Goal: Task Accomplishment & Management: Manage account settings

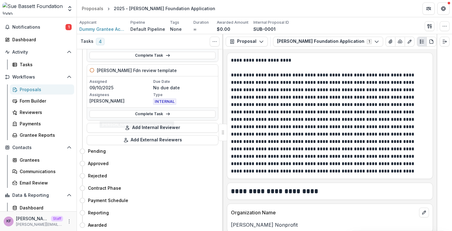
scroll to position [131, 0]
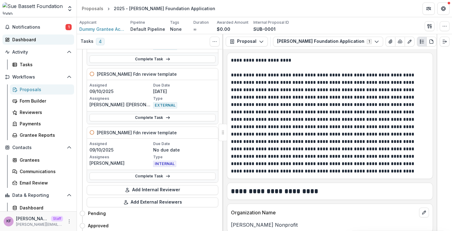
click at [46, 39] on div "Dashboard" at bounding box center [40, 39] width 57 height 6
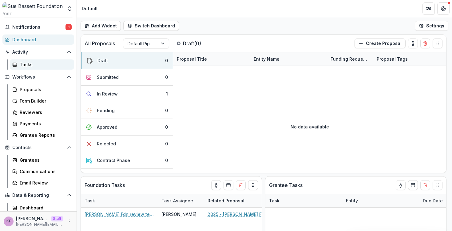
click at [52, 66] on div "Tasks" at bounding box center [44, 64] width 49 height 6
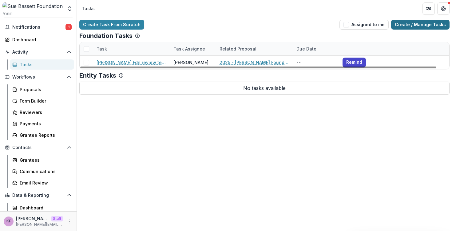
click at [417, 25] on link "Create / Manage Tasks" at bounding box center [420, 25] width 58 height 10
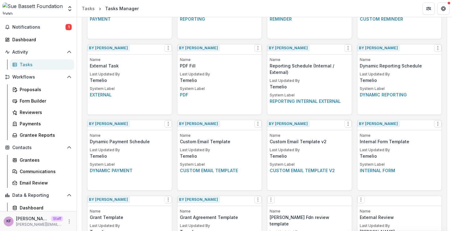
scroll to position [286, 0]
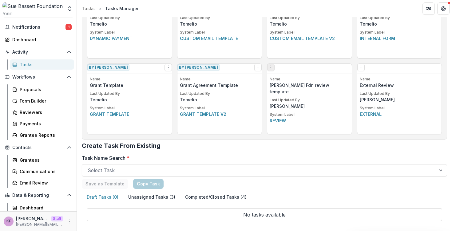
click at [273, 71] on button "Options" at bounding box center [270, 67] width 7 height 7
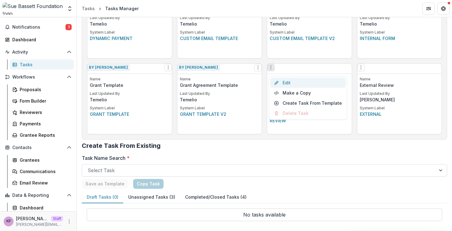
click at [293, 82] on link "Edit" at bounding box center [307, 82] width 75 height 10
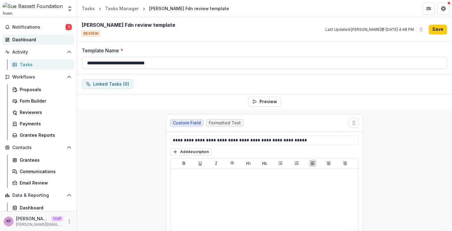
click at [38, 40] on div "Dashboard" at bounding box center [40, 39] width 57 height 6
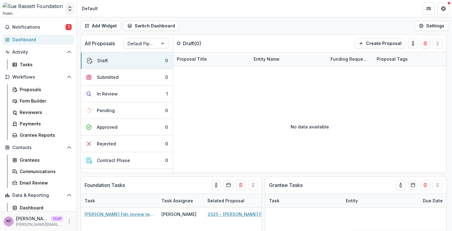
click at [69, 11] on icon "Open entity switcher" at bounding box center [70, 9] width 6 height 6
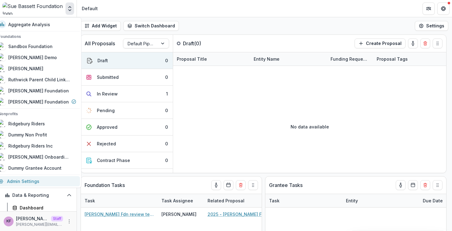
click at [40, 179] on link "Admin Settings" at bounding box center [37, 181] width 85 height 10
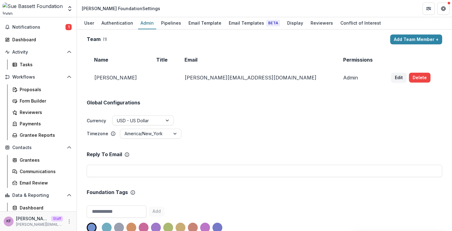
click at [245, 31] on div "Team ( 1 ) Add Team Member + Name Title Email Permissions Kyle Ford kyle@trytem…" at bounding box center [264, 130] width 375 height 201
click at [245, 27] on div "Email Templates Beta" at bounding box center [254, 22] width 56 height 9
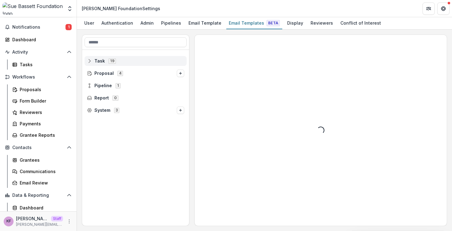
click at [131, 64] on div "Task 19" at bounding box center [136, 61] width 102 height 10
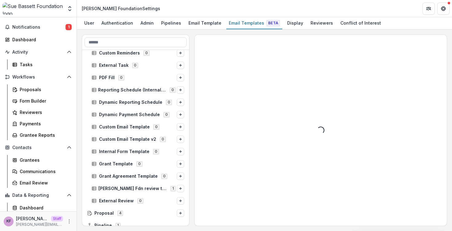
scroll to position [119, 0]
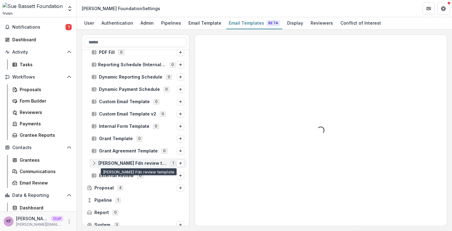
click at [160, 164] on span "Sue Bassett Fdn review template" at bounding box center [132, 162] width 69 height 5
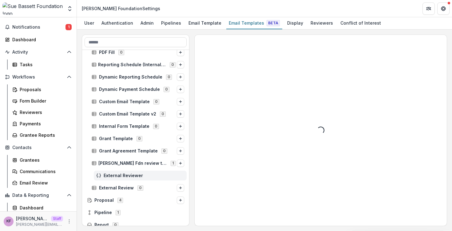
click at [154, 173] on span "External Reviewer" at bounding box center [144, 175] width 81 height 5
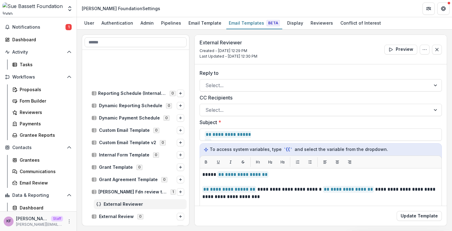
scroll to position [137, 0]
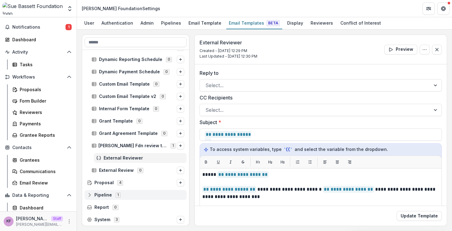
click at [145, 190] on div "Pipeline 1" at bounding box center [136, 195] width 102 height 10
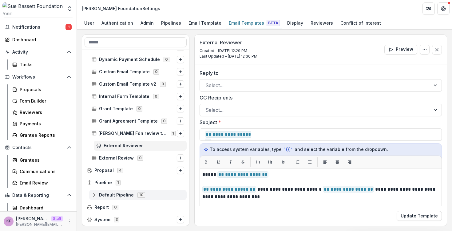
click at [141, 195] on span "10" at bounding box center [141, 194] width 8 height 5
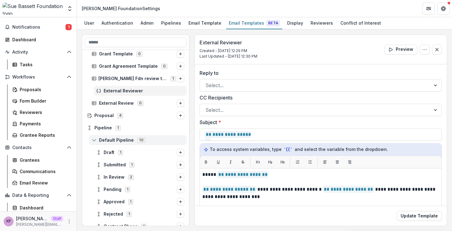
scroll to position [244, 0]
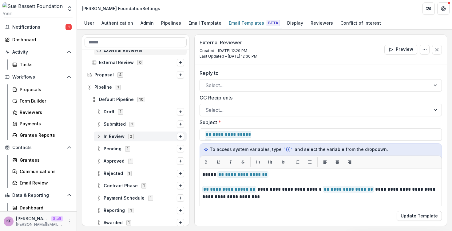
click at [133, 131] on div "In Review 2" at bounding box center [140, 136] width 93 height 10
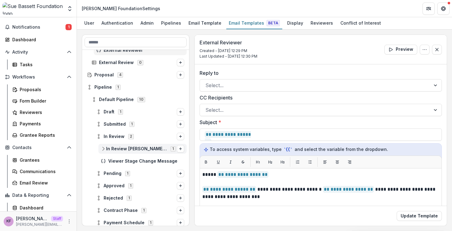
click at [138, 149] on span "In Review Sue Bassett Fdn review template" at bounding box center [136, 148] width 61 height 5
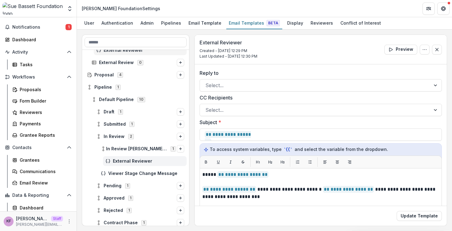
click at [150, 162] on span "External Reviewer" at bounding box center [148, 160] width 71 height 5
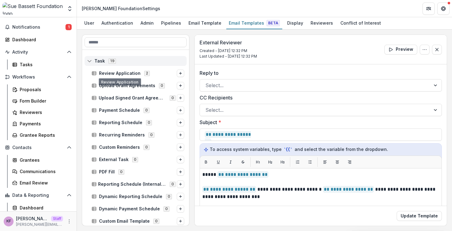
click at [126, 59] on span "Task 19" at bounding box center [135, 60] width 97 height 5
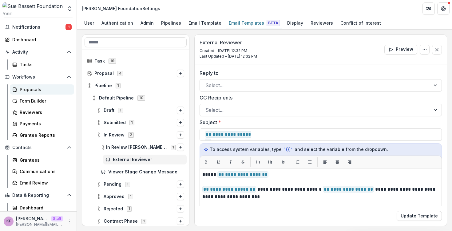
click at [25, 92] on div "Proposals" at bounding box center [44, 89] width 49 height 6
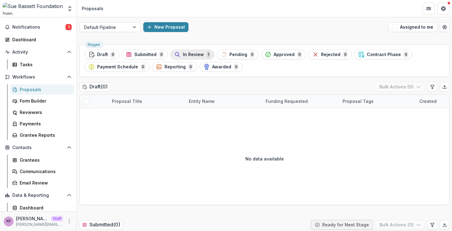
click at [185, 59] on button "In Review 1" at bounding box center [192, 54] width 44 height 10
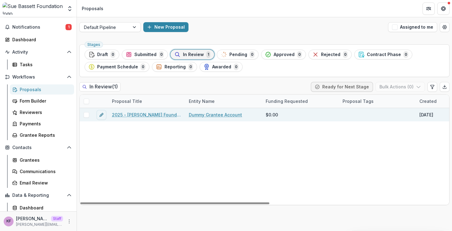
click at [159, 112] on link "2025 - Sue Bassett Foundation Application" at bounding box center [146, 114] width 69 height 6
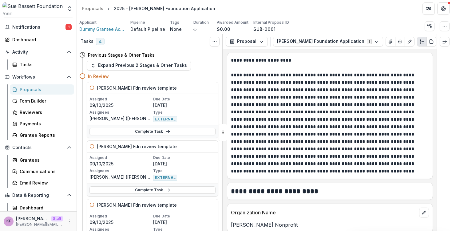
click at [34, 84] on link "Proposals" at bounding box center [42, 89] width 64 height 10
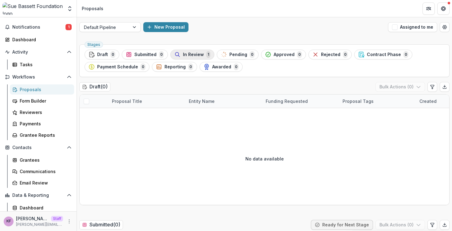
click at [185, 53] on span "In Review" at bounding box center [193, 54] width 21 height 5
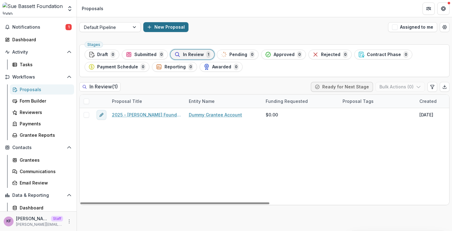
click at [175, 25] on button "New Proposal" at bounding box center [165, 27] width 45 height 10
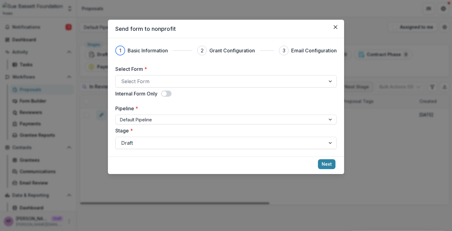
click at [196, 92] on div "Internal Form Only" at bounding box center [225, 93] width 221 height 7
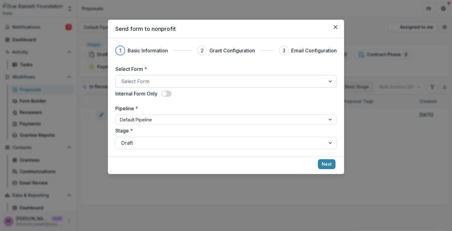
click at [197, 84] on div at bounding box center [220, 81] width 199 height 9
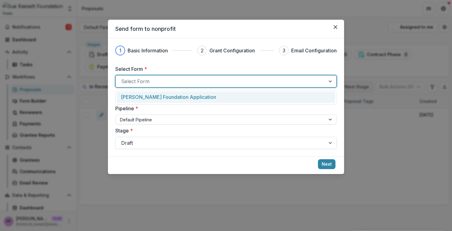
click at [193, 96] on p "Sue Bassett Foundation Application" at bounding box center [168, 96] width 95 height 7
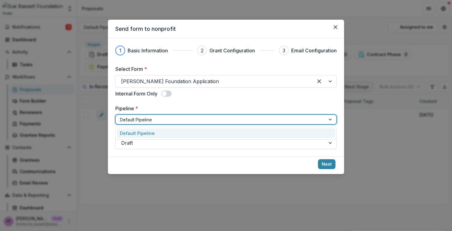
click at [183, 120] on div at bounding box center [220, 120] width 201 height 8
click at [188, 99] on div "Select Form * Sue Bassett Foundation Application Internal Form Only Pipeline * …" at bounding box center [225, 107] width 221 height 84
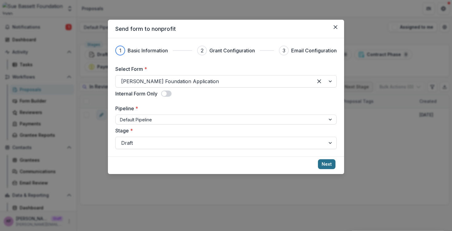
click at [325, 165] on button "Next" at bounding box center [327, 164] width 18 height 10
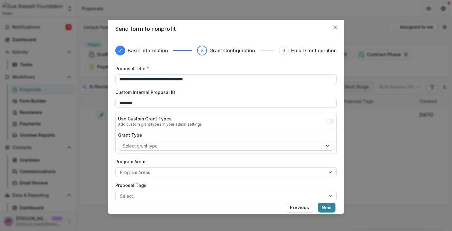
click at [185, 145] on div at bounding box center [220, 146] width 195 height 8
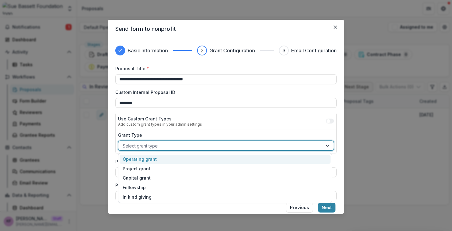
click at [163, 162] on div "Operating grant" at bounding box center [225, 159] width 211 height 10
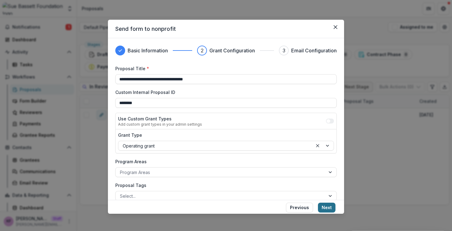
click at [330, 208] on button "Next" at bounding box center [327, 207] width 18 height 10
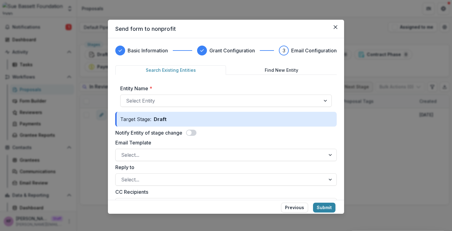
drag, startPoint x: 182, startPoint y: 90, endPoint x: 182, endPoint y: 94, distance: 4.3
click at [182, 91] on label "Entity Name *" at bounding box center [224, 88] width 208 height 7
click at [128, 97] on input "Entity Name *" at bounding box center [127, 100] width 2 height 7
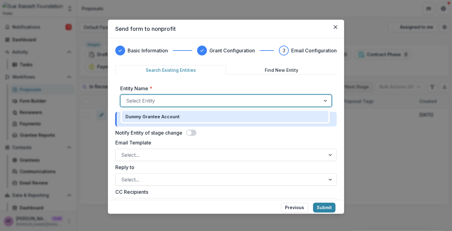
click at [182, 98] on div at bounding box center [220, 100] width 189 height 9
click at [177, 117] on p "Dummy Grantee Account" at bounding box center [152, 116] width 54 height 6
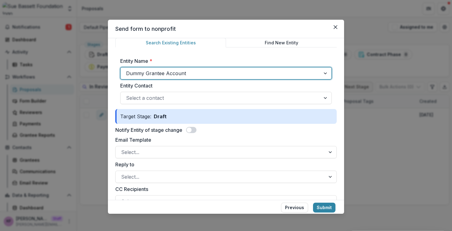
scroll to position [31, 0]
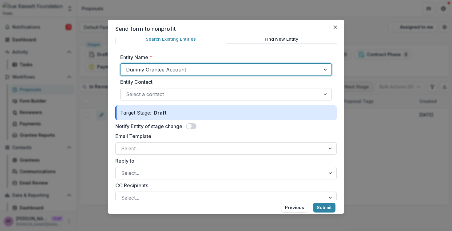
click at [212, 94] on div at bounding box center [220, 94] width 189 height 9
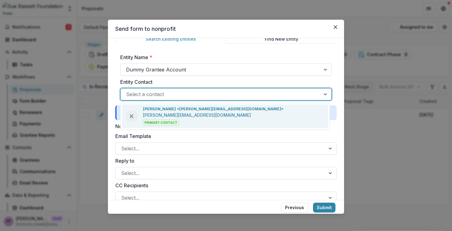
click at [207, 109] on div "K Kyle Ford <kyle@trytemelio.com> kyle@trytemelio.com Primary Contact" at bounding box center [225, 116] width 207 height 24
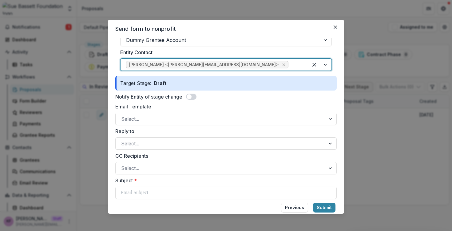
scroll to position [67, 0]
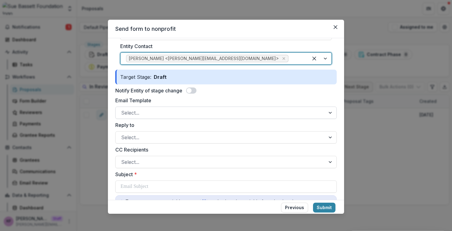
click at [206, 115] on div at bounding box center [220, 112] width 199 height 9
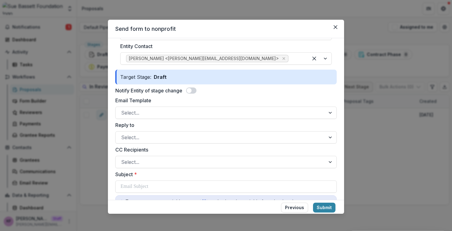
click at [210, 102] on label "Email Template" at bounding box center [224, 100] width 218 height 7
click at [123, 109] on input "Email Template" at bounding box center [122, 112] width 2 height 7
click at [191, 89] on span at bounding box center [189, 90] width 5 height 5
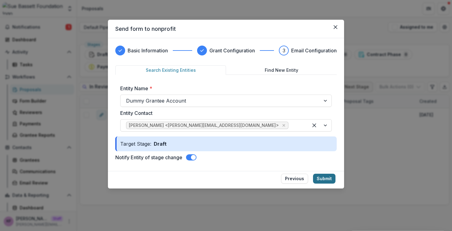
click at [322, 182] on button "Submit" at bounding box center [324, 178] width 22 height 10
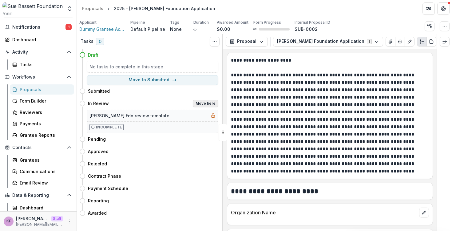
click at [196, 106] on button "Move here" at bounding box center [206, 103] width 26 height 7
select select "*********"
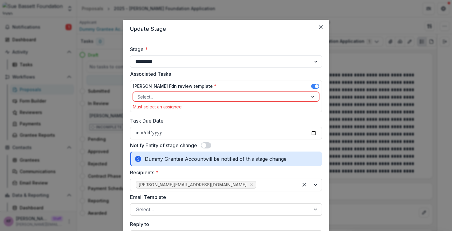
click at [195, 94] on div at bounding box center [220, 97] width 166 height 8
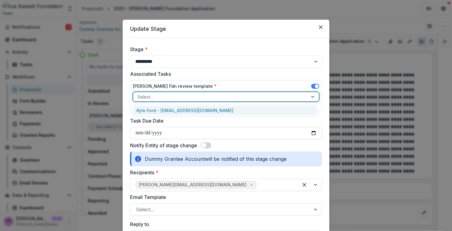
click at [191, 111] on div "Kyle Ford - kyle@trytemelio.com" at bounding box center [224, 110] width 183 height 10
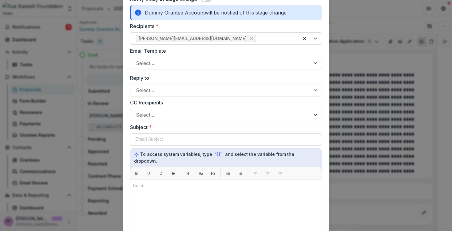
scroll to position [90, 0]
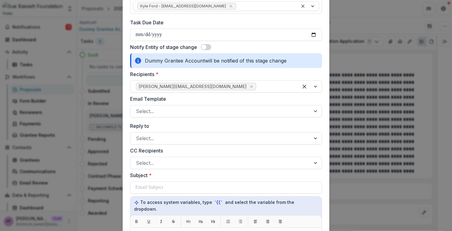
click at [206, 46] on span at bounding box center [203, 47] width 5 height 5
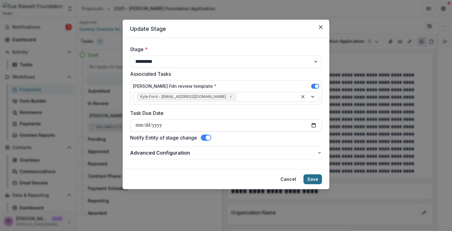
click at [314, 176] on button "Save" at bounding box center [312, 179] width 18 height 10
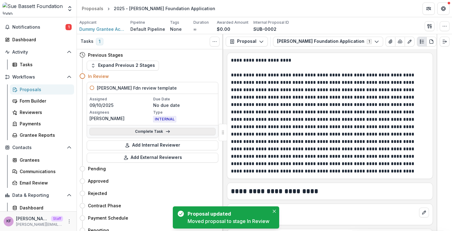
click at [179, 128] on link "Complete Task" at bounding box center [152, 131] width 126 height 7
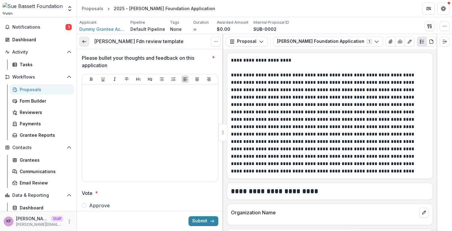
click at [81, 41] on link at bounding box center [84, 42] width 10 height 10
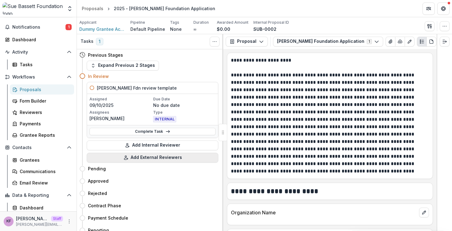
click at [156, 160] on button "Add External Reviewers" at bounding box center [153, 157] width 132 height 10
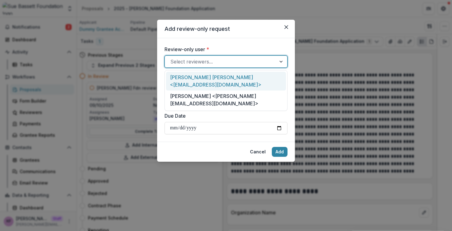
click at [209, 59] on div at bounding box center [220, 61] width 100 height 9
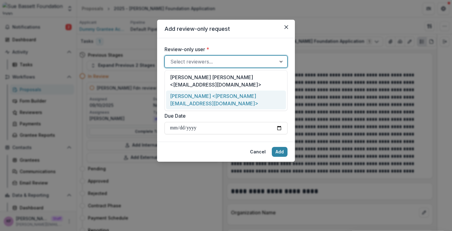
click at [207, 90] on div "Kyle Ford <kyle+reviewer@trytemelio.com>" at bounding box center [226, 99] width 120 height 19
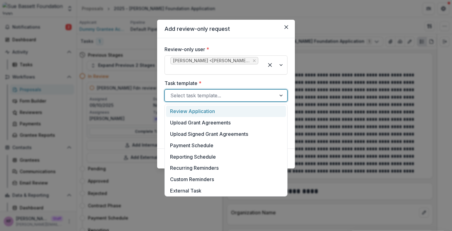
click at [207, 91] on div at bounding box center [220, 95] width 100 height 9
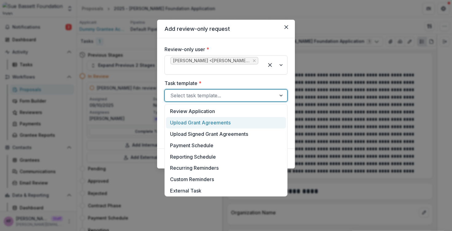
scroll to position [126, 0]
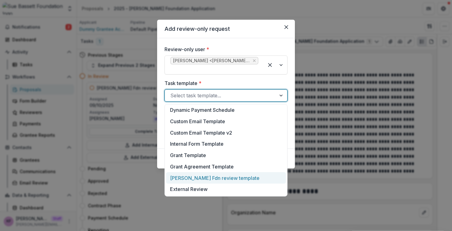
click at [204, 180] on div "Sue Bassett Fdn review template" at bounding box center [226, 177] width 120 height 11
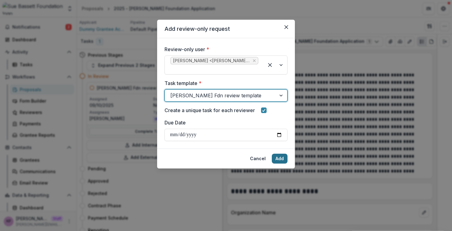
click at [282, 160] on button "Add" at bounding box center [280, 158] width 16 height 10
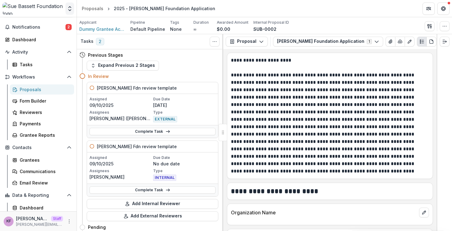
click at [72, 9] on icon "Open entity switcher" at bounding box center [70, 9] width 6 height 6
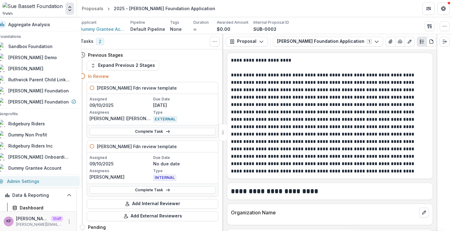
click at [47, 181] on link "Admin Settings" at bounding box center [37, 181] width 85 height 10
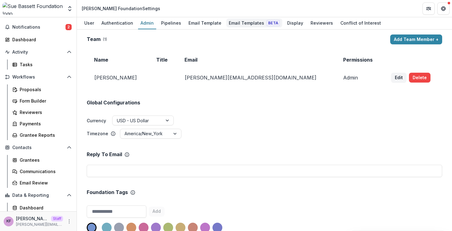
click at [242, 22] on div "Email Templates Beta" at bounding box center [254, 22] width 56 height 9
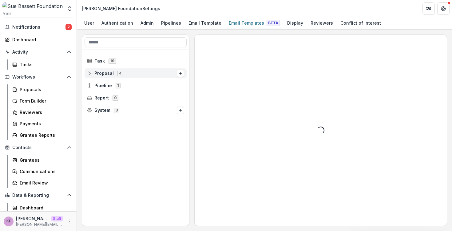
click at [148, 76] on div "Proposal 4" at bounding box center [136, 73] width 102 height 10
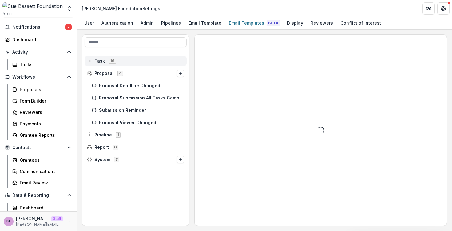
click at [140, 59] on span "Task 19" at bounding box center [135, 60] width 97 height 5
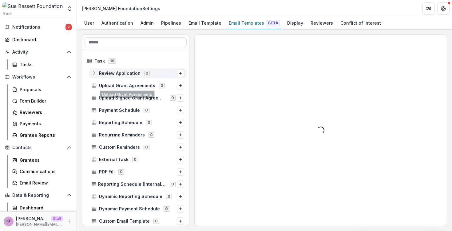
click at [147, 73] on span "2" at bounding box center [147, 73] width 6 height 5
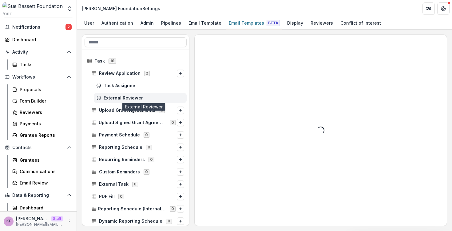
click at [138, 99] on span "External Reviewer" at bounding box center [144, 97] width 81 height 5
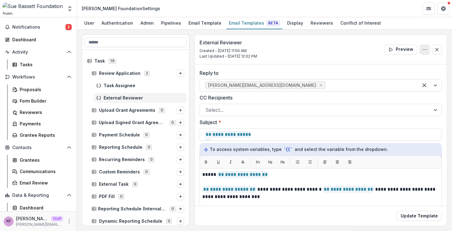
click at [423, 46] on button "Options" at bounding box center [425, 50] width 10 height 10
click at [411, 32] on div "**********" at bounding box center [264, 130] width 375 height 201
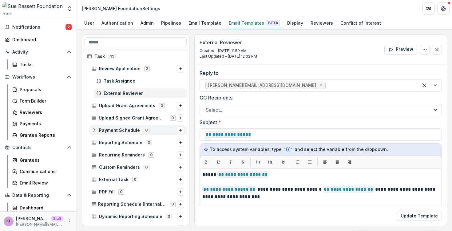
scroll to position [5, 0]
click at [177, 24] on div "Pipelines" at bounding box center [171, 22] width 25 height 9
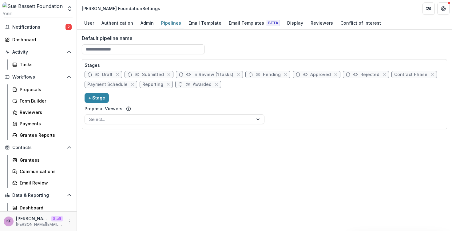
click at [195, 74] on span "In Review (1 tasks)" at bounding box center [213, 74] width 40 height 5
select select "******"
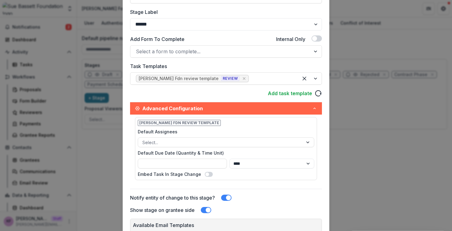
scroll to position [126, 0]
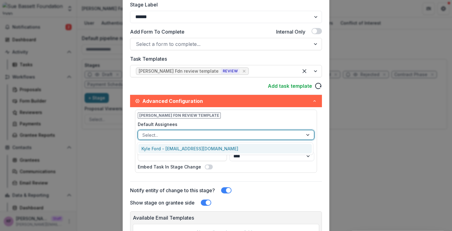
click at [235, 135] on div at bounding box center [220, 135] width 156 height 8
click at [235, 124] on label "Default Assignees" at bounding box center [224, 124] width 173 height 6
click at [144, 132] on input "Default Assignees" at bounding box center [142, 135] width 1 height 6
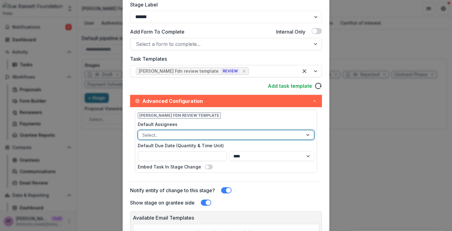
scroll to position [132, 0]
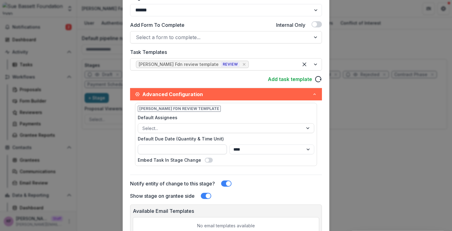
click at [195, 146] on input "Default Due Date (Quantity & Time Unit)" at bounding box center [182, 149] width 89 height 10
click at [262, 60] on div at bounding box center [271, 64] width 43 height 9
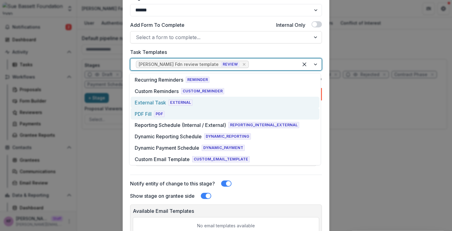
scroll to position [66, 0]
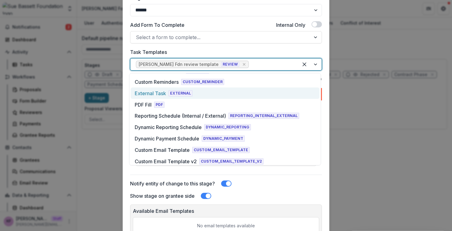
click at [212, 97] on div "External Task EXTERNAL" at bounding box center [225, 92] width 189 height 11
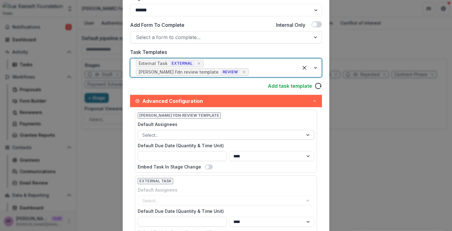
scroll to position [201, 0]
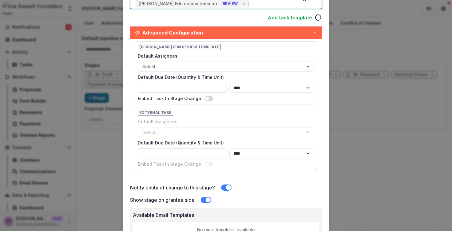
click at [189, 134] on div "Select..." at bounding box center [226, 132] width 176 height 10
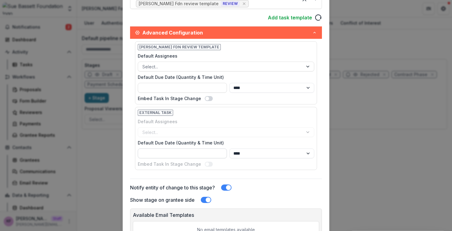
click at [172, 156] on input "Default Due Date (Quantity & Time Unit)" at bounding box center [182, 153] width 89 height 10
click at [178, 128] on div "Select..." at bounding box center [226, 132] width 176 height 10
click at [184, 66] on div at bounding box center [220, 67] width 156 height 8
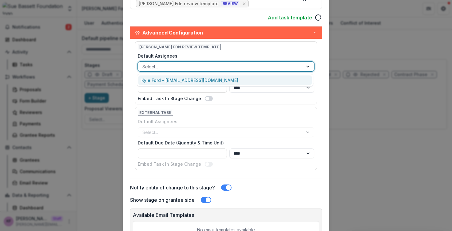
click at [181, 80] on div "Kyle Ford - kyle@trytemelio.com" at bounding box center [224, 80] width 173 height 10
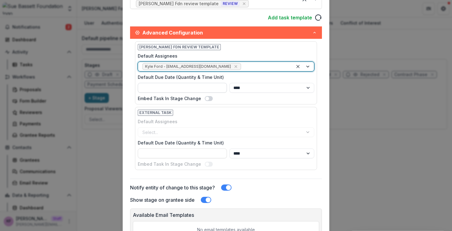
click at [187, 90] on input "Default Due Date (Quantity & Time Unit)" at bounding box center [182, 88] width 89 height 10
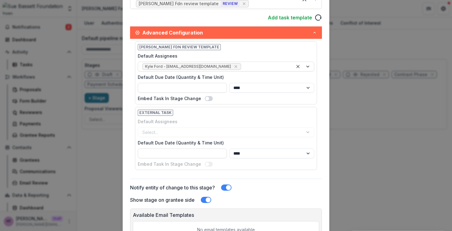
click at [183, 115] on div "External Task Default Assignees Select... Default Due Date (Quantity & Time Uni…" at bounding box center [226, 138] width 182 height 63
click at [163, 131] on div "Select..." at bounding box center [226, 132] width 176 height 10
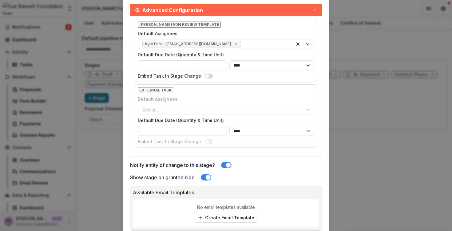
scroll to position [220, 0]
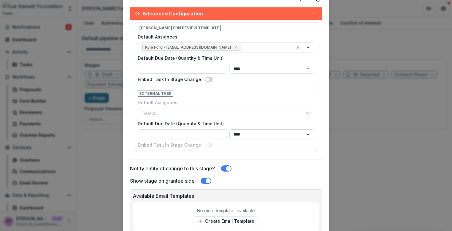
click at [246, 138] on select "**** ***** ****** *****" at bounding box center [271, 134] width 85 height 10
click at [207, 135] on input "Default Due Date (Quantity & Time Unit)" at bounding box center [182, 134] width 89 height 10
click at [201, 113] on div "Select..." at bounding box center [226, 113] width 176 height 10
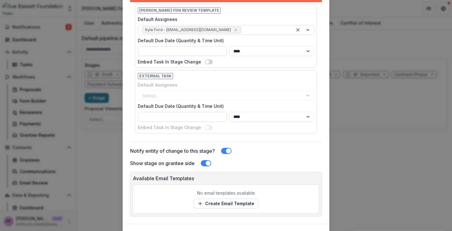
scroll to position [270, 0]
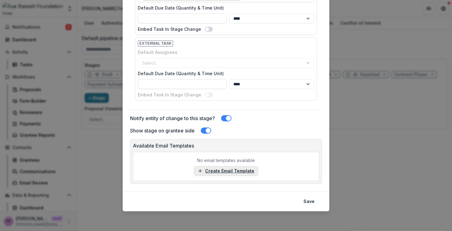
click at [208, 168] on link "Create Email Template" at bounding box center [226, 171] width 65 height 10
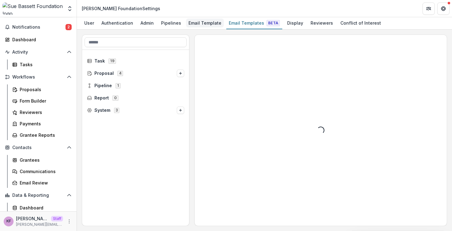
click at [207, 23] on div "Email Template" at bounding box center [205, 22] width 38 height 9
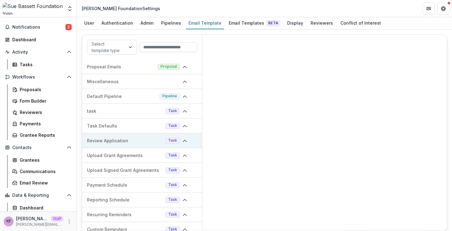
click at [151, 137] on p "Review Application" at bounding box center [125, 140] width 76 height 6
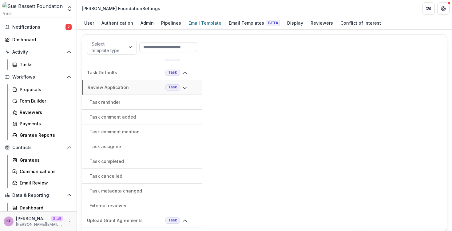
scroll to position [64, 0]
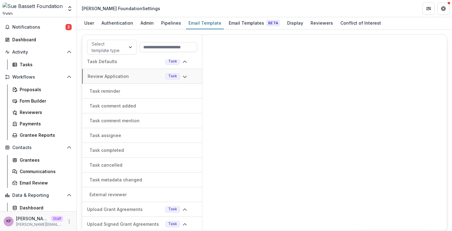
click at [139, 189] on div "External reviewer" at bounding box center [142, 194] width 120 height 15
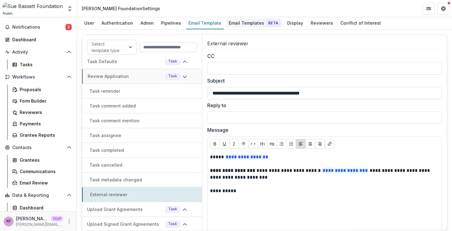
click at [255, 26] on div "Email Templates Beta" at bounding box center [254, 22] width 56 height 9
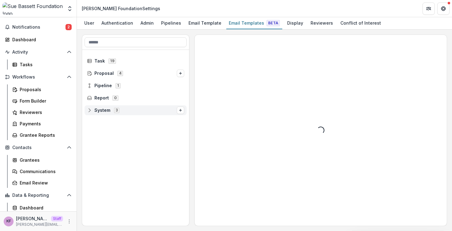
click at [153, 110] on span "System 3" at bounding box center [132, 109] width 90 height 5
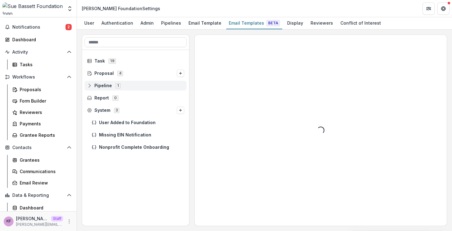
click at [146, 87] on span "Pipeline 1" at bounding box center [135, 85] width 97 height 5
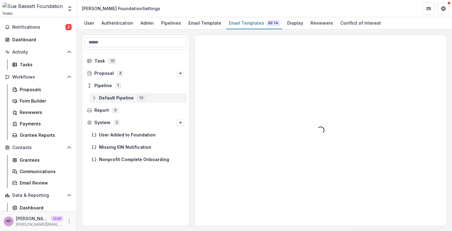
click at [144, 101] on div "Default Pipeline 10" at bounding box center [137, 98] width 97 height 10
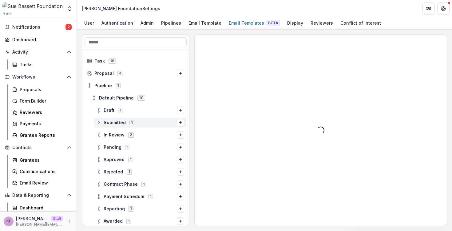
scroll to position [63, 0]
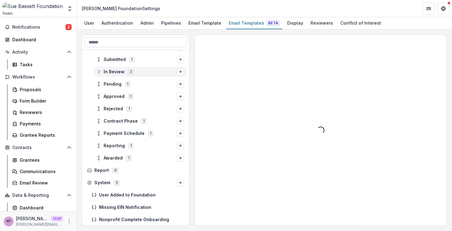
click at [151, 73] on span "In Review 2" at bounding box center [136, 71] width 81 height 5
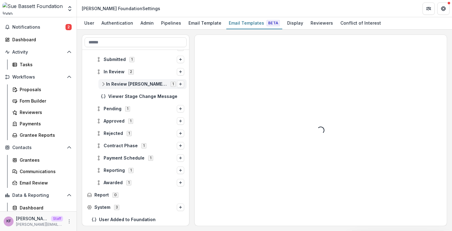
click at [179, 84] on icon "Options" at bounding box center [181, 84] width 4 height 4
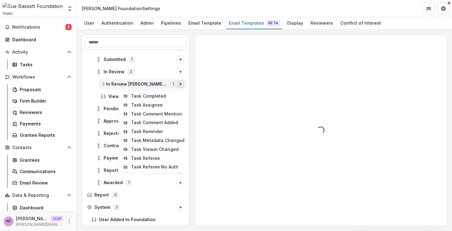
click at [173, 84] on span "1" at bounding box center [173, 83] width 5 height 5
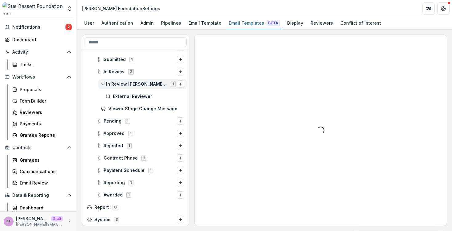
click at [172, 84] on span "1" at bounding box center [173, 83] width 5 height 5
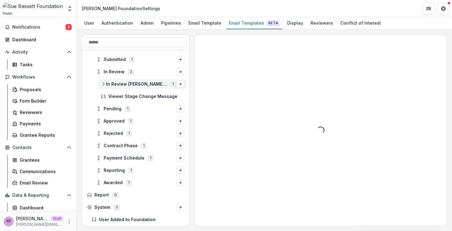
click at [124, 86] on span "In Review Sue Bassett Fdn review template 1" at bounding box center [139, 83] width 76 height 5
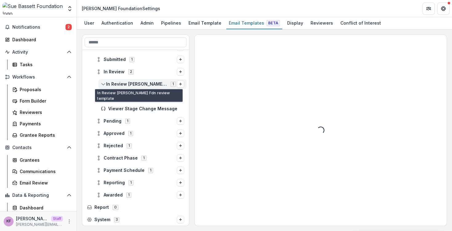
click at [124, 86] on span "In Review Sue Bassett Fdn review template" at bounding box center [136, 83] width 61 height 5
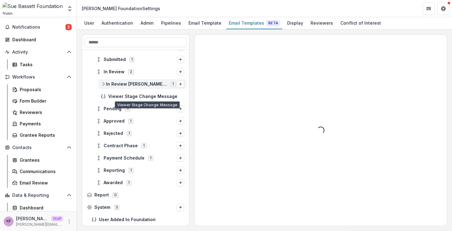
click at [136, 85] on span "In Review Sue Bassett Fdn review template" at bounding box center [136, 83] width 61 height 5
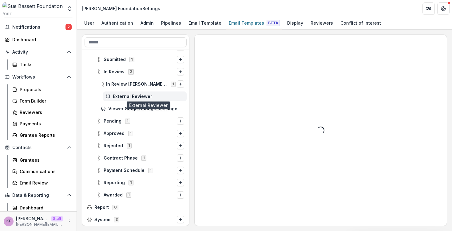
click at [140, 97] on span "External Reviewer" at bounding box center [148, 96] width 71 height 5
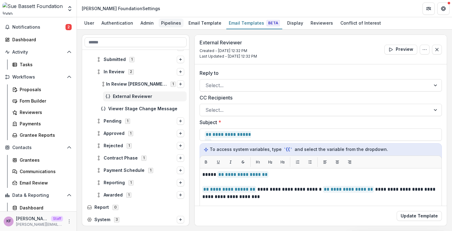
click at [169, 23] on div "Pipelines" at bounding box center [171, 22] width 25 height 9
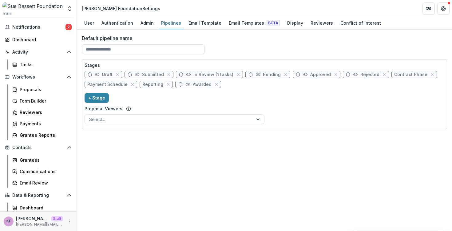
click at [219, 73] on span "In Review (1 tasks)" at bounding box center [213, 74] width 40 height 5
select select "******"
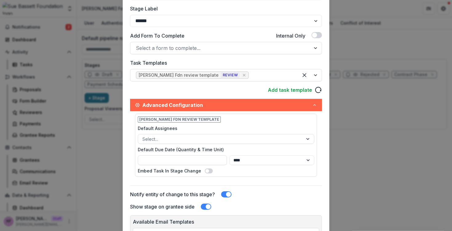
scroll to position [144, 0]
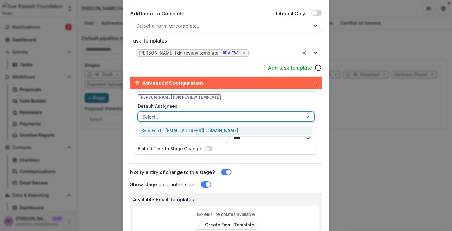
click at [179, 116] on div at bounding box center [220, 117] width 156 height 8
click at [184, 109] on div "Default Assignees Kyle Ford - kyle@trytemelio.com, 1 of 1. 1 result available. …" at bounding box center [226, 112] width 176 height 19
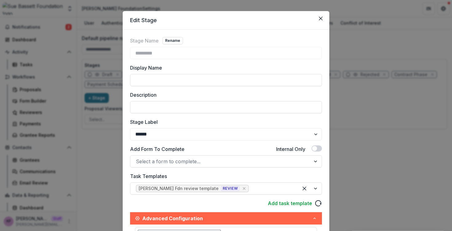
scroll to position [0, 0]
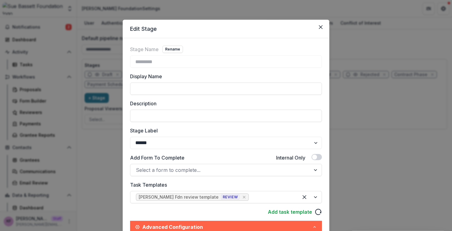
click at [314, 26] on header "Edit Stage" at bounding box center [226, 29] width 207 height 18
click at [317, 26] on button "Close" at bounding box center [321, 27] width 10 height 10
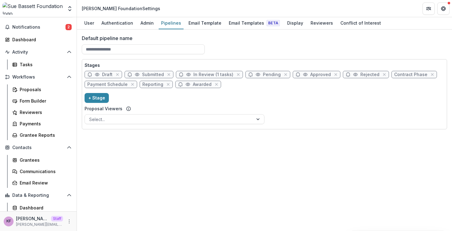
click at [21, 95] on div "Proposals Form Builder Reviewers Payments Grantee Reports" at bounding box center [41, 112] width 69 height 56
click at [21, 98] on div "Form Builder" at bounding box center [44, 100] width 49 height 6
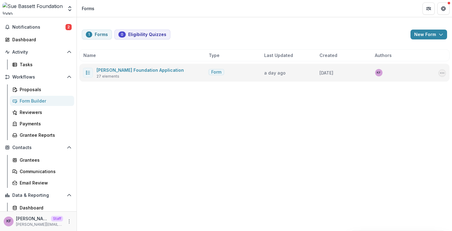
click at [443, 72] on icon "Options" at bounding box center [442, 72] width 5 height 5
click at [409, 105] on button "Send" at bounding box center [411, 106] width 66 height 10
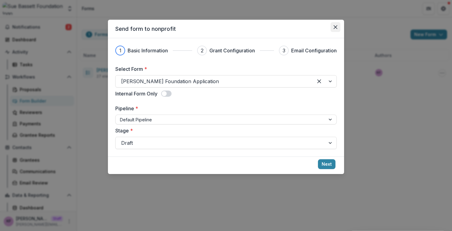
click at [335, 27] on icon "Close" at bounding box center [336, 27] width 4 height 4
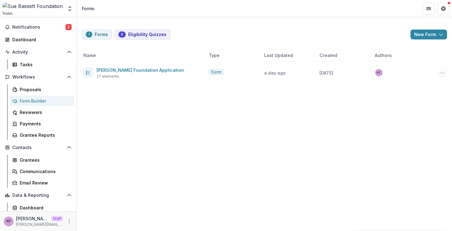
click at [335, 27] on icon "Close" at bounding box center [336, 27] width 4 height 4
click at [42, 112] on div "Reviewers" at bounding box center [44, 112] width 49 height 6
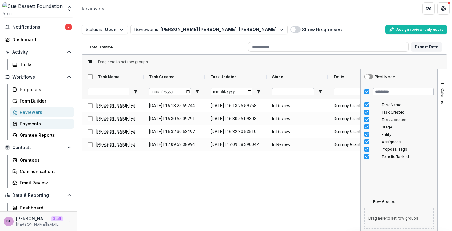
click at [27, 124] on div "Payments" at bounding box center [44, 123] width 49 height 6
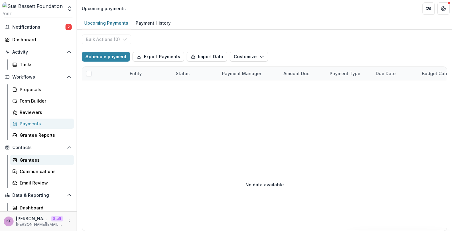
scroll to position [30, 0]
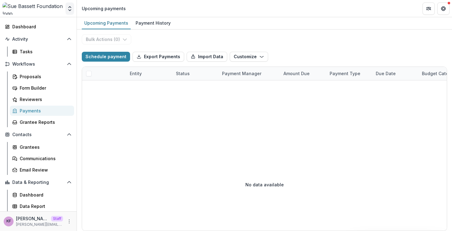
click at [69, 11] on icon "Open entity switcher" at bounding box center [70, 9] width 6 height 6
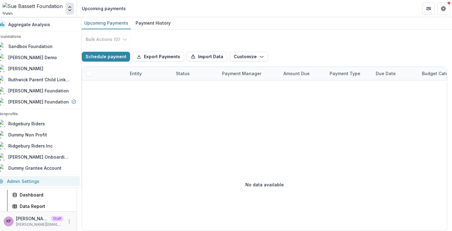
click at [47, 185] on link "Admin Settings" at bounding box center [37, 181] width 85 height 10
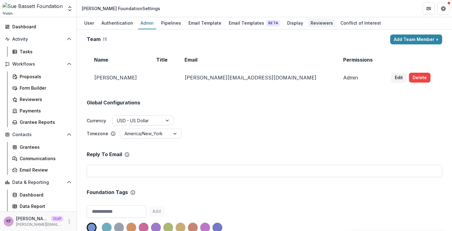
click at [308, 25] on div "Reviewers" at bounding box center [321, 22] width 27 height 9
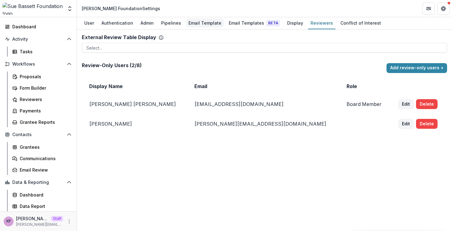
click at [198, 25] on div "Email Template" at bounding box center [205, 22] width 38 height 9
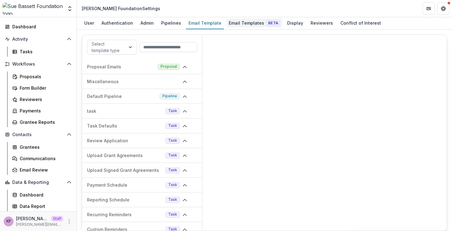
click at [240, 25] on div "Email Templates Beta" at bounding box center [254, 22] width 56 height 9
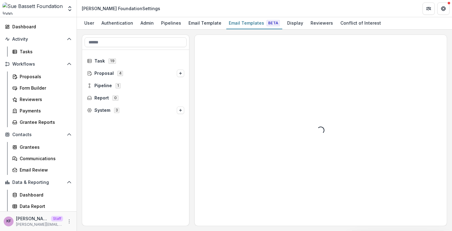
click at [148, 67] on div "Proposal 4" at bounding box center [135, 73] width 107 height 12
click at [147, 72] on span "Proposal 4" at bounding box center [132, 72] width 90 height 5
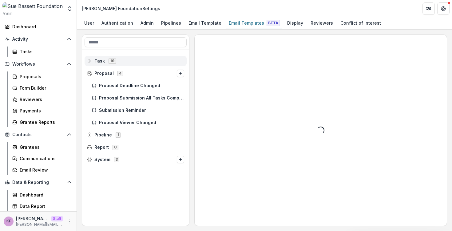
click at [148, 64] on div "Task 19" at bounding box center [136, 61] width 102 height 10
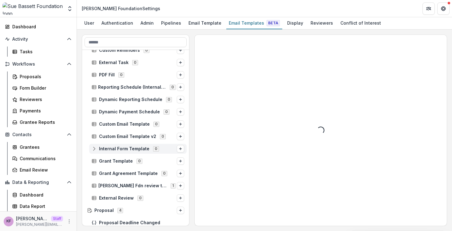
scroll to position [108, 0]
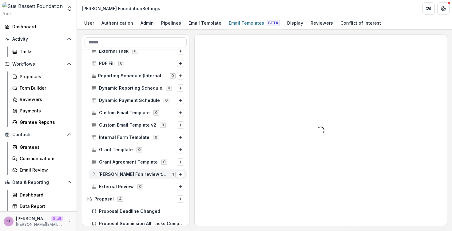
click at [144, 177] on div "Sue Bassett Fdn review template 1" at bounding box center [137, 174] width 97 height 10
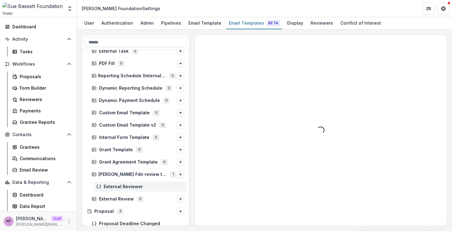
click at [138, 184] on span "External Reviewer" at bounding box center [144, 186] width 81 height 5
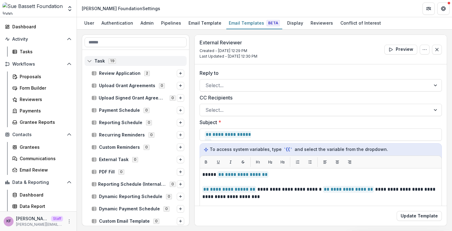
click at [142, 61] on span "Task 19" at bounding box center [135, 60] width 97 height 5
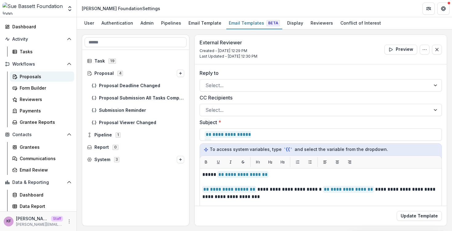
click at [41, 74] on div "Proposals" at bounding box center [44, 76] width 49 height 6
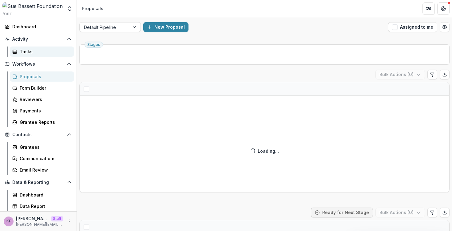
click at [37, 50] on div "Tasks" at bounding box center [44, 51] width 49 height 6
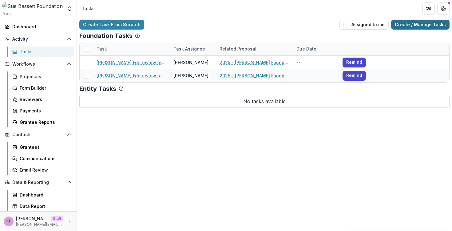
click at [423, 27] on link "Create / Manage Tasks" at bounding box center [420, 25] width 58 height 10
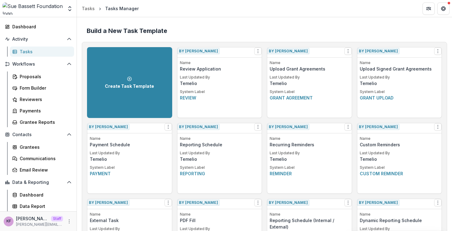
scroll to position [286, 0]
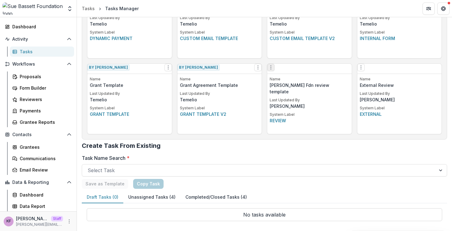
click at [274, 71] on button "Options" at bounding box center [270, 67] width 7 height 7
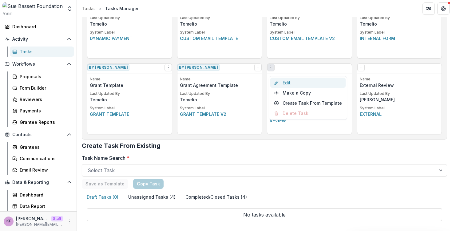
click at [304, 86] on link "Edit" at bounding box center [307, 82] width 75 height 10
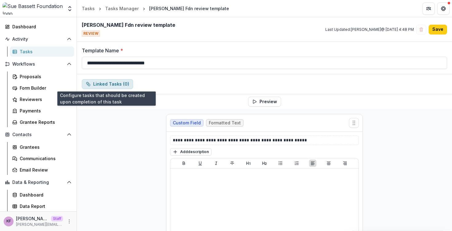
click at [121, 81] on button "Linked Tasks ( 0 )" at bounding box center [107, 84] width 51 height 10
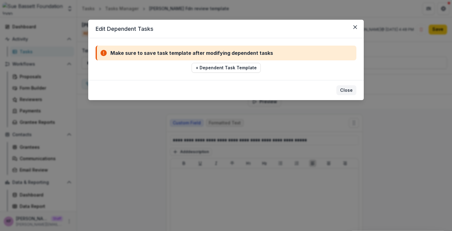
click at [348, 88] on button "Close" at bounding box center [346, 90] width 20 height 10
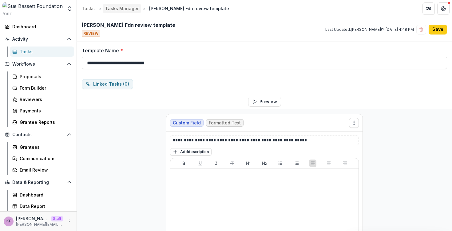
click at [124, 10] on div "Tasks Manager" at bounding box center [122, 8] width 34 height 6
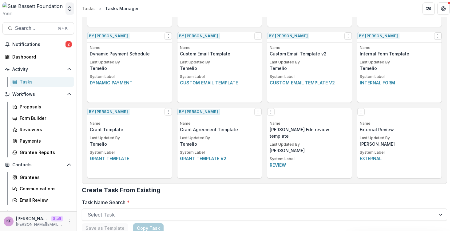
click at [72, 9] on icon "Open entity switcher" at bounding box center [70, 9] width 6 height 6
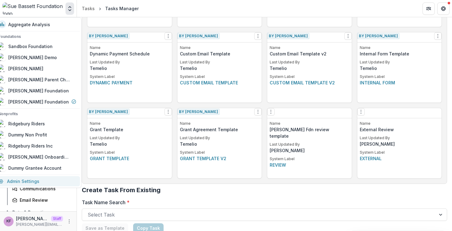
click at [36, 180] on link "Admin Settings" at bounding box center [37, 181] width 85 height 10
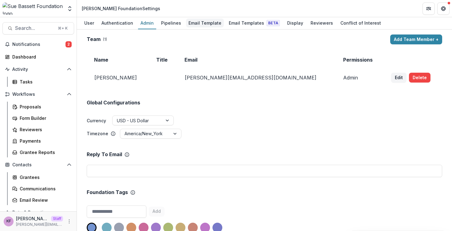
click at [205, 26] on div "Email Template" at bounding box center [205, 22] width 38 height 9
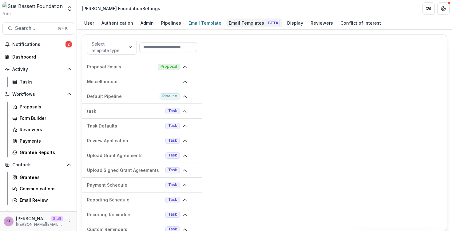
click at [246, 26] on div "Email Templates Beta" at bounding box center [254, 22] width 56 height 9
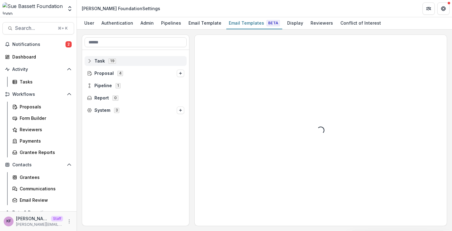
click at [131, 65] on div "Task 19" at bounding box center [136, 61] width 102 height 10
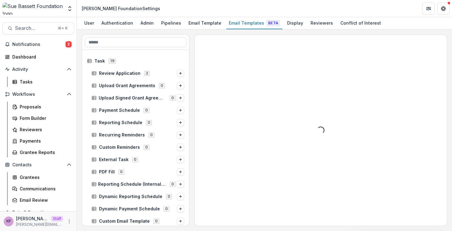
scroll to position [124, 0]
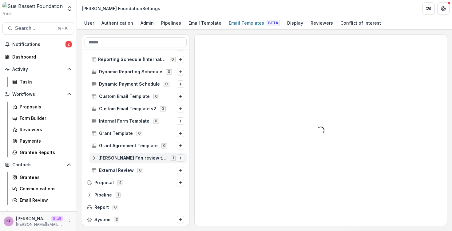
click at [179, 158] on line "Options" at bounding box center [180, 158] width 2 height 0
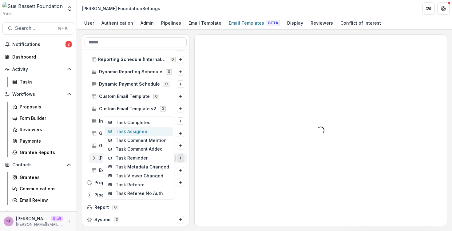
click at [151, 129] on button "Task Assignee" at bounding box center [139, 131] width 68 height 9
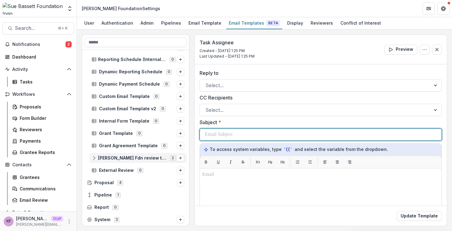
click at [231, 131] on p at bounding box center [219, 134] width 28 height 7
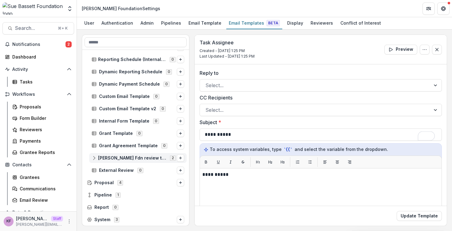
click at [405, 221] on div "Update Template" at bounding box center [321, 215] width 252 height 20
click at [406, 219] on button "Update Template" at bounding box center [419, 216] width 45 height 10
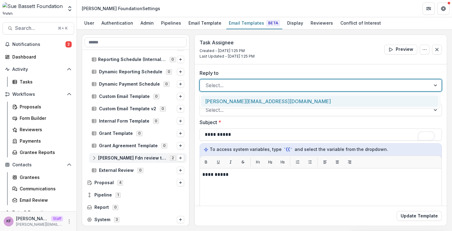
click at [277, 87] on div at bounding box center [314, 85] width 219 height 9
click at [273, 98] on div "[PERSON_NAME][EMAIL_ADDRESS][DOMAIN_NAME]" at bounding box center [319, 100] width 237 height 11
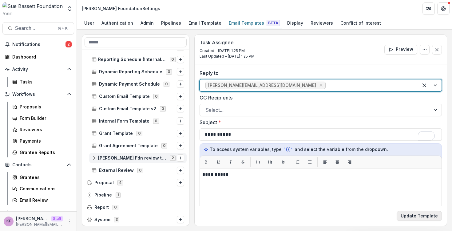
click at [405, 215] on button "Update Template" at bounding box center [419, 216] width 45 height 10
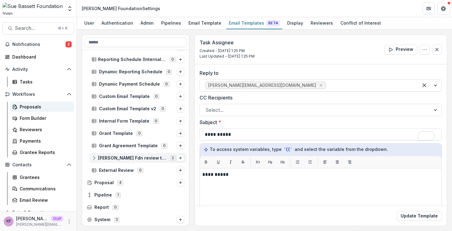
click at [38, 109] on div "Proposals" at bounding box center [44, 106] width 49 height 6
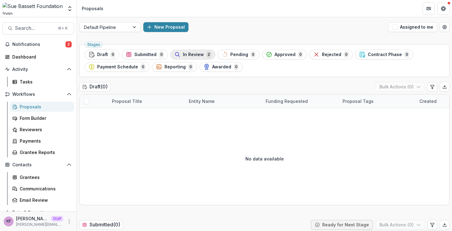
click at [197, 58] on button "In Review 2" at bounding box center [192, 54] width 45 height 10
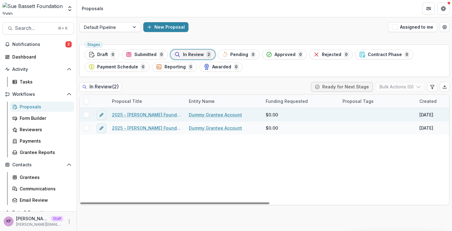
click at [151, 112] on link "2025 - Sue Bassett Foundation Application" at bounding box center [146, 114] width 69 height 6
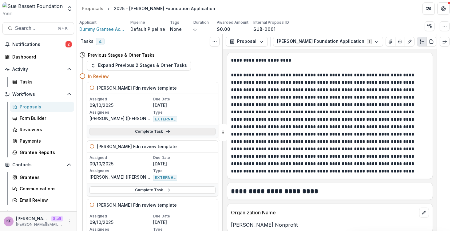
scroll to position [144, 0]
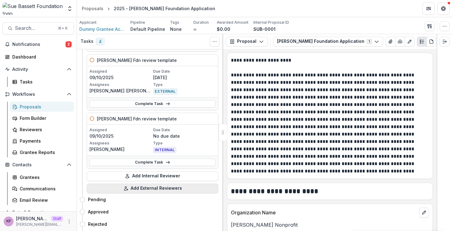
click at [156, 187] on button "Add External Reviewers" at bounding box center [153, 188] width 132 height 10
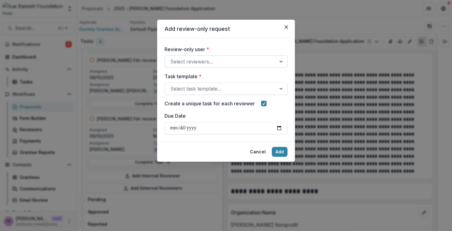
click at [193, 61] on div at bounding box center [220, 61] width 100 height 9
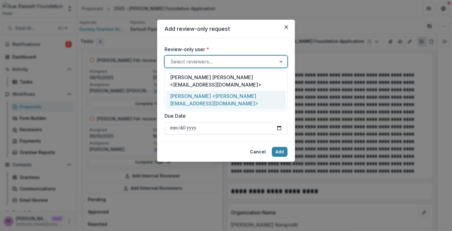
click at [203, 90] on div "Kyle Ford <kyle+reviewer@trytemelio.com>" at bounding box center [226, 99] width 120 height 19
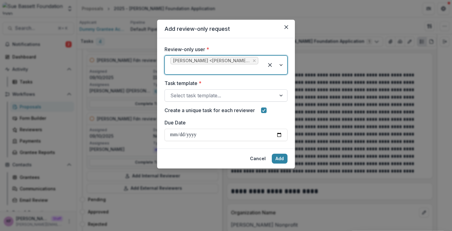
click at [203, 93] on div at bounding box center [220, 95] width 100 height 9
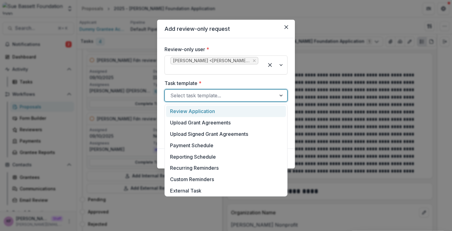
scroll to position [126, 0]
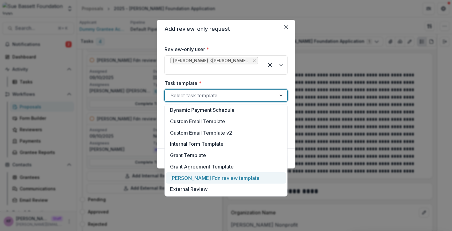
click at [219, 178] on div "Sue Bassett Fdn review template" at bounding box center [226, 177] width 120 height 11
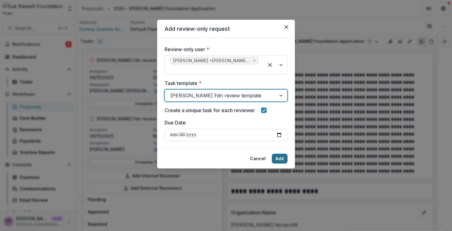
click at [282, 159] on button "Add" at bounding box center [280, 158] width 16 height 10
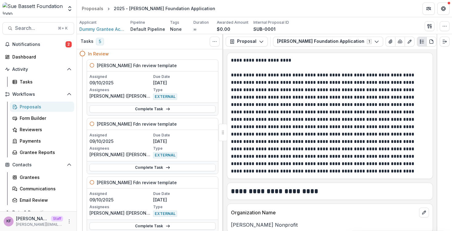
scroll to position [21, 0]
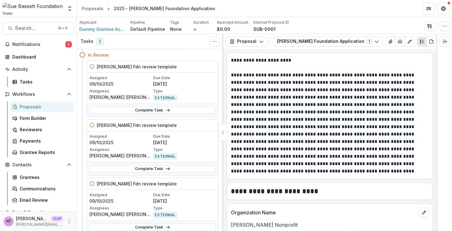
click at [167, 111] on icon at bounding box center [167, 110] width 5 height 5
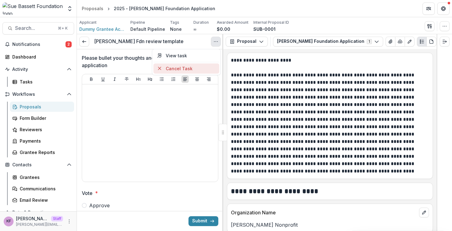
click at [206, 71] on button "Cancel Task" at bounding box center [186, 68] width 66 height 10
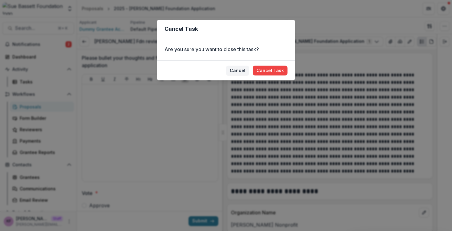
click at [264, 74] on button "Cancel Task" at bounding box center [270, 70] width 35 height 10
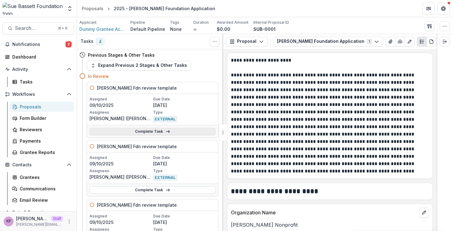
click at [168, 133] on link "Complete Task" at bounding box center [152, 131] width 126 height 7
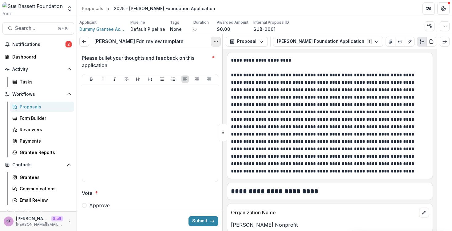
click at [214, 42] on icon "Options" at bounding box center [215, 41] width 5 height 5
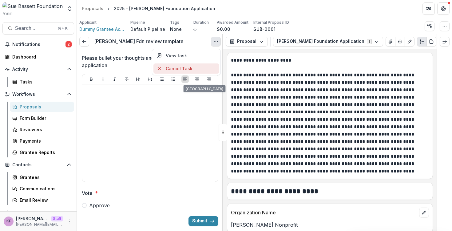
click at [196, 68] on button "Cancel Task" at bounding box center [186, 68] width 66 height 10
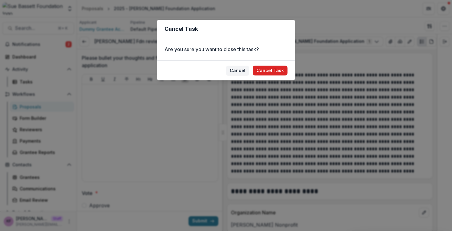
click at [278, 72] on button "Cancel Task" at bounding box center [270, 70] width 35 height 10
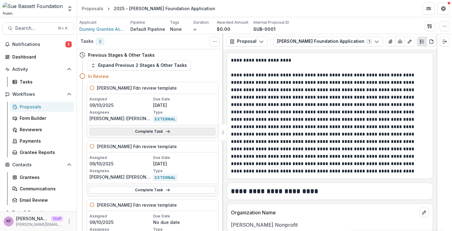
click at [184, 130] on link "Complete Task" at bounding box center [152, 131] width 126 height 7
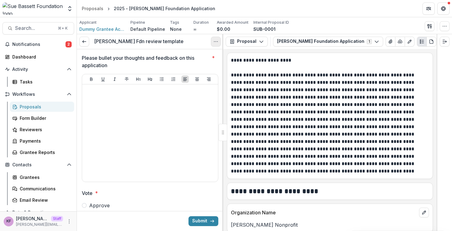
click at [215, 45] on button "Options" at bounding box center [216, 42] width 10 height 10
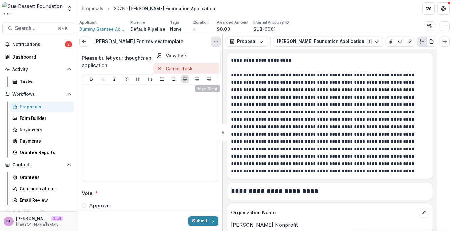
click at [206, 71] on button "Cancel Task" at bounding box center [186, 68] width 66 height 10
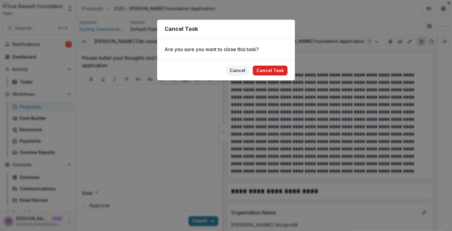
click at [264, 72] on button "Cancel Task" at bounding box center [270, 70] width 35 height 10
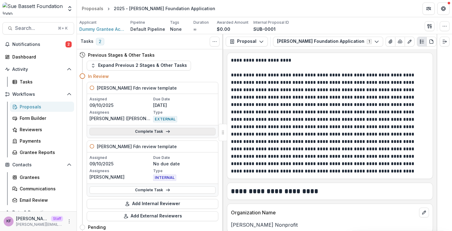
click at [165, 129] on icon at bounding box center [167, 131] width 5 height 5
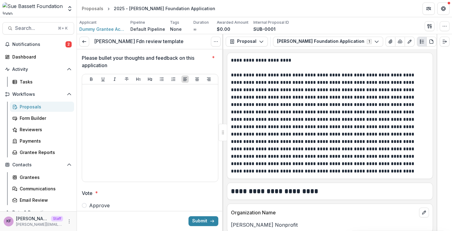
drag, startPoint x: 215, startPoint y: 40, endPoint x: 215, endPoint y: 53, distance: 13.2
click at [215, 40] on icon "Options" at bounding box center [215, 41] width 5 height 5
click at [202, 70] on button "Cancel Task" at bounding box center [186, 68] width 66 height 10
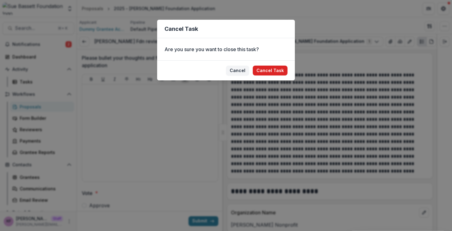
click at [264, 68] on button "Cancel Task" at bounding box center [270, 70] width 35 height 10
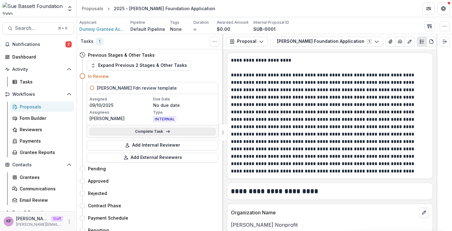
click at [170, 133] on link "Complete Task" at bounding box center [152, 131] width 126 height 7
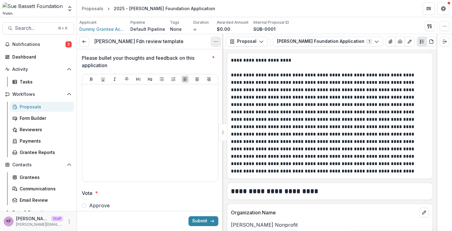
click at [213, 40] on button "Options" at bounding box center [216, 42] width 10 height 10
click at [201, 67] on button "Cancel Task" at bounding box center [186, 68] width 66 height 10
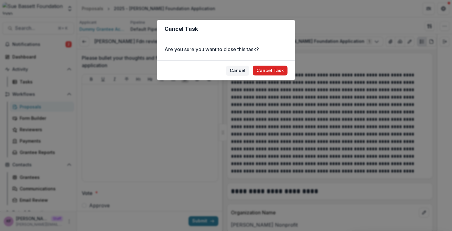
click at [274, 71] on button "Cancel Task" at bounding box center [270, 70] width 35 height 10
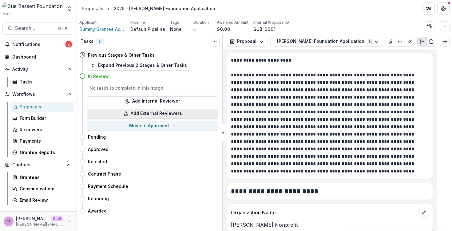
click at [152, 117] on button "Add External Reviewers" at bounding box center [153, 114] width 132 height 10
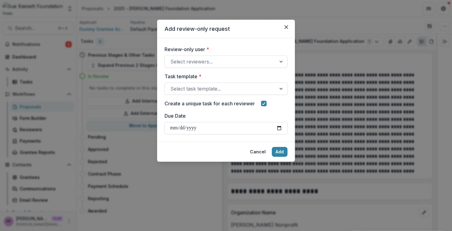
click at [228, 50] on label "Review-only user *" at bounding box center [223, 48] width 119 height 7
click at [172, 58] on input "Review-only user *" at bounding box center [171, 61] width 2 height 7
click at [225, 58] on div at bounding box center [220, 61] width 100 height 9
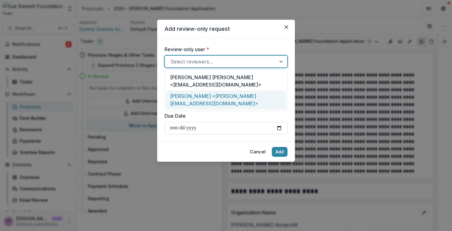
click at [217, 90] on div "Kyle Ford <kyle+reviewer@trytemelio.com>" at bounding box center [226, 99] width 120 height 19
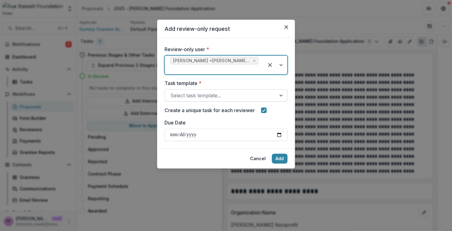
click at [215, 96] on div at bounding box center [220, 95] width 100 height 9
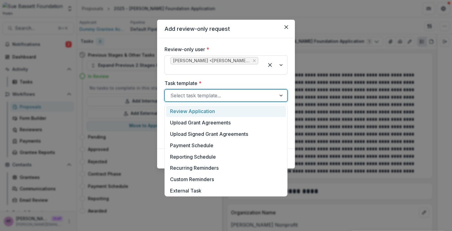
click at [209, 112] on div "Review Application" at bounding box center [226, 110] width 120 height 11
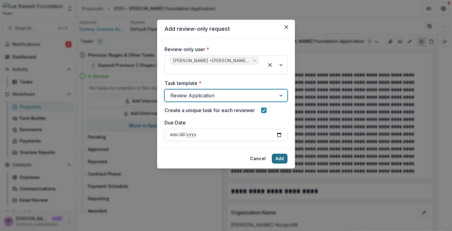
click at [279, 159] on button "Add" at bounding box center [280, 158] width 16 height 10
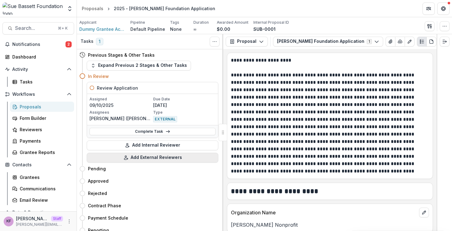
click at [152, 157] on button "Add External Reviewers" at bounding box center [153, 157] width 132 height 10
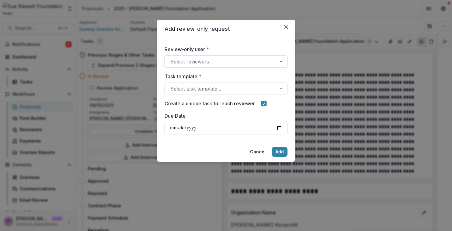
click at [205, 62] on div at bounding box center [220, 61] width 100 height 9
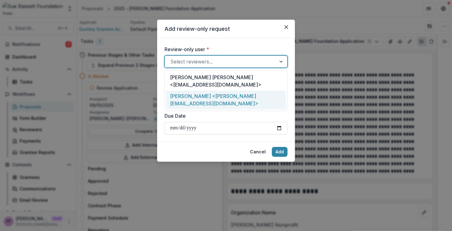
click at [207, 90] on div "Kyle Ford <kyle+reviewer@trytemelio.com>" at bounding box center [226, 99] width 120 height 19
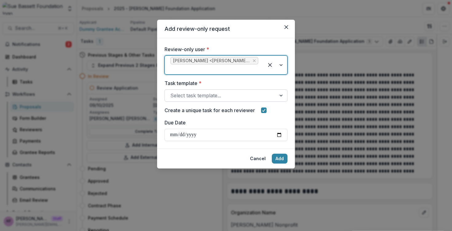
click at [207, 93] on div at bounding box center [220, 95] width 100 height 9
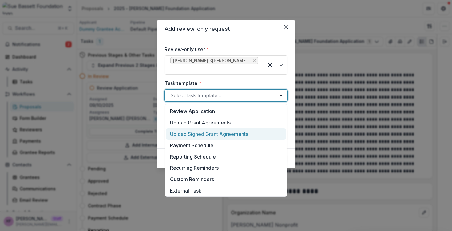
scroll to position [126, 0]
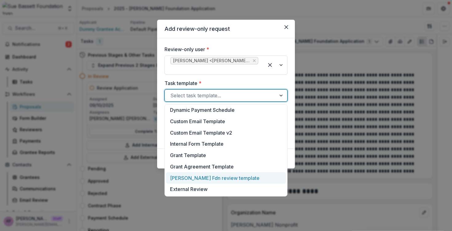
click at [202, 180] on div "Sue Bassett Fdn review template" at bounding box center [226, 177] width 120 height 11
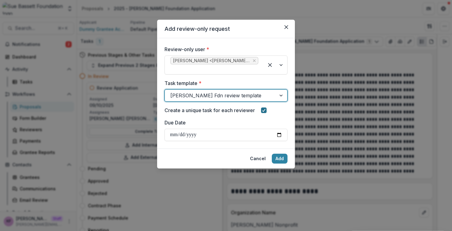
click at [266, 110] on span at bounding box center [264, 110] width 6 height 6
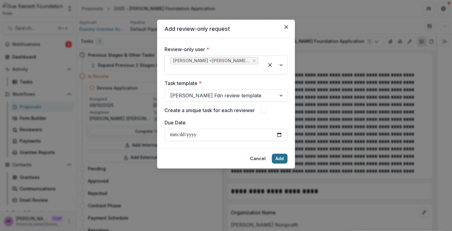
click at [282, 161] on button "Add" at bounding box center [280, 158] width 16 height 10
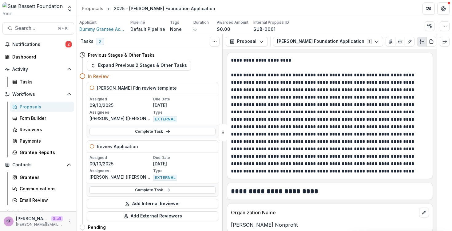
click at [77, 12] on header "Proposals 2025 - Sue Bassett Foundation Application" at bounding box center [264, 8] width 375 height 17
click at [75, 11] on div "Aggregate Analysis Foundations Sandbox Foundation Simmi Demo Kyle Demo Ruthwick…" at bounding box center [38, 9] width 77 height 14
click at [72, 10] on icon "Open entity switcher" at bounding box center [70, 9] width 6 height 6
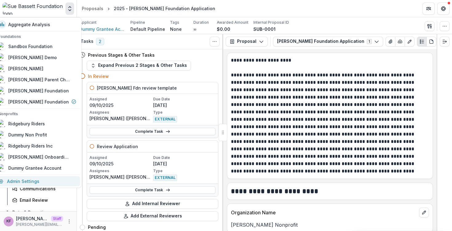
click at [33, 176] on link "Admin Settings" at bounding box center [37, 181] width 85 height 10
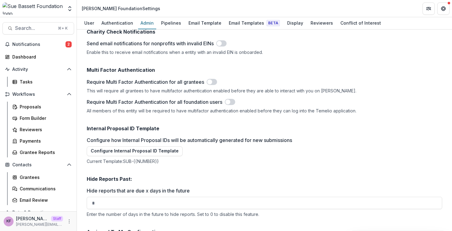
scroll to position [593, 0]
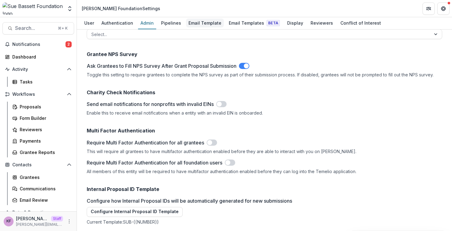
click at [200, 20] on div "Email Template" at bounding box center [205, 22] width 38 height 9
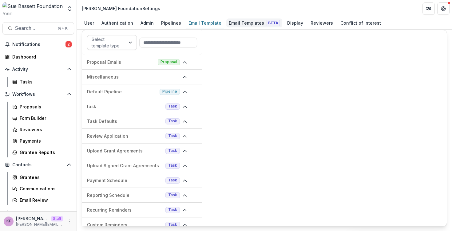
click at [238, 28] on link "Email Templates Beta" at bounding box center [254, 23] width 56 height 12
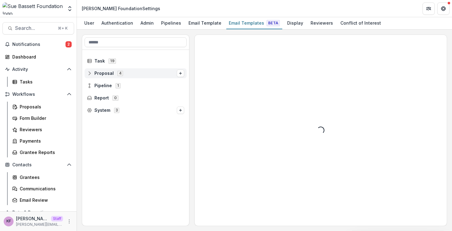
click at [146, 71] on span "Proposal 4" at bounding box center [132, 72] width 90 height 5
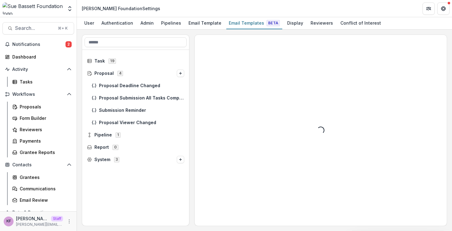
click at [142, 80] on div "Proposal Deadline Changed" at bounding box center [135, 85] width 107 height 12
click at [142, 76] on span "Proposal 4" at bounding box center [132, 72] width 90 height 5
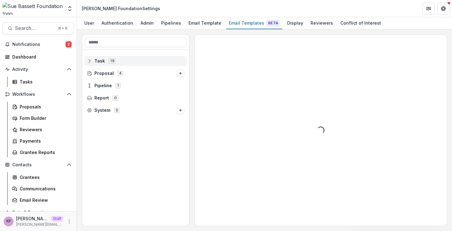
click at [142, 65] on div "Task 19" at bounding box center [136, 61] width 102 height 10
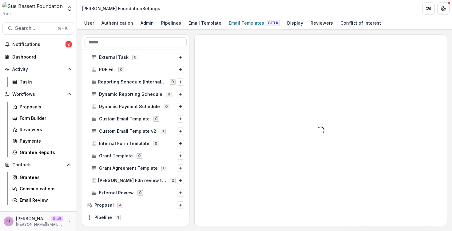
scroll to position [111, 0]
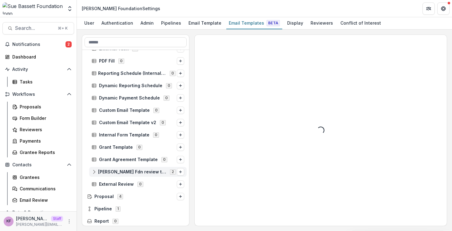
click at [165, 174] on div "Sue Bassett Fdn review template 2" at bounding box center [137, 172] width 97 height 10
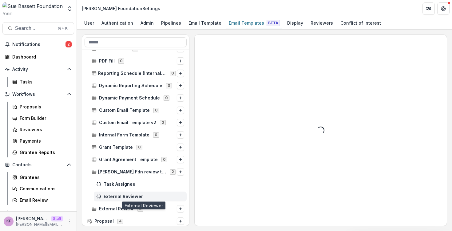
click at [158, 195] on span "External Reviewer" at bounding box center [144, 196] width 81 height 5
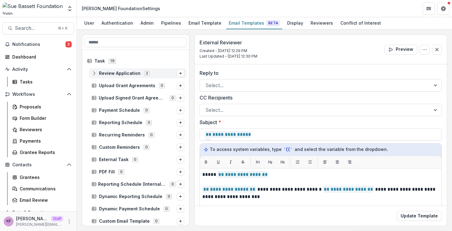
click at [156, 69] on div "Review Application 2" at bounding box center [137, 73] width 97 height 10
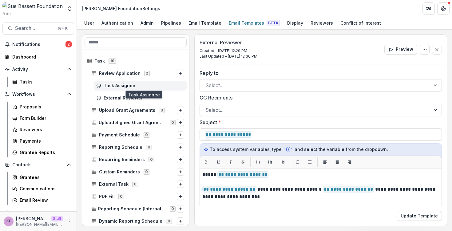
click at [153, 85] on span "Task Assignee" at bounding box center [144, 85] width 81 height 5
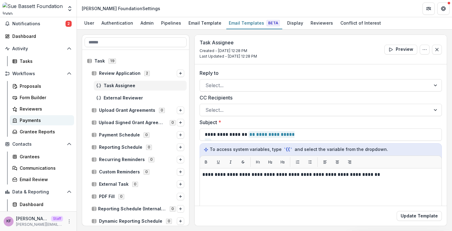
scroll to position [23, 0]
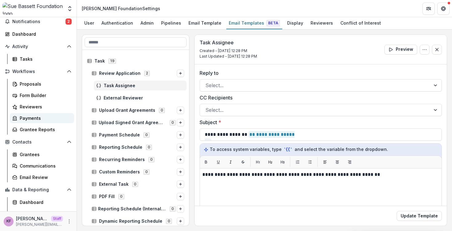
click at [56, 122] on link "Payments" at bounding box center [42, 118] width 64 height 10
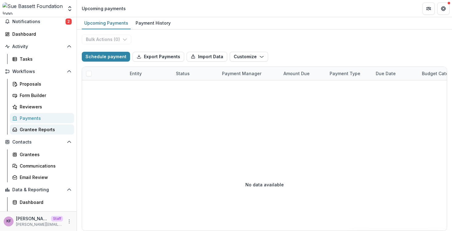
click at [49, 128] on div "Grantee Reports" at bounding box center [44, 129] width 49 height 6
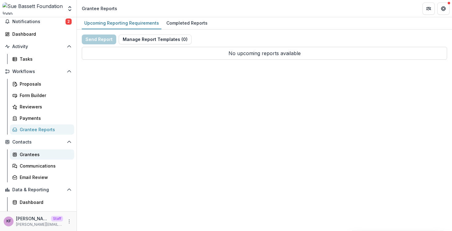
click at [41, 151] on link "Grantees" at bounding box center [42, 154] width 64 height 10
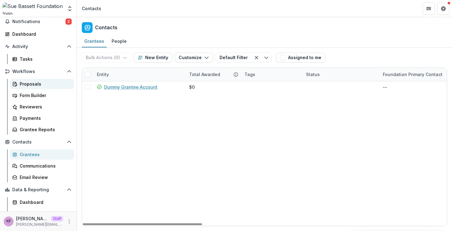
click at [28, 83] on div "Proposals" at bounding box center [44, 84] width 49 height 6
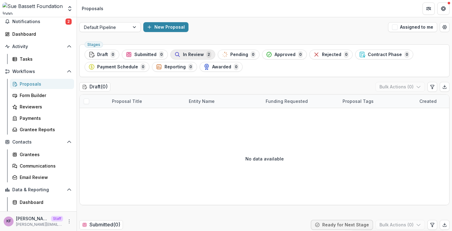
click at [183, 55] on span "In Review" at bounding box center [193, 54] width 21 height 5
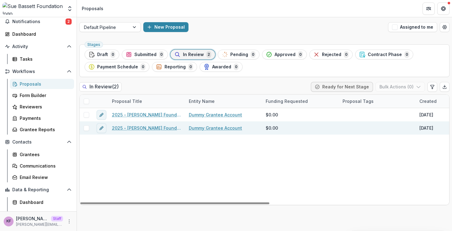
click at [146, 128] on link "2025 - Sue Bassett Foundation Application" at bounding box center [146, 127] width 69 height 6
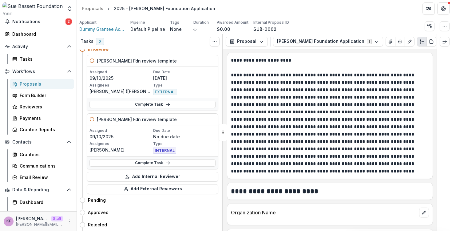
scroll to position [76, 0]
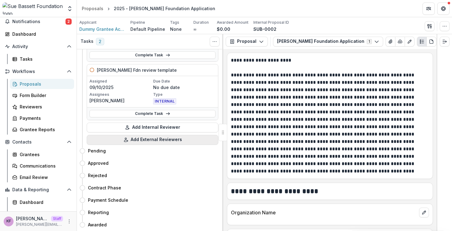
click at [141, 138] on button "Add External Reviewers" at bounding box center [153, 140] width 132 height 10
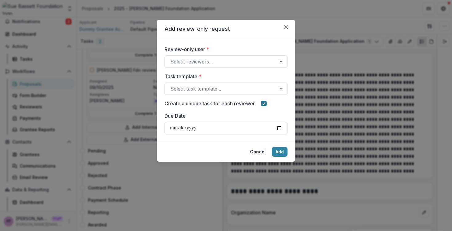
click at [266, 105] on span at bounding box center [264, 104] width 6 height 6
click at [221, 61] on div at bounding box center [220, 61] width 100 height 9
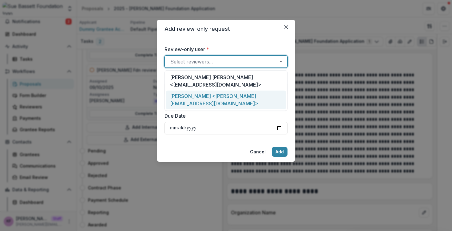
click at [208, 91] on div "Kyle Ford <kyle+reviewer@trytemelio.com>" at bounding box center [226, 99] width 120 height 19
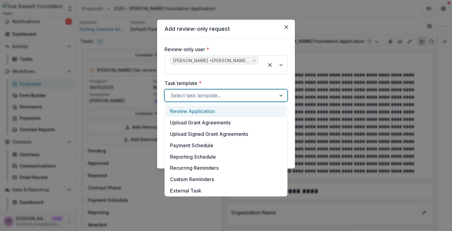
click at [208, 91] on div at bounding box center [220, 95] width 100 height 9
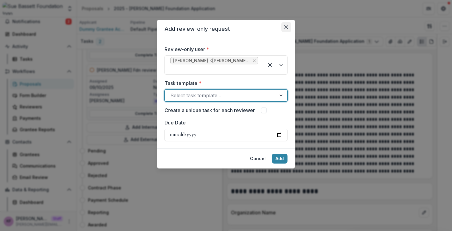
click at [287, 27] on icon "Close" at bounding box center [286, 27] width 4 height 4
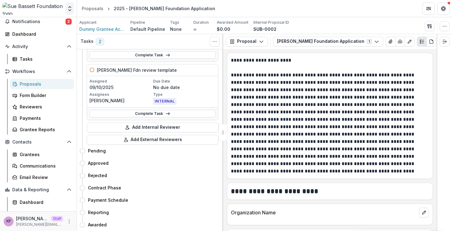
click at [72, 10] on icon "Open entity switcher" at bounding box center [70, 9] width 6 height 6
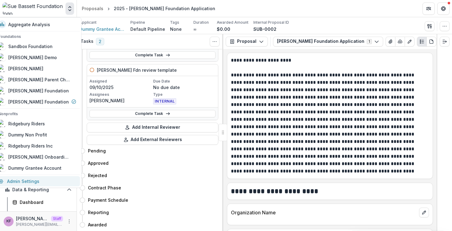
click at [41, 178] on link "Admin Settings" at bounding box center [37, 181] width 85 height 10
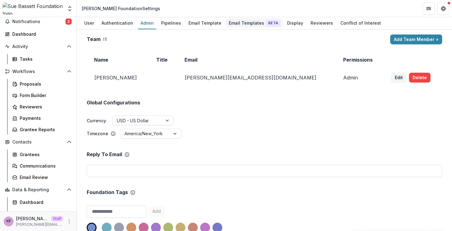
click at [232, 21] on div "Email Templates Beta" at bounding box center [254, 22] width 56 height 9
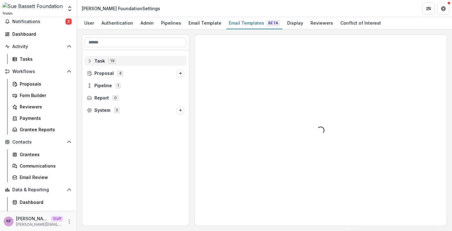
click at [140, 63] on span "Task 19" at bounding box center [135, 60] width 97 height 5
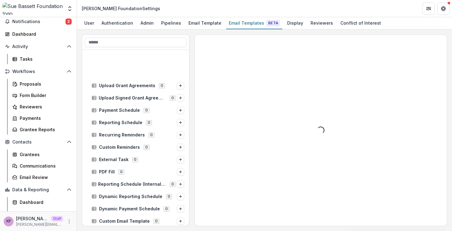
scroll to position [107, 0]
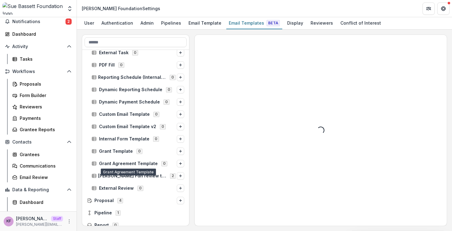
click at [139, 169] on div "Grant Agreement Template 0" at bounding box center [135, 163] width 107 height 12
click at [138, 172] on div "Sue Bassett Fdn review template 2" at bounding box center [137, 176] width 97 height 10
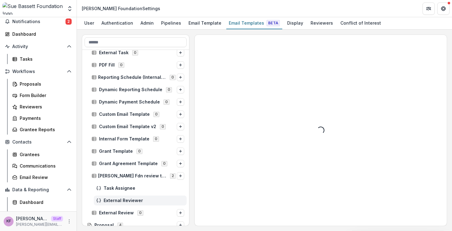
click at [129, 197] on div "External Reviewer" at bounding box center [140, 200] width 93 height 10
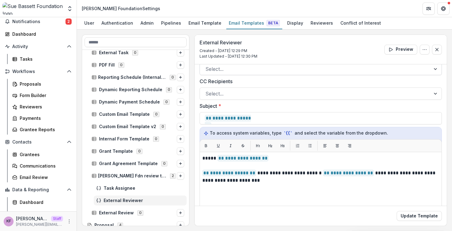
scroll to position [19, 0]
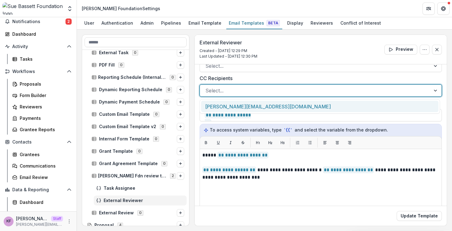
click at [247, 86] on div at bounding box center [314, 90] width 219 height 9
click at [249, 81] on label "CC Recipients" at bounding box center [318, 77] width 239 height 7
click at [207, 87] on input "CC Recipients" at bounding box center [206, 90] width 2 height 7
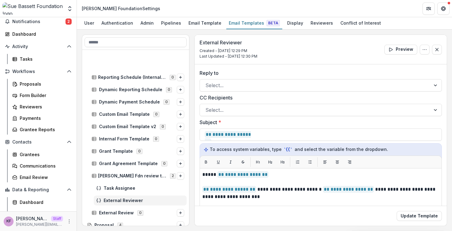
scroll to position [148, 0]
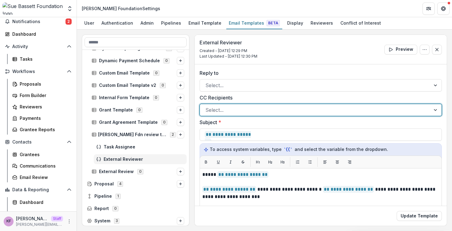
click at [267, 116] on div "Select..." at bounding box center [320, 110] width 242 height 12
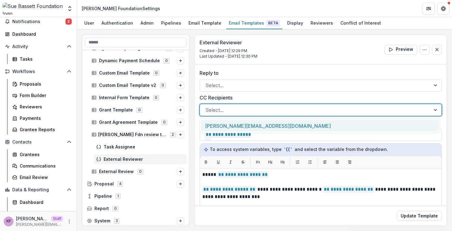
click at [262, 126] on div "[PERSON_NAME][EMAIL_ADDRESS][DOMAIN_NAME]" at bounding box center [319, 125] width 237 height 11
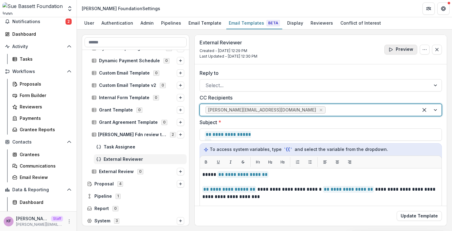
click at [398, 53] on button "Preview" at bounding box center [400, 50] width 33 height 10
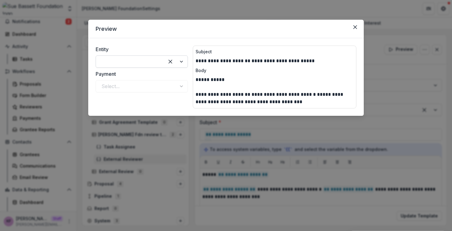
click at [144, 63] on div at bounding box center [129, 61] width 57 height 9
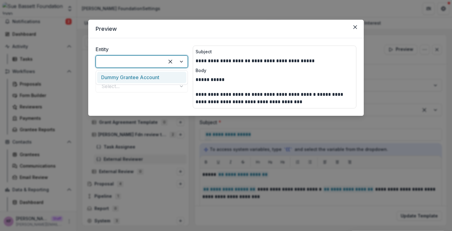
click at [141, 43] on div "**********" at bounding box center [225, 76] width 275 height 77
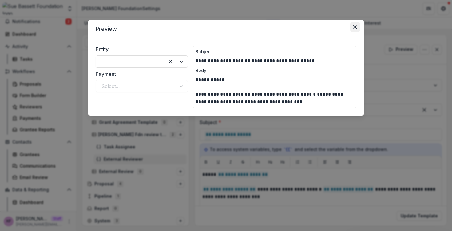
click at [355, 28] on icon "Close" at bounding box center [355, 27] width 4 height 4
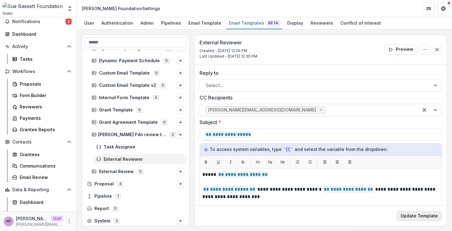
click at [401, 218] on button "Update Template" at bounding box center [419, 216] width 45 height 10
click at [69, 10] on polyline "Open entity switcher" at bounding box center [70, 10] width 2 height 1
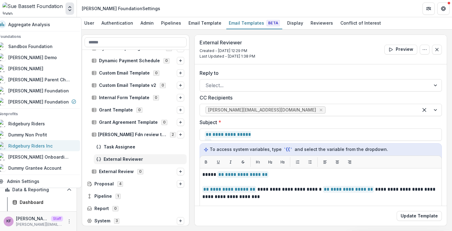
click at [50, 144] on div "Ridgebury Riders Inc" at bounding box center [30, 145] width 44 height 6
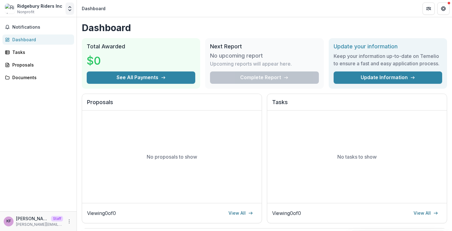
click at [70, 10] on icon "Open entity switcher" at bounding box center [70, 9] width 6 height 6
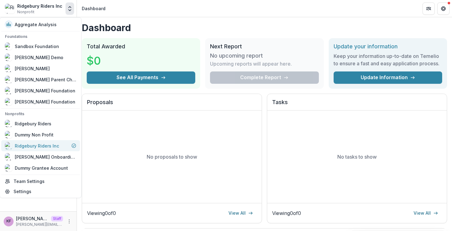
click at [45, 147] on div "Ridgebury Riders Inc" at bounding box center [37, 145] width 44 height 6
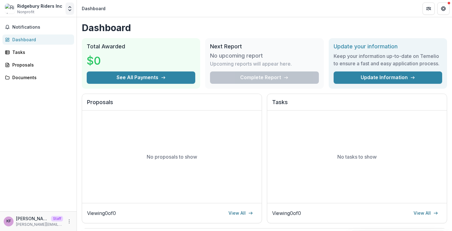
click at [69, 10] on icon "Open entity switcher" at bounding box center [70, 9] width 6 height 6
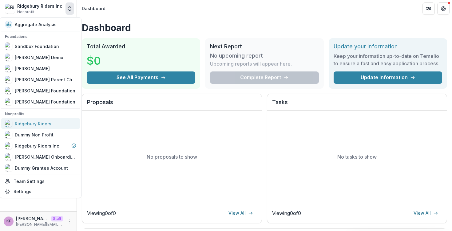
click at [56, 126] on div "Ridgebury Riders" at bounding box center [40, 123] width 71 height 7
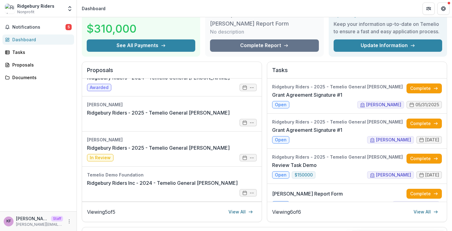
scroll to position [37, 0]
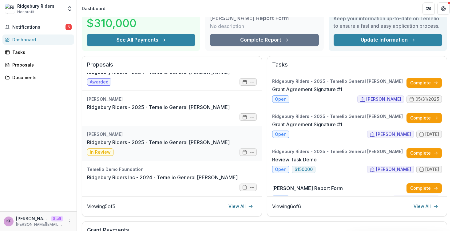
click at [183, 144] on link "Ridgebury Riders - 2025 - Temelio General [PERSON_NAME]" at bounding box center [158, 141] width 143 height 7
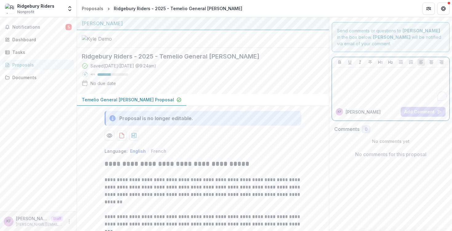
click at [389, 95] on div "To enrich screen reader interactions, please activate Accessibility in Grammarl…" at bounding box center [390, 85] width 112 height 31
click at [402, 112] on button "Add Comment" at bounding box center [423, 112] width 45 height 10
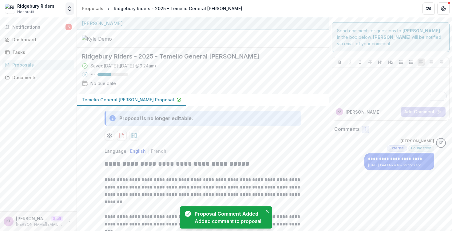
click at [69, 10] on polyline "Open entity switcher" at bounding box center [70, 10] width 2 height 1
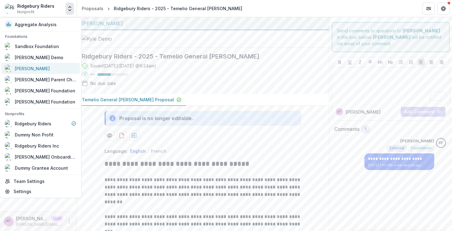
click at [46, 66] on div "[PERSON_NAME]" at bounding box center [40, 68] width 71 height 7
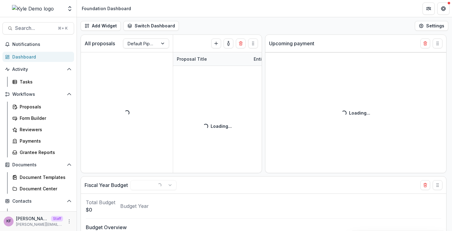
select select "******"
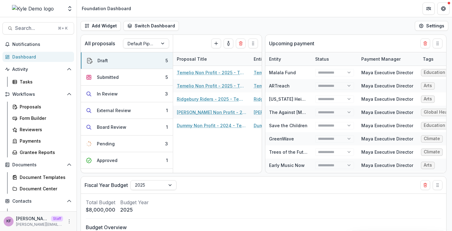
select select "******"
click at [125, 98] on button "In Review 3" at bounding box center [127, 93] width 92 height 17
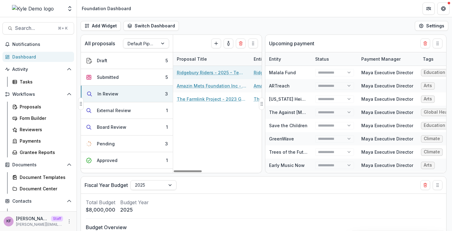
click at [190, 72] on link "Ridgebury Riders - 2025 - Temelio General [PERSON_NAME]" at bounding box center [211, 72] width 69 height 6
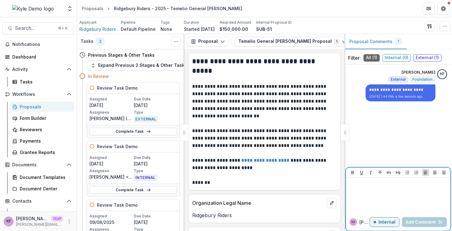
click at [369, 188] on div at bounding box center [398, 195] width 100 height 31
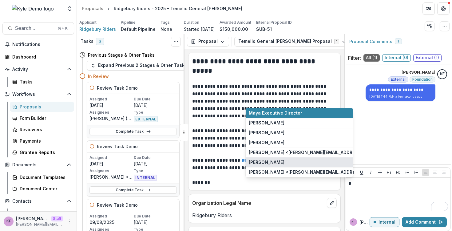
click at [293, 160] on button "[PERSON_NAME]" at bounding box center [299, 162] width 107 height 10
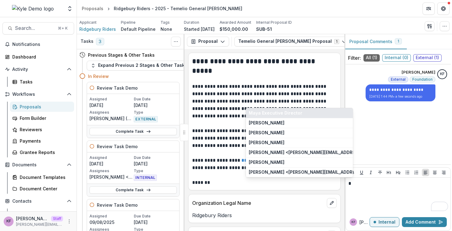
click at [300, 115] on button "Maya Executive Director" at bounding box center [299, 113] width 107 height 10
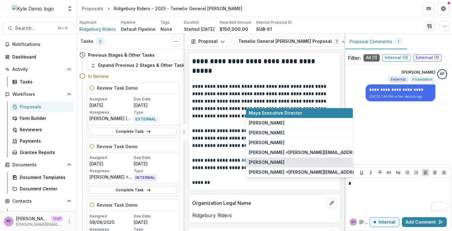
click at [289, 160] on button "[PERSON_NAME]" at bounding box center [299, 162] width 107 height 10
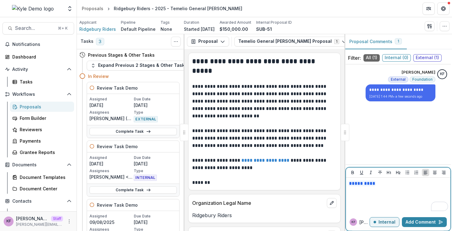
click at [394, 182] on p "* *********" at bounding box center [398, 183] width 100 height 7
click at [424, 225] on button "Add Comment" at bounding box center [424, 222] width 45 height 10
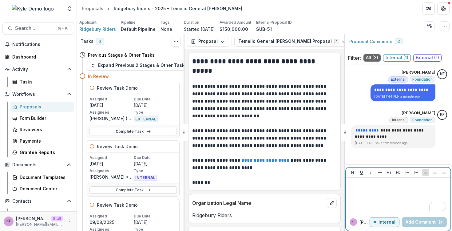
click at [382, 223] on p "Internal" at bounding box center [386, 221] width 17 height 5
click at [386, 200] on div "To enrich screen reader interactions, please activate Accessibility in Grammarl…" at bounding box center [398, 195] width 100 height 31
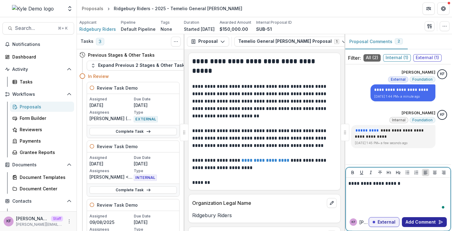
click at [412, 225] on button "Add Comment" at bounding box center [424, 222] width 45 height 10
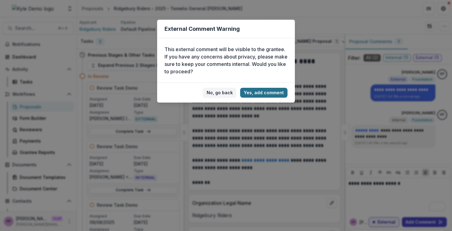
click at [285, 96] on button "Yes, add comment" at bounding box center [263, 93] width 47 height 10
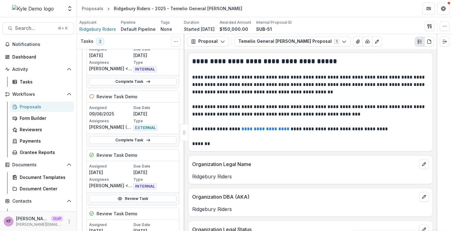
scroll to position [52, 0]
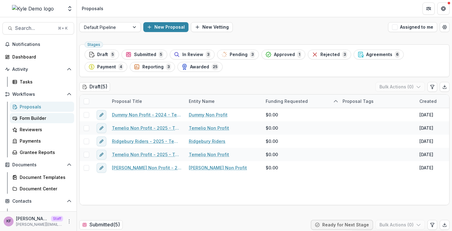
click at [31, 118] on div "Form Builder" at bounding box center [44, 118] width 49 height 6
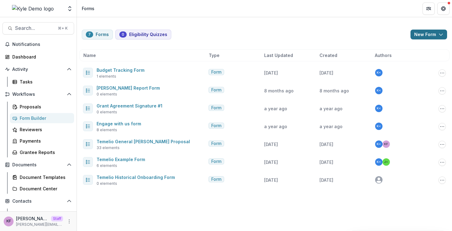
click at [431, 36] on button "New Form" at bounding box center [428, 35] width 37 height 10
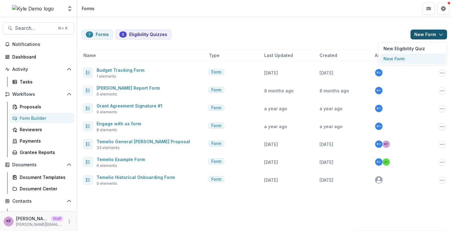
click at [412, 60] on button "New Form" at bounding box center [413, 58] width 66 height 10
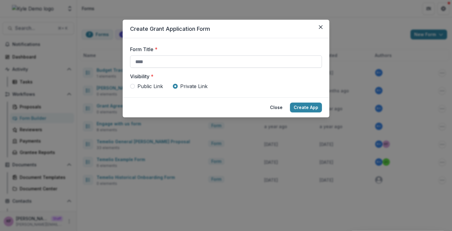
click at [222, 58] on input "Form Title *" at bounding box center [226, 61] width 192 height 12
click at [274, 103] on button "Close" at bounding box center [276, 107] width 20 height 10
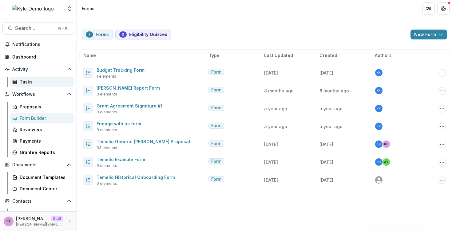
click at [40, 79] on div "Tasks" at bounding box center [44, 81] width 49 height 6
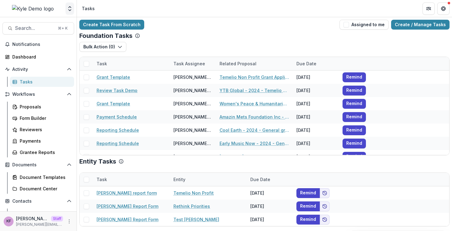
click at [69, 6] on icon "Open entity switcher" at bounding box center [70, 9] width 6 height 6
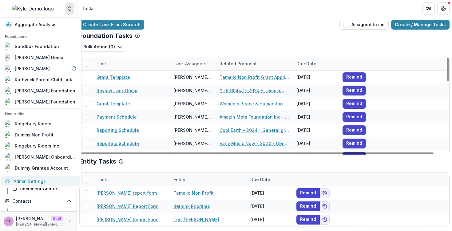
click at [32, 184] on link "Admin Settings" at bounding box center [40, 181] width 79 height 10
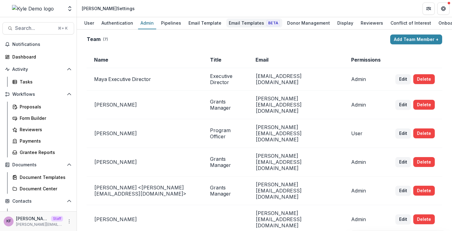
click at [243, 19] on div "Email Templates Beta" at bounding box center [254, 22] width 56 height 9
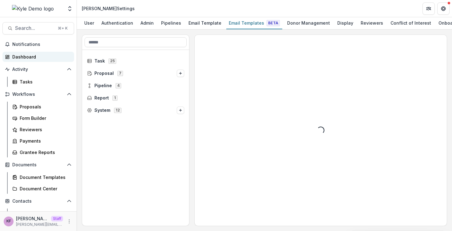
click at [38, 60] on link "Dashboard" at bounding box center [38, 57] width 72 height 10
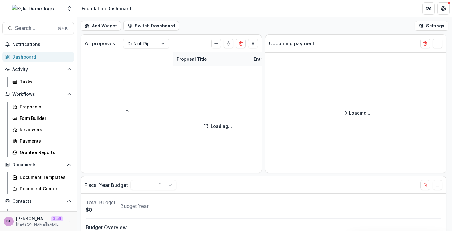
select select "******"
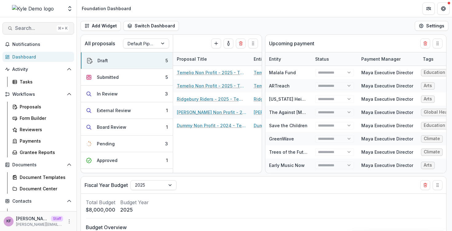
click at [48, 27] on span "Search..." at bounding box center [34, 28] width 39 height 6
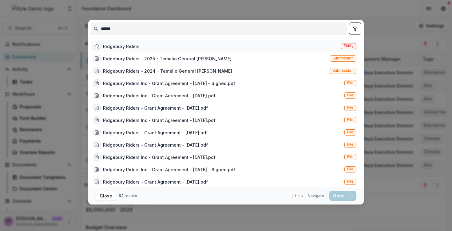
type input "******"
click at [143, 49] on div "Ridgebury Riders Entity" at bounding box center [225, 46] width 268 height 12
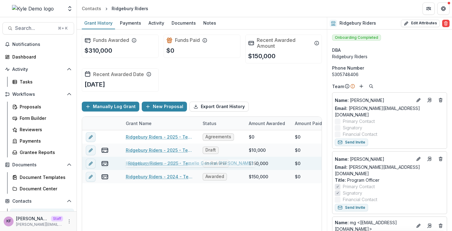
click at [146, 160] on link "Ridgebury Riders - 2025 - Temelio General [PERSON_NAME]" at bounding box center [160, 163] width 69 height 6
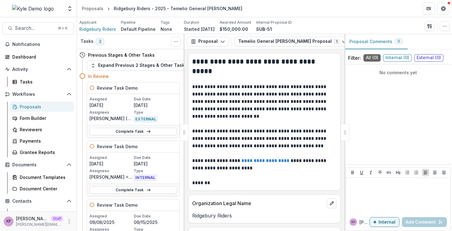
click at [356, 42] on icon "View Attached Files" at bounding box center [357, 42] width 3 height 4
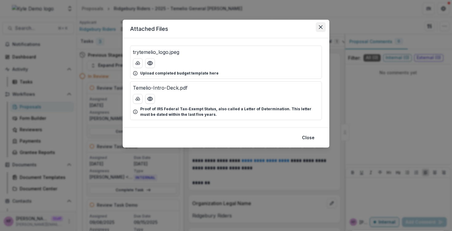
click at [319, 27] on icon "Close" at bounding box center [321, 27] width 4 height 4
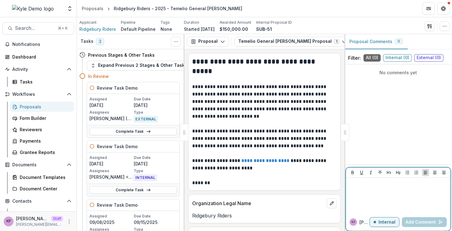
click at [374, 169] on div at bounding box center [398, 172] width 105 height 10
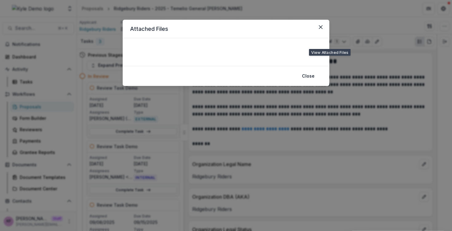
scroll to position [108, 0]
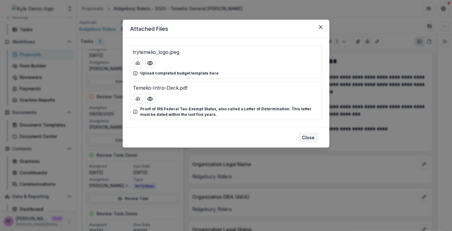
click at [310, 135] on button "Close" at bounding box center [308, 137] width 20 height 10
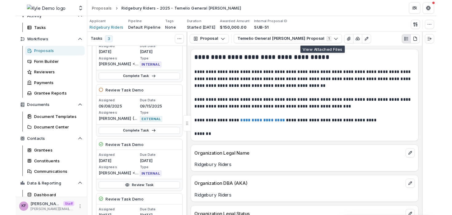
scroll to position [0, 0]
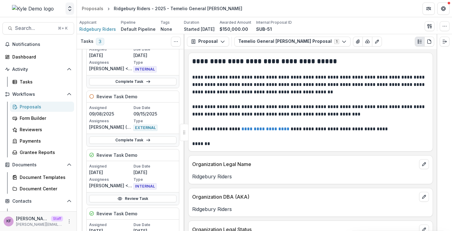
click at [69, 10] on icon "Open entity switcher" at bounding box center [70, 9] width 6 height 6
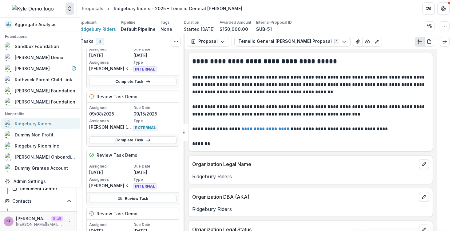
click at [39, 125] on div "Ridgebury Riders" at bounding box center [33, 123] width 37 height 6
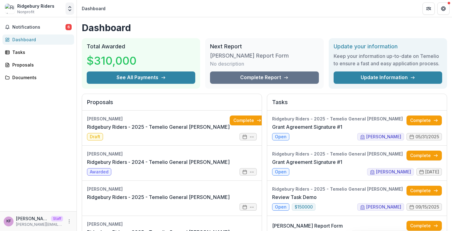
click at [66, 7] on button "Open entity switcher" at bounding box center [69, 8] width 9 height 12
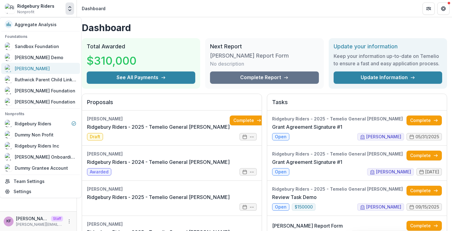
click at [44, 70] on div "[PERSON_NAME]" at bounding box center [40, 68] width 71 height 7
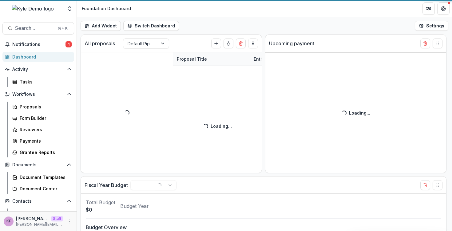
select select "******"
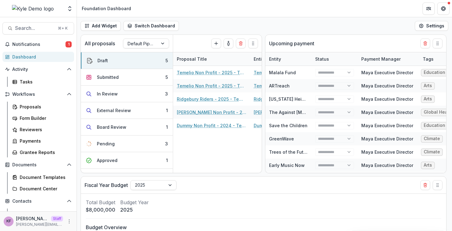
select select "******"
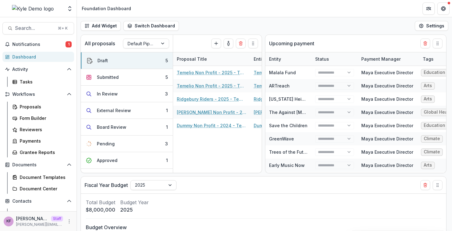
select select "******"
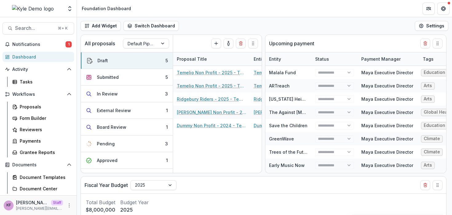
select select "******"
click at [124, 97] on button "In Review 3" at bounding box center [127, 93] width 92 height 17
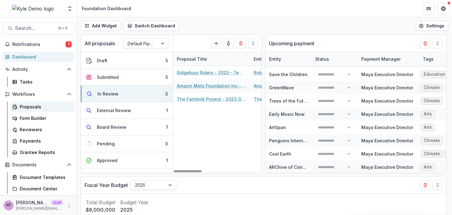
click at [45, 105] on div "Proposals" at bounding box center [44, 106] width 49 height 6
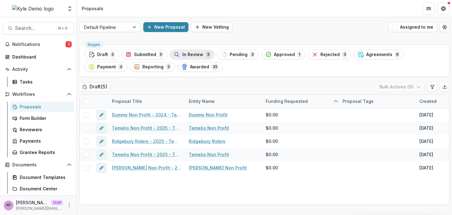
click at [192, 53] on span "In Review" at bounding box center [192, 54] width 21 height 5
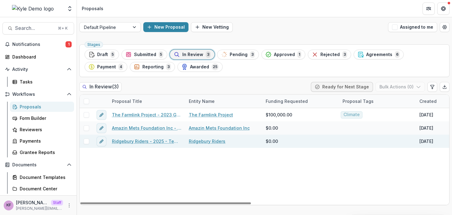
click at [160, 142] on link "Ridgebury Riders - 2025 - Temelio General [PERSON_NAME]" at bounding box center [146, 141] width 69 height 6
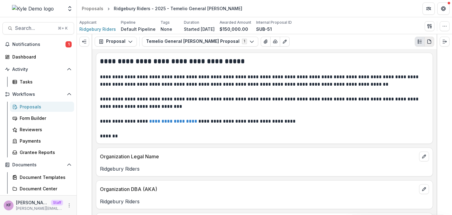
click at [430, 43] on icon "PDF view" at bounding box center [429, 41] width 5 height 5
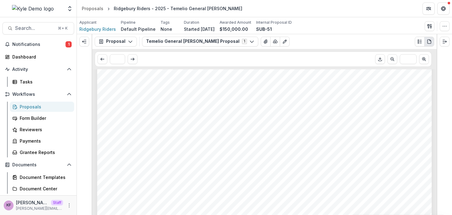
scroll to position [209, 0]
click at [420, 41] on icon "Plaintext view" at bounding box center [419, 41] width 5 height 5
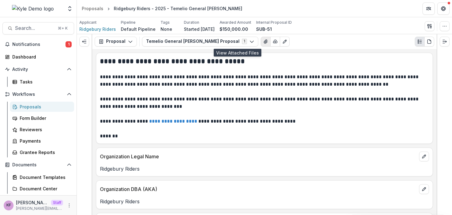
click at [261, 45] on button "View Attached Files" at bounding box center [266, 42] width 10 height 10
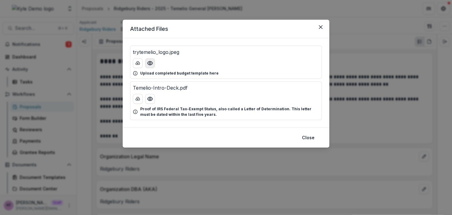
click at [150, 63] on icon "Preview trytemelio_logo.jpeg" at bounding box center [150, 63] width 6 height 6
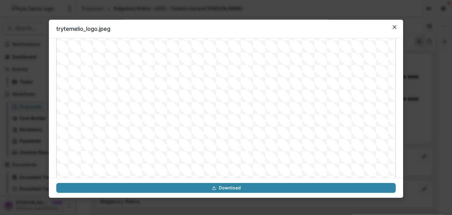
scroll to position [69, 0]
click at [393, 28] on icon "Close" at bounding box center [395, 27] width 4 height 4
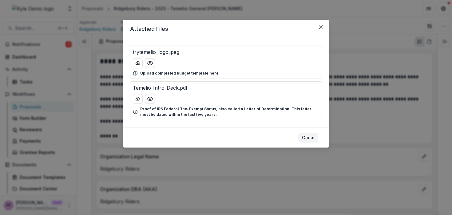
click at [312, 136] on button "Close" at bounding box center [308, 137] width 20 height 10
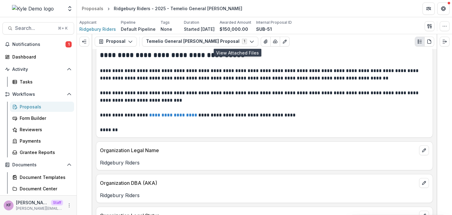
scroll to position [7, 0]
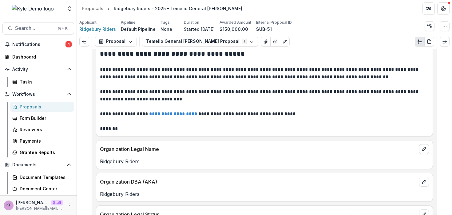
click at [288, 111] on p "**********" at bounding box center [263, 113] width 327 height 7
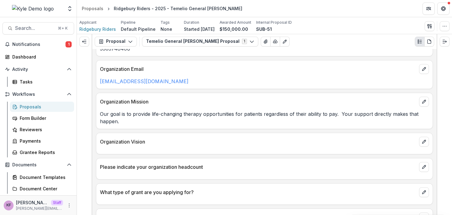
scroll to position [367, 0]
drag, startPoint x: 121, startPoint y: 124, endPoint x: 99, endPoint y: 117, distance: 23.7
click at [99, 117] on div "Our goal is to provide life-changing therapy opportunities for patients regardl…" at bounding box center [264, 117] width 336 height 15
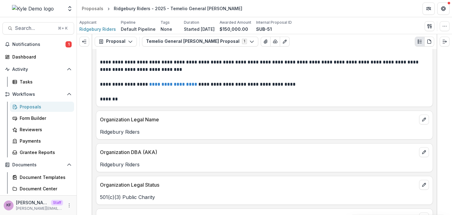
scroll to position [0, 0]
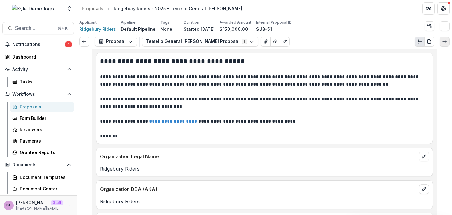
click at [446, 41] on icon "Expand right" at bounding box center [444, 41] width 5 height 5
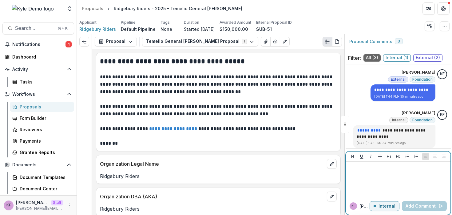
click at [365, 174] on div at bounding box center [398, 179] width 100 height 31
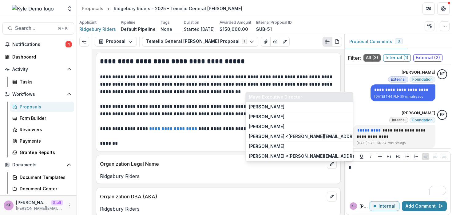
click at [310, 95] on button "Maya Executive Director" at bounding box center [299, 97] width 107 height 10
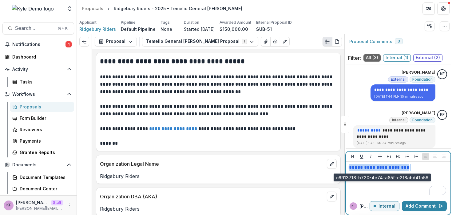
drag, startPoint x: 412, startPoint y: 169, endPoint x: 349, endPoint y: 167, distance: 63.0
click at [349, 167] on p "**********" at bounding box center [397, 167] width 98 height 7
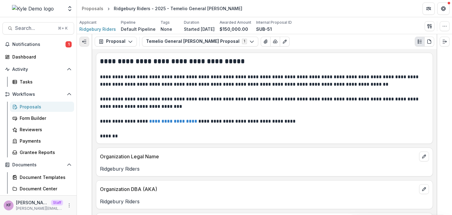
click at [86, 43] on line "Expand left" at bounding box center [85, 43] width 2 height 0
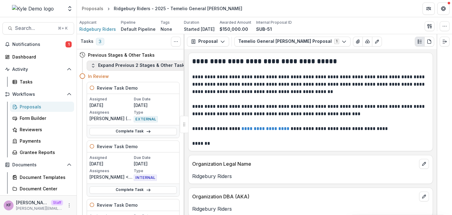
click at [146, 65] on button "Expand Previous 2 Stages & Other Tasks" at bounding box center [139, 66] width 104 height 10
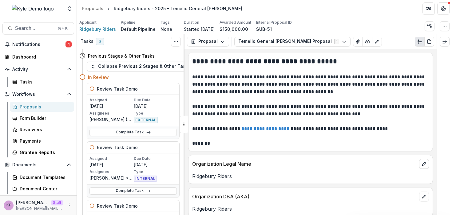
scroll to position [36, 0]
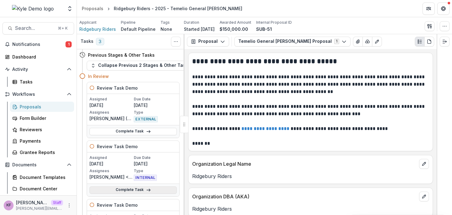
click at [130, 187] on link "Complete Task" at bounding box center [132, 189] width 87 height 7
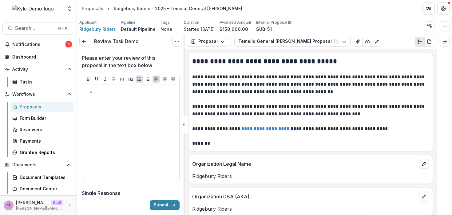
scroll to position [9, 0]
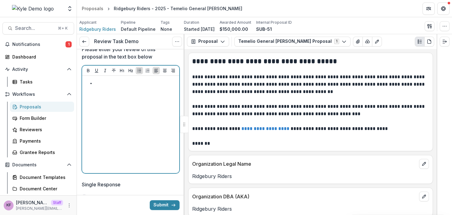
click at [135, 107] on div at bounding box center [131, 124] width 92 height 92
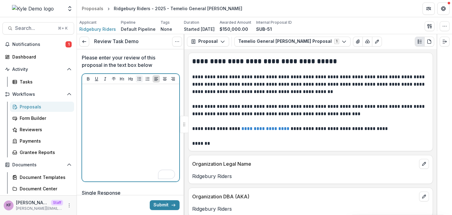
click at [141, 80] on button "Bullet List" at bounding box center [139, 78] width 7 height 7
click at [131, 92] on li "To enrich screen reader interactions, please activate Accessibility in Grammarl…" at bounding box center [134, 92] width 85 height 8
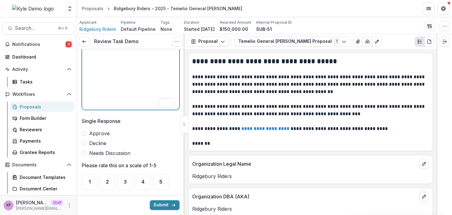
scroll to position [86, 0]
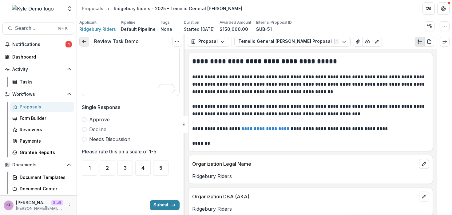
click at [87, 41] on link at bounding box center [84, 42] width 10 height 10
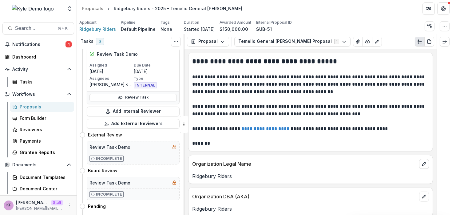
scroll to position [278, 0]
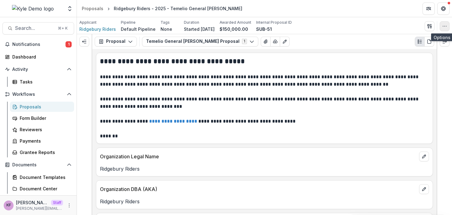
click at [443, 27] on icon "button" at bounding box center [444, 26] width 5 height 5
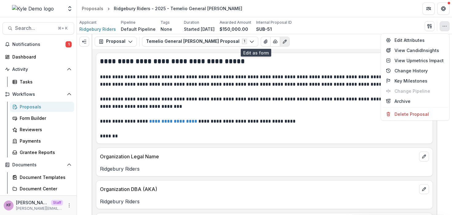
click at [282, 40] on icon "Edit as form" at bounding box center [284, 41] width 5 height 5
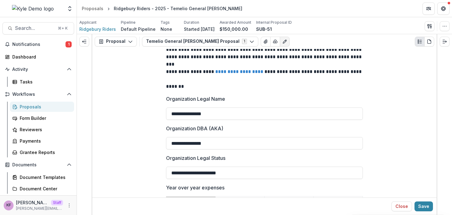
scroll to position [95, 0]
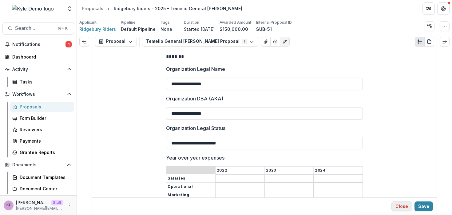
click at [398, 203] on button "Close" at bounding box center [401, 206] width 21 height 10
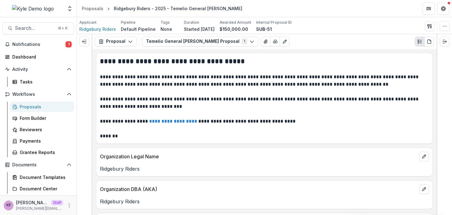
click at [40, 106] on div "Proposals" at bounding box center [44, 106] width 49 height 6
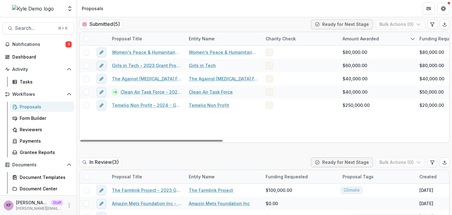
scroll to position [199, 0]
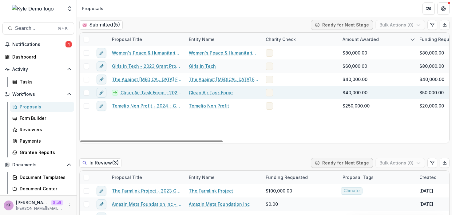
click at [149, 90] on link "Clean Air Task Force - 2021 Grant Proposal" at bounding box center [150, 92] width 61 height 6
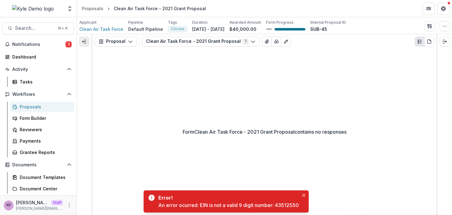
click at [88, 42] on button "Expand left" at bounding box center [84, 42] width 10 height 10
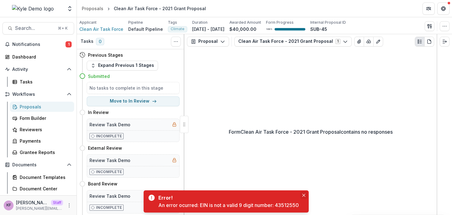
click at [305, 195] on icon "Close" at bounding box center [303, 194] width 3 height 3
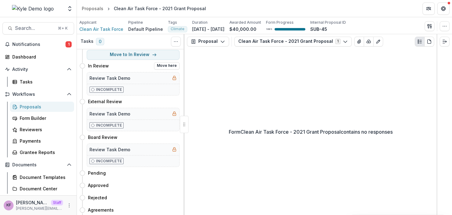
scroll to position [77, 0]
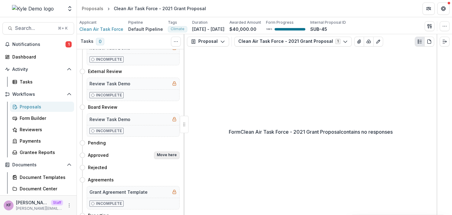
click at [154, 153] on button "Move here" at bounding box center [167, 154] width 26 height 7
select select "********"
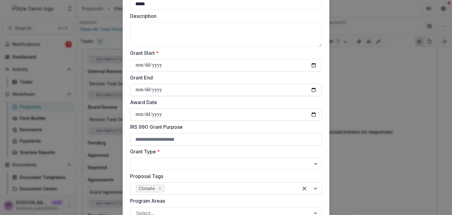
scroll to position [90, 0]
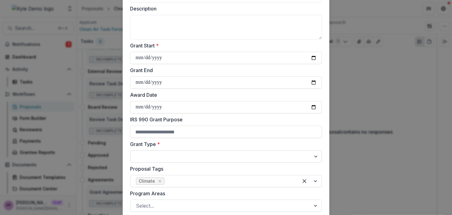
click at [178, 162] on select "**********" at bounding box center [226, 156] width 192 height 12
click at [179, 153] on select "**********" at bounding box center [226, 156] width 192 height 12
click at [130, 150] on select "**********" at bounding box center [226, 156] width 192 height 12
click at [176, 157] on select "**********" at bounding box center [226, 156] width 192 height 12
click at [130, 150] on select "**********" at bounding box center [226, 156] width 192 height 12
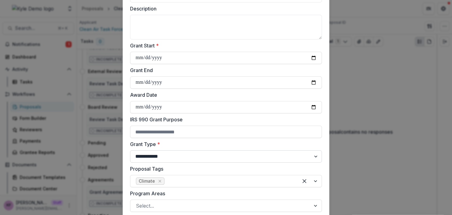
click at [178, 159] on select "**********" at bounding box center [226, 156] width 192 height 12
select select "**********"
click at [130, 150] on select "**********" at bounding box center [226, 156] width 192 height 12
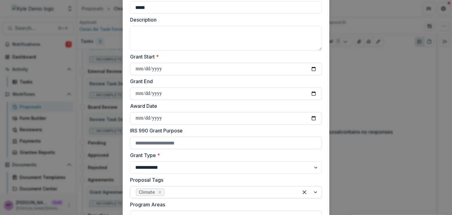
scroll to position [74, 0]
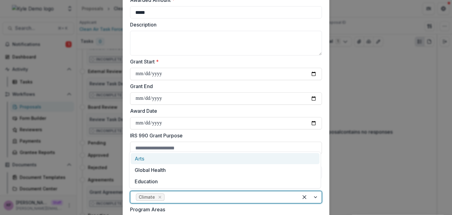
click at [182, 195] on div at bounding box center [229, 196] width 127 height 9
click at [317, 137] on label "IRS 990 Grant Purpose" at bounding box center [224, 135] width 188 height 7
click at [317, 141] on input "IRS 990 Grant Purpose" at bounding box center [226, 147] width 192 height 12
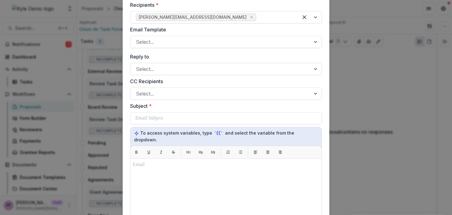
scroll to position [329, 0]
click at [203, 44] on div at bounding box center [220, 42] width 169 height 9
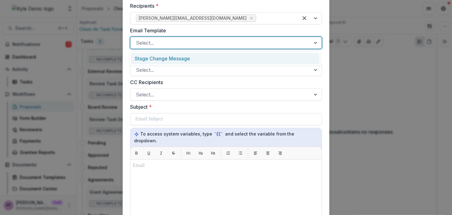
click at [193, 59] on div "Stage Change Message" at bounding box center [225, 58] width 189 height 11
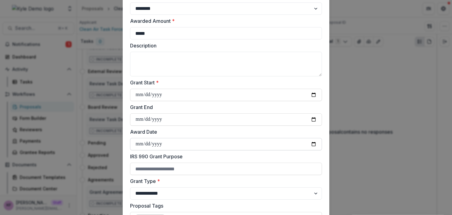
scroll to position [54, 0]
click at [187, 167] on input "IRS 990 Grant Purpose" at bounding box center [226, 167] width 192 height 12
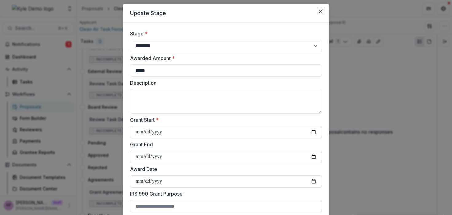
scroll to position [0, 0]
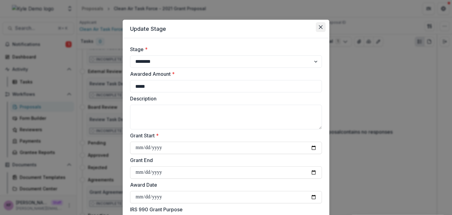
click at [321, 30] on button "Close" at bounding box center [321, 27] width 10 height 10
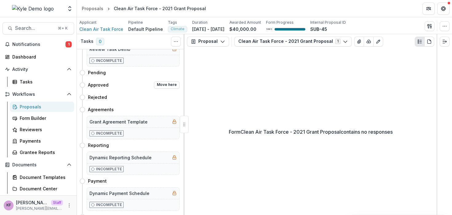
scroll to position [154, 0]
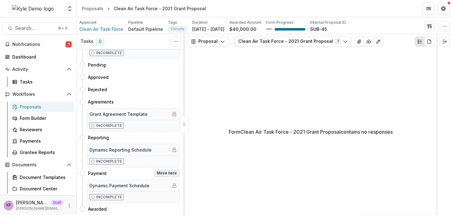
click at [157, 174] on button "Move here" at bounding box center [167, 172] width 26 height 7
select select "*******"
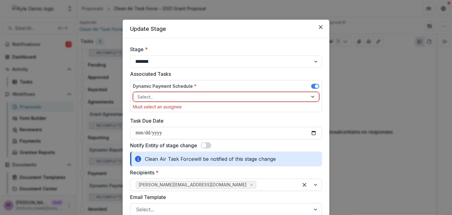
click at [164, 97] on div at bounding box center [220, 97] width 166 height 8
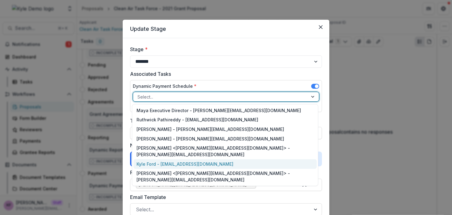
click at [156, 164] on div "Kyle Ford - kyle@trytemelio.com" at bounding box center [224, 164] width 183 height 10
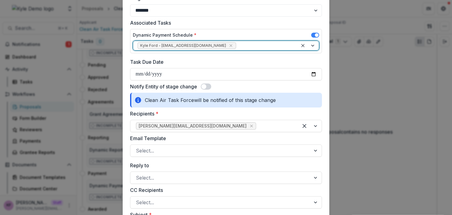
scroll to position [62, 0]
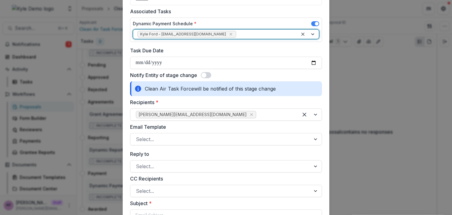
click at [206, 73] on span at bounding box center [206, 75] width 10 height 6
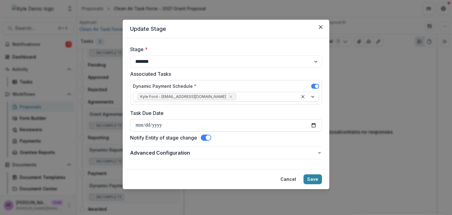
scroll to position [0, 0]
click at [313, 177] on button "Save" at bounding box center [312, 179] width 18 height 10
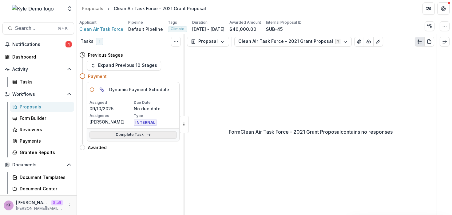
click at [148, 136] on icon at bounding box center [148, 134] width 5 height 5
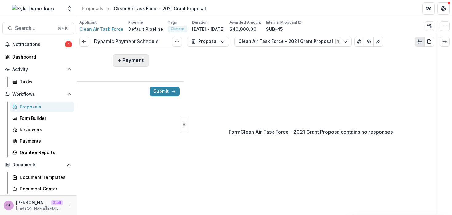
click at [141, 65] on button "+ Payment" at bounding box center [131, 60] width 36 height 12
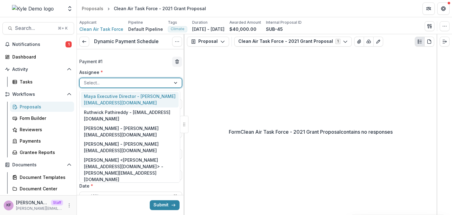
click at [139, 81] on div at bounding box center [125, 83] width 82 height 8
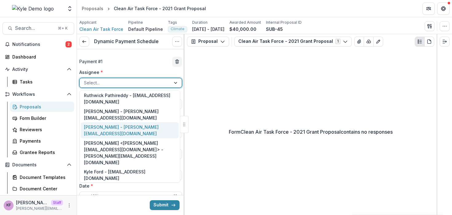
scroll to position [20, 0]
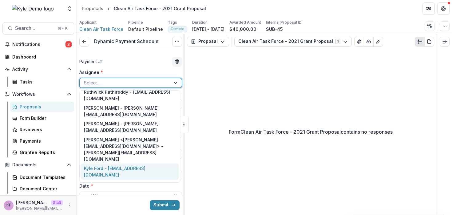
click at [131, 163] on div "Kyle Ford - kyle@trytemelio.com" at bounding box center [130, 171] width 98 height 16
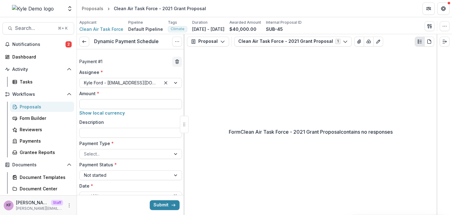
click at [123, 104] on input "Amount *" at bounding box center [130, 104] width 103 height 10
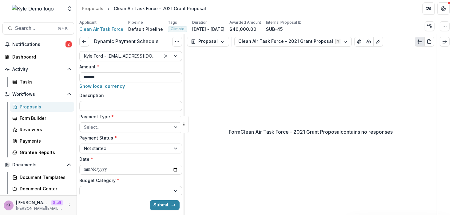
scroll to position [35, 0]
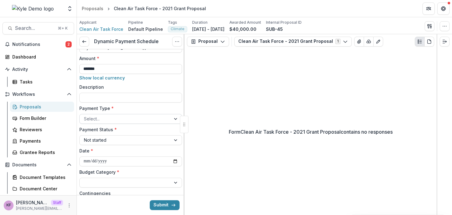
type input "*******"
click at [132, 114] on div "Select..." at bounding box center [130, 119] width 103 height 10
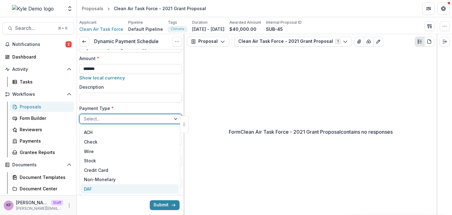
click at [119, 185] on div "DAF" at bounding box center [130, 189] width 98 height 10
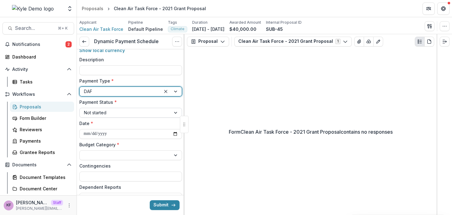
scroll to position [63, 0]
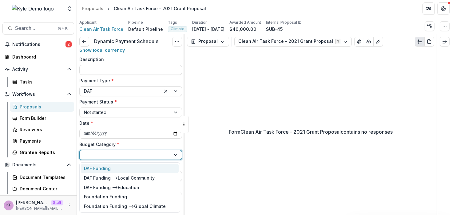
click at [132, 152] on div at bounding box center [125, 155] width 82 height 8
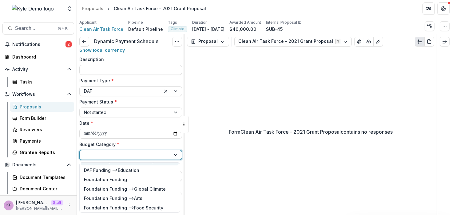
scroll to position [18, 0]
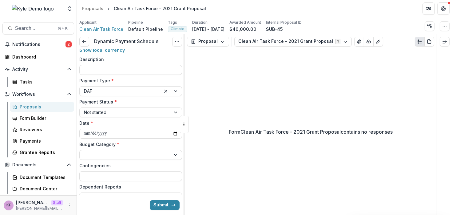
click at [129, 140] on div "**********" at bounding box center [130, 104] width 103 height 196
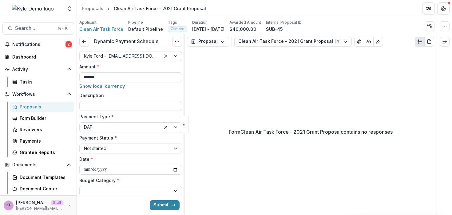
scroll to position [26, 0]
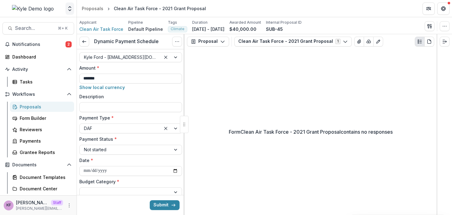
click at [71, 11] on icon "Open entity switcher" at bounding box center [70, 9] width 6 height 6
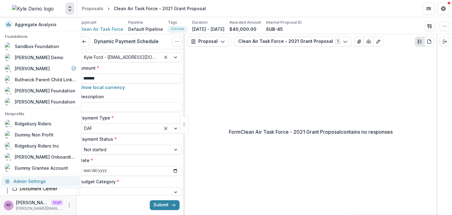
click at [41, 178] on link "Admin Settings" at bounding box center [40, 181] width 79 height 10
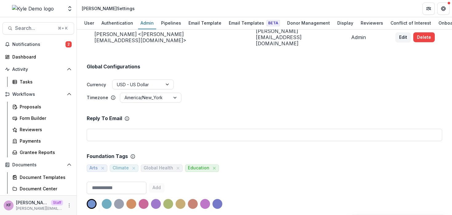
scroll to position [234, 0]
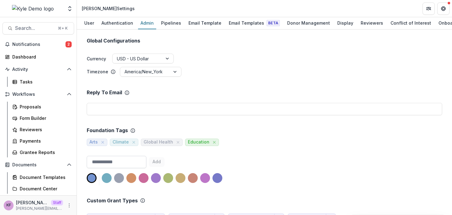
click at [102, 156] on input at bounding box center [117, 162] width 60 height 12
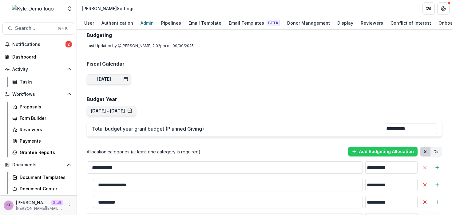
scroll to position [523, 0]
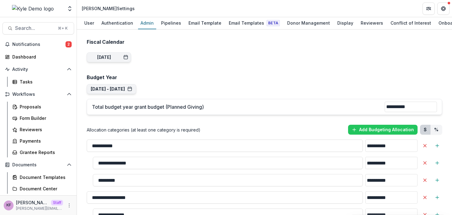
click at [397, 101] on input "**********" at bounding box center [411, 106] width 52 height 10
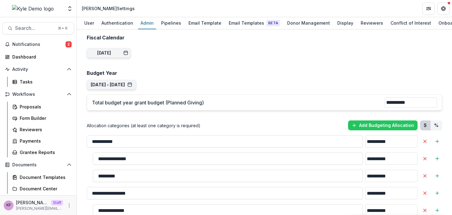
scroll to position [526, 0]
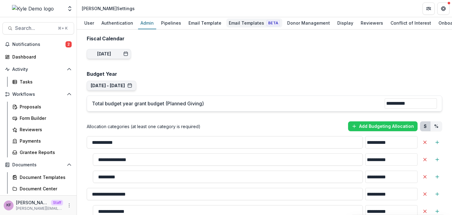
click at [245, 22] on div "Email Templates Beta" at bounding box center [254, 22] width 56 height 9
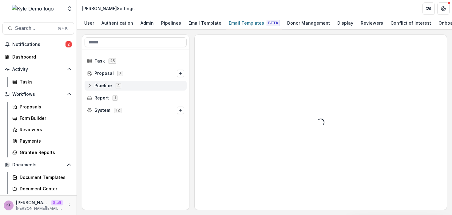
click at [133, 88] on span "Pipeline 4" at bounding box center [135, 85] width 97 height 5
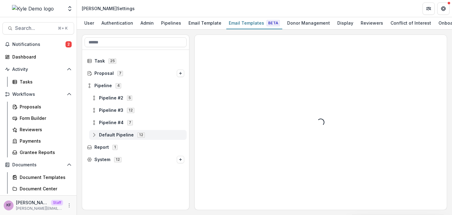
click at [130, 133] on span "Default Pipeline" at bounding box center [116, 134] width 35 height 5
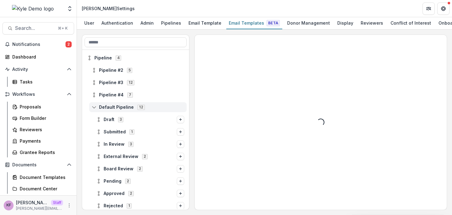
scroll to position [39, 0]
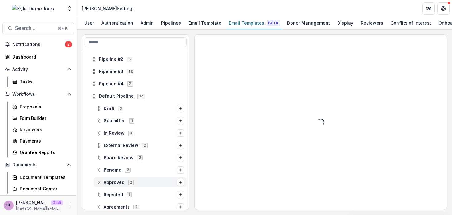
click at [121, 183] on span "Approved" at bounding box center [114, 182] width 21 height 5
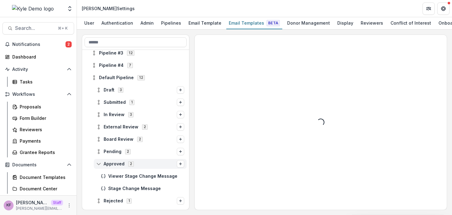
scroll to position [61, 0]
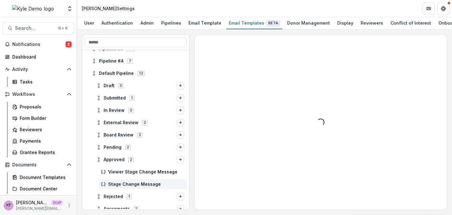
click at [124, 182] on div "Stage Change Message" at bounding box center [142, 184] width 88 height 10
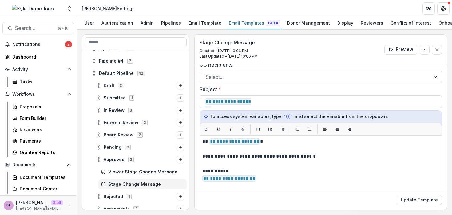
scroll to position [35, 0]
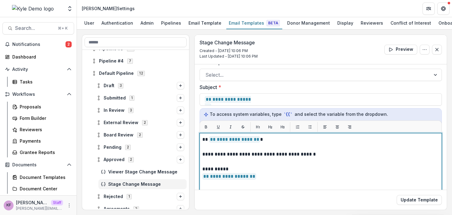
click at [306, 157] on p "**********" at bounding box center [319, 153] width 235 height 7
click at [320, 154] on p "**********" at bounding box center [319, 153] width 235 height 7
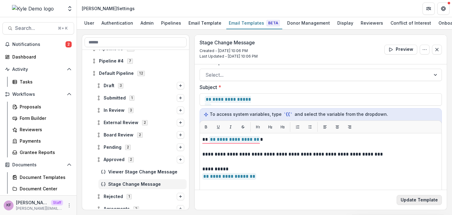
click at [402, 195] on button "Update Template" at bounding box center [419, 200] width 45 height 10
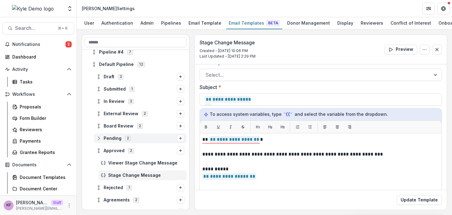
scroll to position [55, 0]
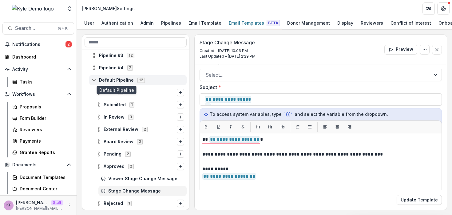
click at [121, 82] on span "Default Pipeline" at bounding box center [116, 79] width 35 height 5
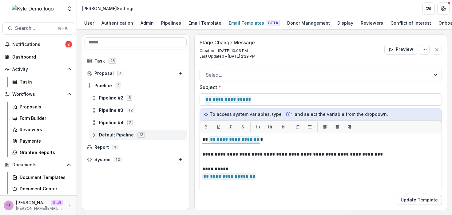
click at [118, 133] on span "Default Pipeline" at bounding box center [116, 134] width 35 height 5
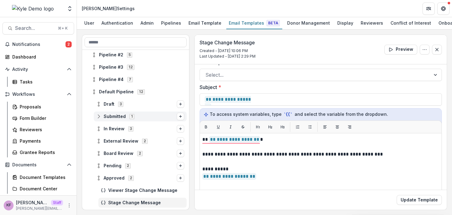
scroll to position [28, 0]
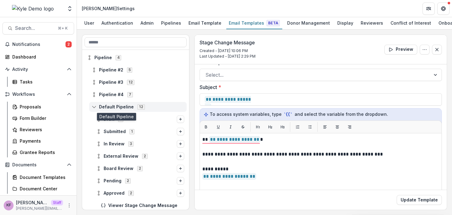
click at [127, 109] on span "Default Pipeline" at bounding box center [116, 106] width 35 height 5
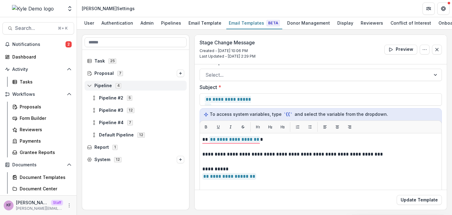
click at [103, 84] on span "Pipeline" at bounding box center [103, 85] width 18 height 5
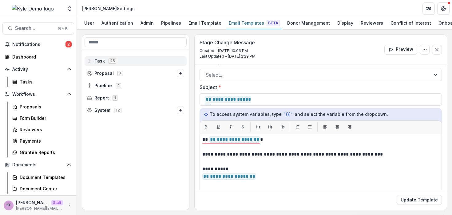
click at [117, 63] on span "Task 25" at bounding box center [135, 60] width 97 height 5
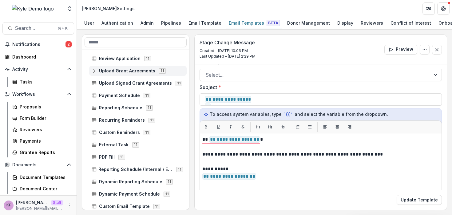
scroll to position [14, 0]
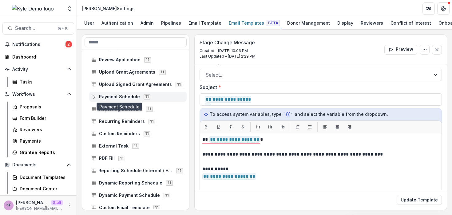
click at [130, 97] on span "Payment Schedule" at bounding box center [119, 96] width 41 height 5
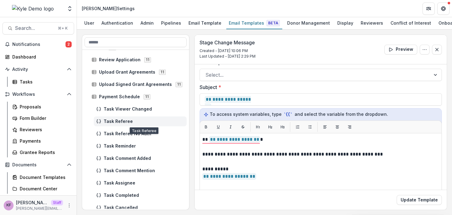
click at [125, 121] on span "Task Referee" at bounding box center [144, 121] width 81 height 5
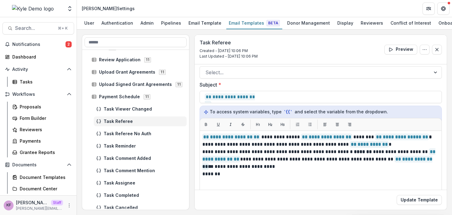
scroll to position [38, 0]
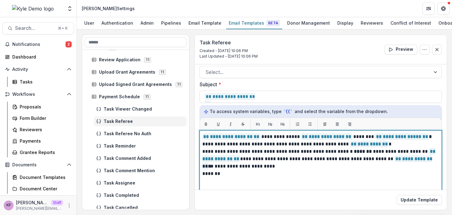
click at [283, 170] on p "**********" at bounding box center [319, 165] width 235 height 7
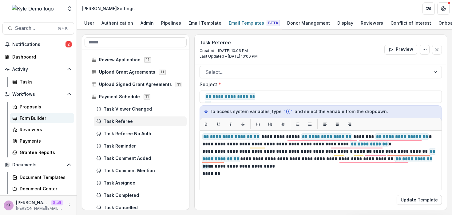
click at [46, 118] on div "Form Builder" at bounding box center [44, 118] width 49 height 6
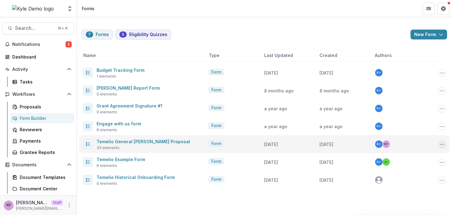
click at [441, 145] on icon "Options" at bounding box center [442, 144] width 5 height 5
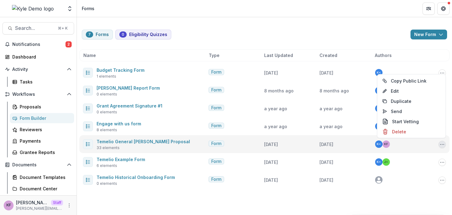
click at [166, 143] on div "Temelio General Grant Proposal 33 elements" at bounding box center [144, 143] width 123 height 13
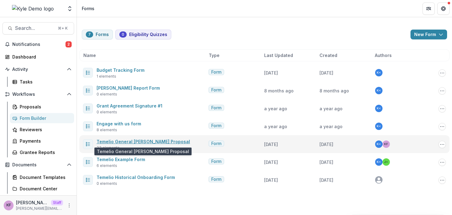
click at [157, 140] on link "Temelio General [PERSON_NAME] Proposal" at bounding box center [143, 141] width 93 height 5
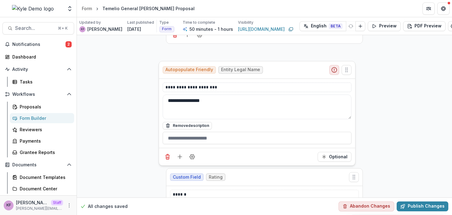
scroll to position [159, 0]
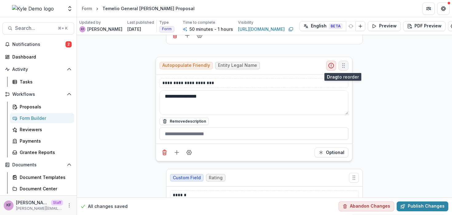
drag, startPoint x: 352, startPoint y: 63, endPoint x: 342, endPoint y: 65, distance: 10.4
click at [342, 65] on icon "Move field" at bounding box center [343, 65] width 6 height 6
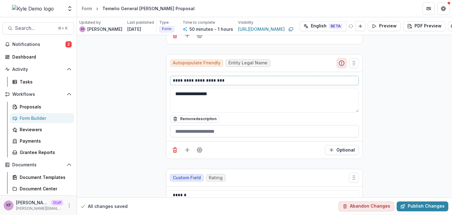
click at [243, 82] on p "**********" at bounding box center [264, 80] width 183 height 6
click at [188, 150] on line "Add field" at bounding box center [187, 150] width 4 height 0
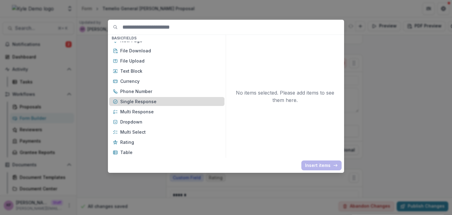
scroll to position [0, 0]
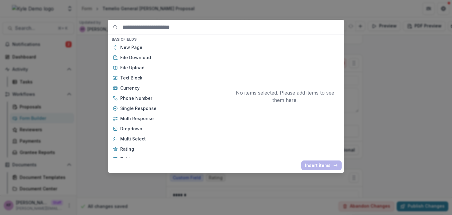
click at [413, 51] on div "Basic Fields New Page File Download File Upload Text Block Currency Phone Numbe…" at bounding box center [226, 107] width 452 height 215
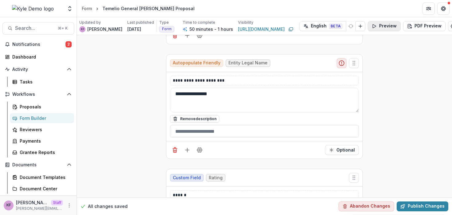
click at [368, 28] on button "Preview" at bounding box center [384, 26] width 33 height 10
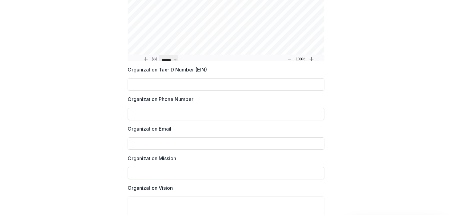
scroll to position [470, 0]
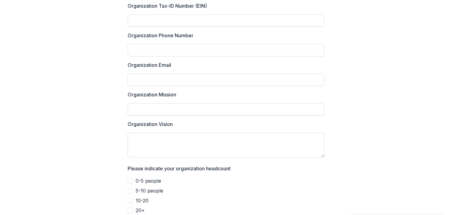
click at [147, 132] on textarea "Organization Vision" at bounding box center [226, 144] width 197 height 25
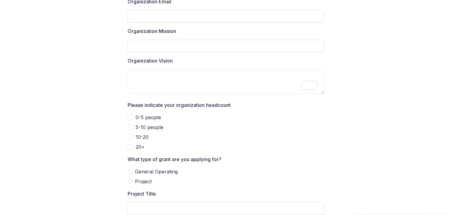
click at [148, 114] on span "0-5 people" at bounding box center [149, 116] width 26 height 7
click at [147, 124] on span "5-10 people" at bounding box center [150, 126] width 28 height 7
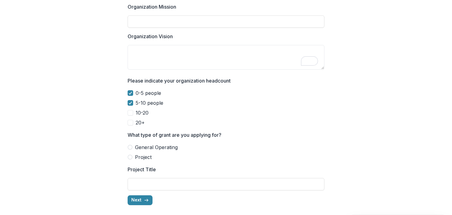
click at [154, 146] on span "General Operating" at bounding box center [156, 146] width 43 height 7
click at [136, 155] on span "Project" at bounding box center [143, 156] width 17 height 7
click at [139, 143] on span "General Operating" at bounding box center [156, 146] width 43 height 7
click at [138, 153] on span "Project" at bounding box center [143, 156] width 17 height 7
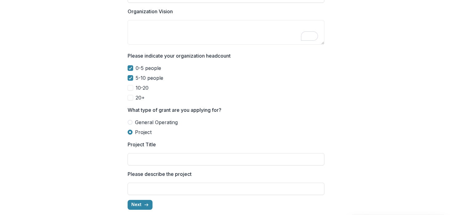
click at [139, 118] on span "General Operating" at bounding box center [156, 121] width 43 height 7
click at [138, 199] on button "Next" at bounding box center [140, 204] width 25 height 10
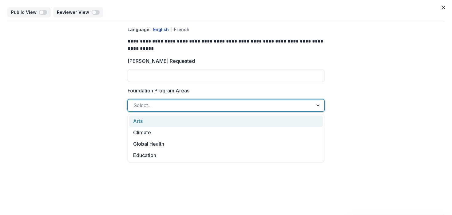
click at [187, 107] on div at bounding box center [220, 105] width 174 height 9
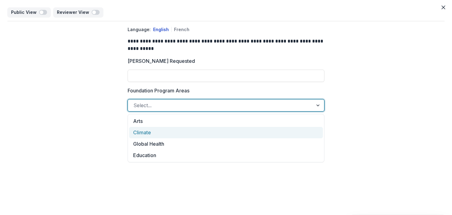
click at [356, 122] on div "**********" at bounding box center [225, 76] width 437 height 110
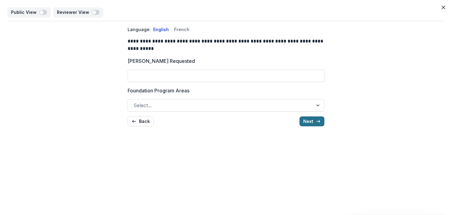
click at [317, 122] on icon "button" at bounding box center [318, 121] width 5 height 5
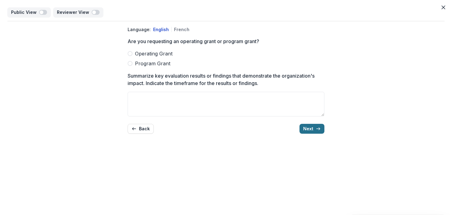
click at [313, 128] on button "Next" at bounding box center [311, 129] width 25 height 10
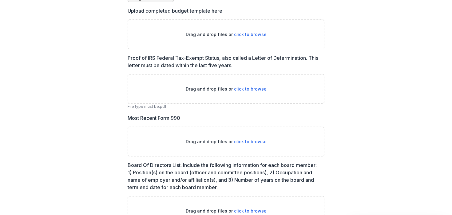
scroll to position [110, 0]
drag, startPoint x: 170, startPoint y: 108, endPoint x: 120, endPoint y: 107, distance: 50.4
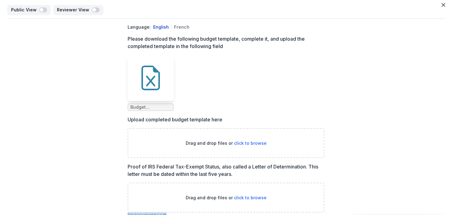
scroll to position [0, 0]
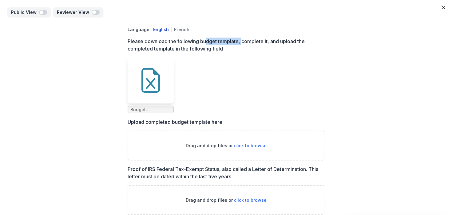
drag, startPoint x: 204, startPoint y: 39, endPoint x: 240, endPoint y: 40, distance: 36.3
click at [240, 40] on p "Please download the following budget template, complete it, and upload the comp…" at bounding box center [224, 44] width 193 height 15
click at [238, 64] on ul "Budget Template.xlsx" at bounding box center [226, 85] width 197 height 56
click at [443, 9] on button "Close" at bounding box center [443, 7] width 10 height 10
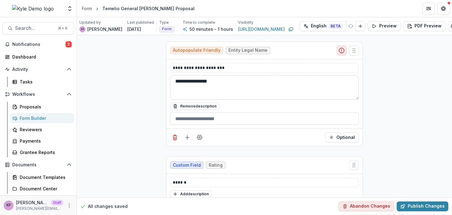
scroll to position [173, 0]
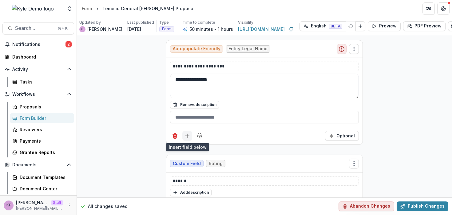
click at [186, 132] on icon "Add field" at bounding box center [187, 135] width 6 height 6
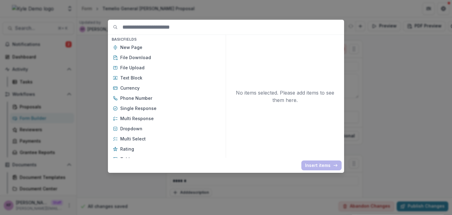
click at [92, 97] on div "Basic Fields New Page File Download File Upload Text Block Currency Phone Numbe…" at bounding box center [226, 107] width 452 height 215
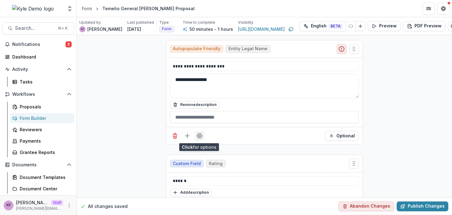
click at [202, 137] on button "Field Settings" at bounding box center [200, 136] width 10 height 10
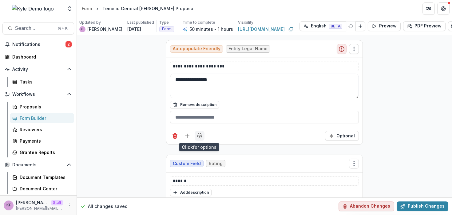
click at [201, 132] on icon "Field Settings" at bounding box center [199, 135] width 6 height 6
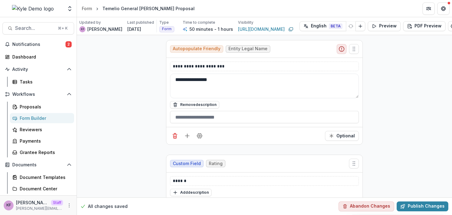
click at [48, 117] on div "Form Builder" at bounding box center [44, 118] width 49 height 6
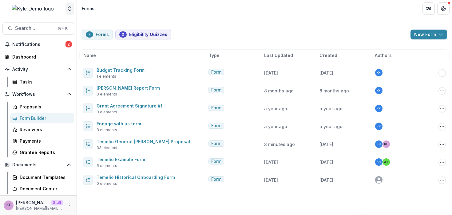
click at [69, 12] on button "Open entity switcher" at bounding box center [69, 8] width 9 height 12
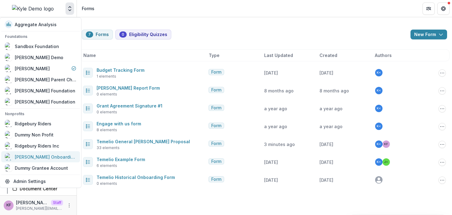
click at [53, 157] on div "[PERSON_NAME] Onboarding Grantee" at bounding box center [45, 156] width 61 height 6
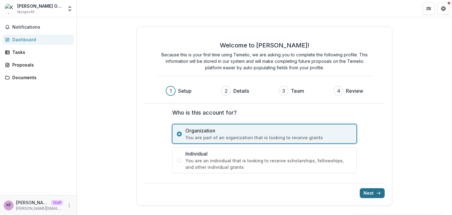
click at [367, 192] on button "Next" at bounding box center [372, 193] width 25 height 10
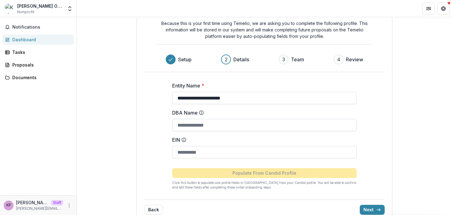
scroll to position [27, 0]
click at [234, 141] on label "EIN" at bounding box center [262, 139] width 181 height 7
click at [234, 145] on input "EIN" at bounding box center [264, 151] width 184 height 12
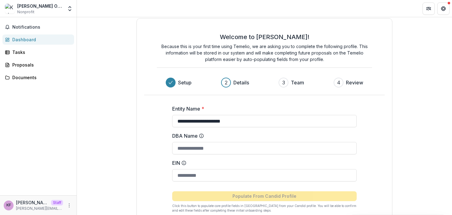
scroll to position [0, 0]
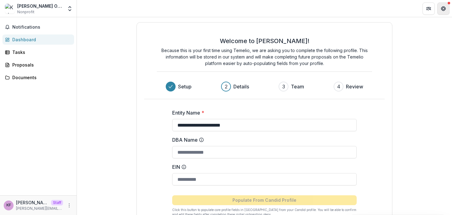
click at [438, 10] on button "Get Help" at bounding box center [443, 8] width 12 height 12
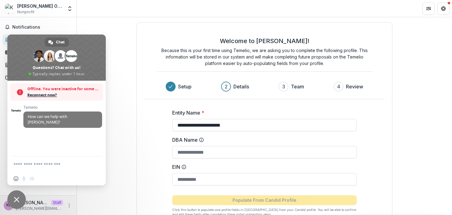
click at [15, 195] on span "Close chat" at bounding box center [16, 199] width 18 height 18
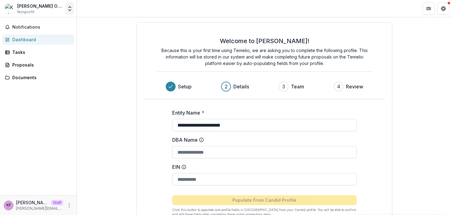
click at [67, 9] on icon "Open entity switcher" at bounding box center [70, 9] width 6 height 6
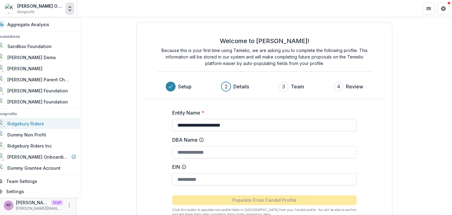
click at [44, 123] on div "Ridgebury Riders" at bounding box center [25, 123] width 37 height 6
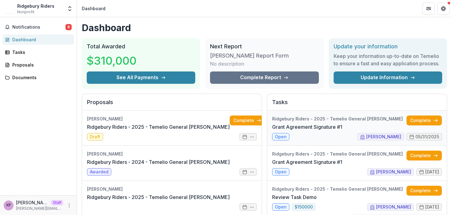
scroll to position [6, 0]
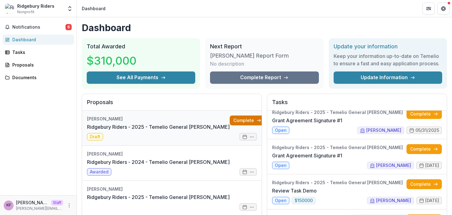
click at [230, 121] on link "Complete" at bounding box center [247, 120] width 35 height 10
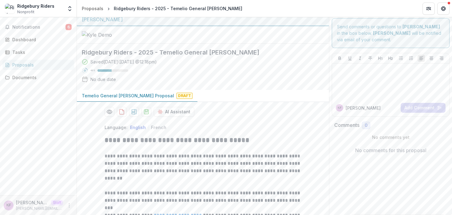
scroll to position [3, 0]
click at [361, 81] on div at bounding box center [390, 81] width 112 height 31
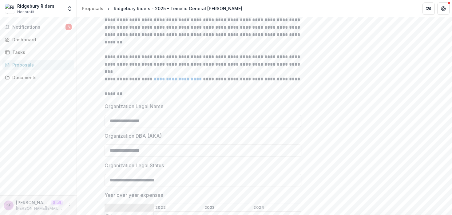
scroll to position [0, 0]
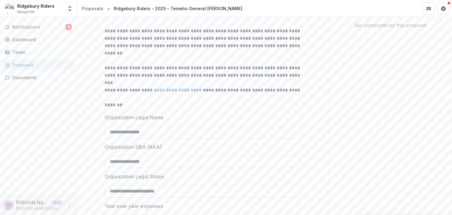
click at [180, 138] on input "**********" at bounding box center [203, 132] width 197 height 12
click at [199, 138] on input "**********" at bounding box center [203, 132] width 197 height 12
click at [202, 121] on label "Organization Legal Name" at bounding box center [201, 116] width 193 height 7
click at [202, 138] on input "**********" at bounding box center [203, 132] width 197 height 12
drag, startPoint x: 166, startPoint y: 166, endPoint x: 94, endPoint y: 167, distance: 71.9
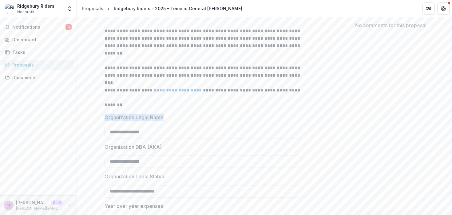
click at [213, 138] on div "**********" at bounding box center [203, 125] width 197 height 25
click at [191, 138] on input "**********" at bounding box center [203, 132] width 197 height 12
type input "**********"
click at [219, 138] on div "**********" at bounding box center [203, 125] width 197 height 25
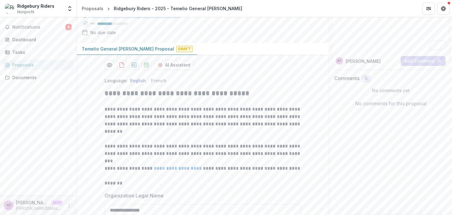
drag, startPoint x: 90, startPoint y: 64, endPoint x: 181, endPoint y: 66, distance: 90.7
click at [180, 18] on div "Saved a few seconds ago ( Today @ 2:37pm )" at bounding box center [135, 15] width 90 height 6
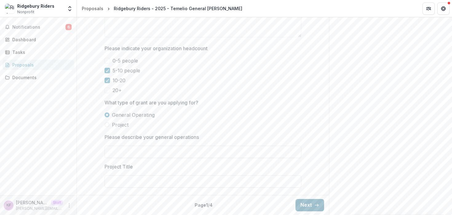
click at [306, 199] on button "Next" at bounding box center [309, 205] width 29 height 12
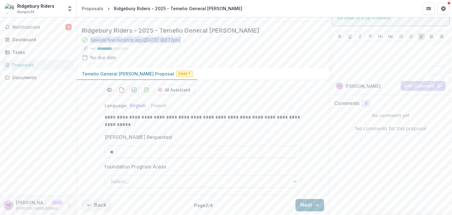
click at [307, 204] on button "Next" at bounding box center [309, 205] width 29 height 12
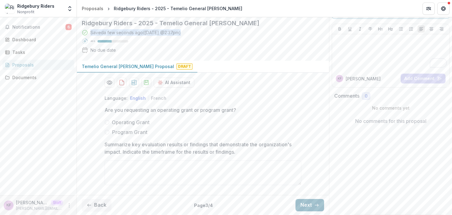
click at [307, 203] on button "Next" at bounding box center [309, 205] width 29 height 12
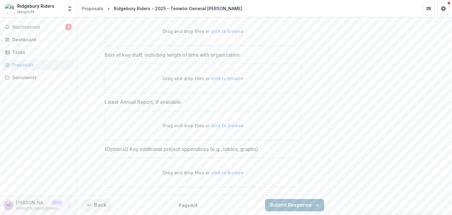
click at [290, 201] on button "Submit Response" at bounding box center [294, 205] width 59 height 12
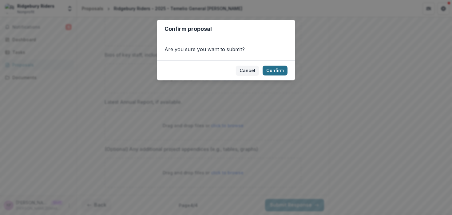
click at [278, 70] on button "Confirm" at bounding box center [274, 70] width 25 height 10
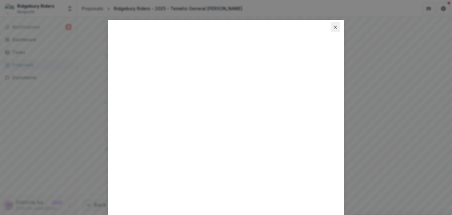
click at [334, 26] on icon "Close" at bounding box center [336, 27] width 4 height 4
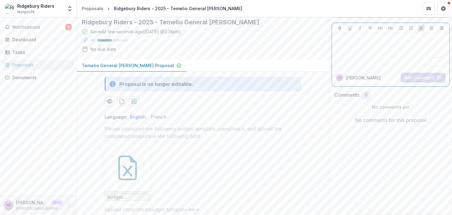
click at [373, 48] on div "To enrich screen reader interactions, please activate Accessibility in Grammarl…" at bounding box center [390, 51] width 112 height 31
click at [58, 40] on div "Dashboard" at bounding box center [40, 39] width 57 height 6
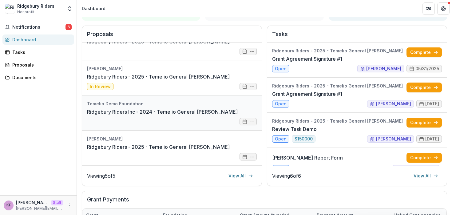
click at [180, 115] on link "Ridgebury Riders Inc - 2024 - Temelio General Grant Proposal" at bounding box center [162, 111] width 151 height 7
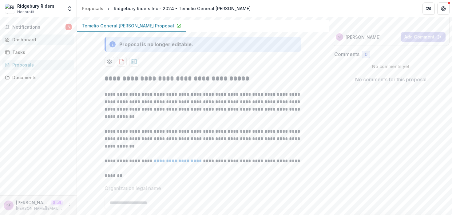
click at [32, 42] on div "Dashboard" at bounding box center [40, 39] width 57 height 6
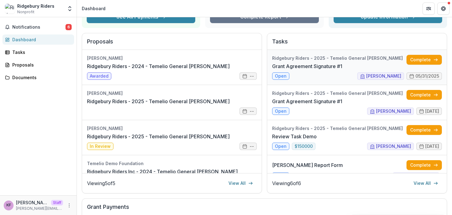
click at [342, 62] on link "Grant Agreement Signature #1" at bounding box center [307, 65] width 70 height 7
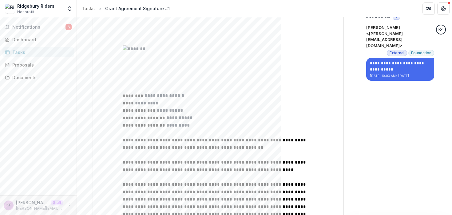
scroll to position [50, 0]
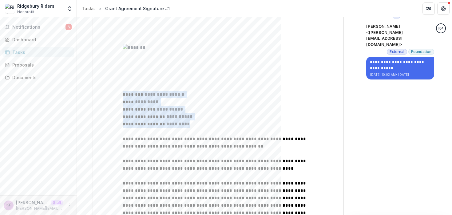
drag, startPoint x: 183, startPoint y: 127, endPoint x: 192, endPoint y: 128, distance: 9.3
click at [192, 128] on p "**********" at bounding box center [218, 123] width 191 height 7
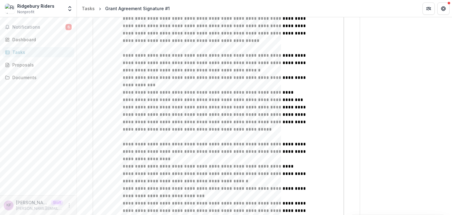
scroll to position [482, 0]
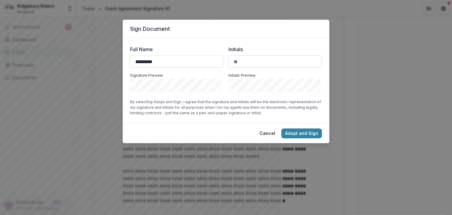
type input "*********"
click at [247, 59] on input "Initials" at bounding box center [274, 61] width 93 height 12
click at [262, 129] on button "Cancel" at bounding box center [267, 133] width 23 height 10
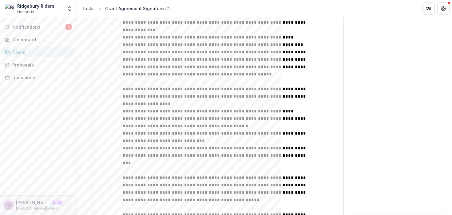
scroll to position [440, 0]
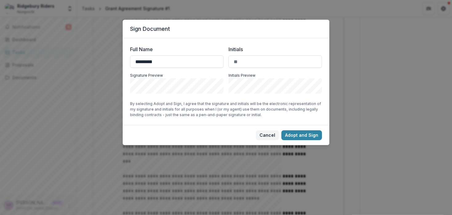
click at [269, 136] on button "Cancel" at bounding box center [267, 135] width 23 height 10
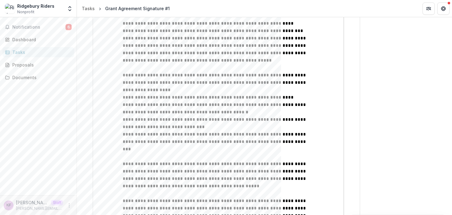
scroll to position [482, 0]
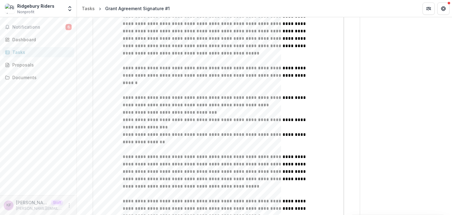
scroll to position [167, 0]
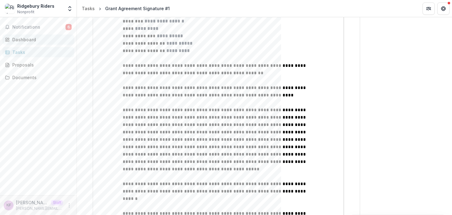
click at [38, 39] on div "Dashboard" at bounding box center [40, 39] width 57 height 6
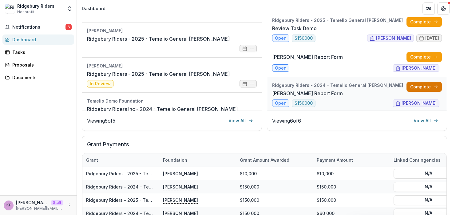
click at [406, 85] on link "Complete" at bounding box center [423, 87] width 35 height 10
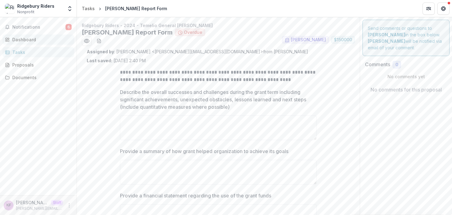
click at [45, 41] on div "Dashboard" at bounding box center [40, 39] width 57 height 6
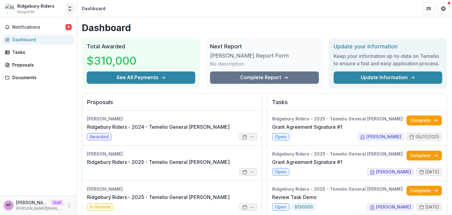
click at [67, 12] on button "Open entity switcher" at bounding box center [69, 8] width 9 height 12
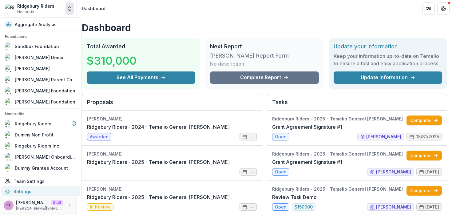
click at [41, 192] on link "Settings" at bounding box center [40, 191] width 79 height 10
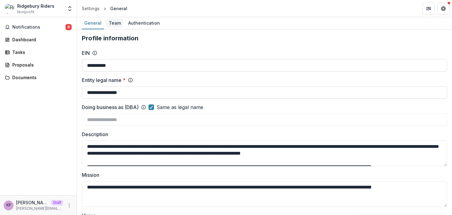
click at [116, 26] on div "Team" at bounding box center [114, 22] width 17 height 9
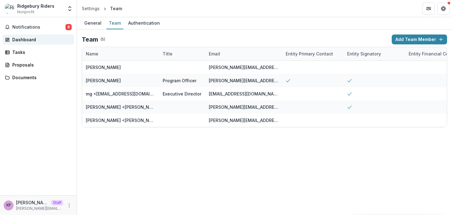
click at [24, 39] on div "Dashboard" at bounding box center [40, 39] width 57 height 6
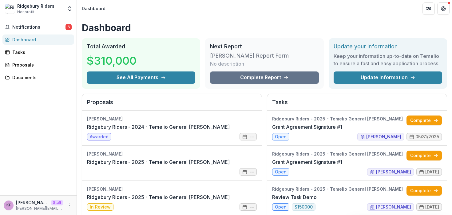
click at [65, 7] on div "Ridgebury Riders Nonprofit Aggregate Analysis Foundations Sandbox Foundation Si…" at bounding box center [38, 8] width 72 height 12
click at [67, 9] on icon "Open entity switcher" at bounding box center [70, 9] width 6 height 6
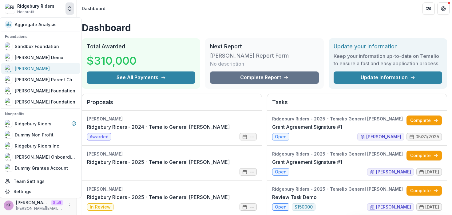
click at [41, 67] on div "[PERSON_NAME]" at bounding box center [40, 68] width 71 height 7
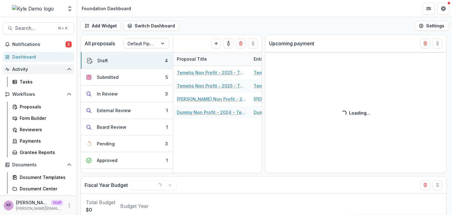
select select "******"
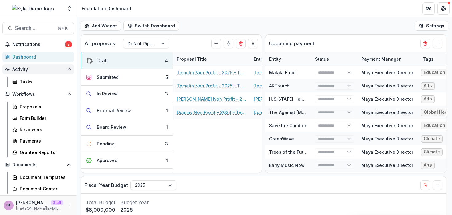
select select "******"
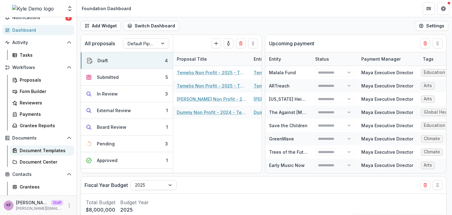
click at [35, 149] on div "Document Templates" at bounding box center [44, 150] width 49 height 6
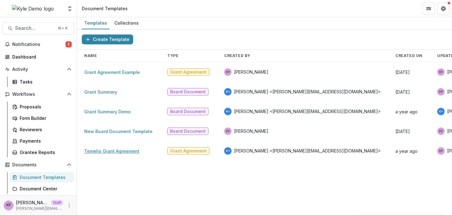
click at [126, 152] on link "Temelio Grant Agreement" at bounding box center [111, 150] width 55 height 5
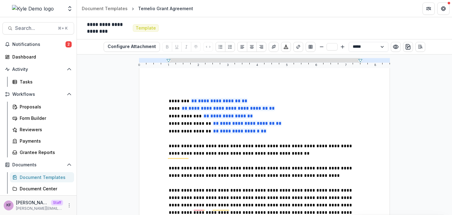
scroll to position [53, 0]
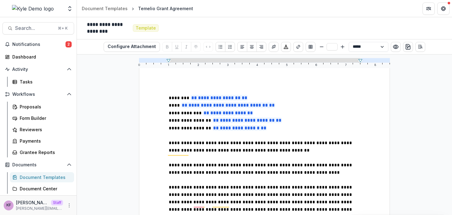
click at [194, 142] on span "**********" at bounding box center [261, 146] width 184 height 12
type input "**"
click at [184, 136] on p "To enrich screen reader interactions, please activate Accessibility in Grammarl…" at bounding box center [264, 135] width 191 height 7
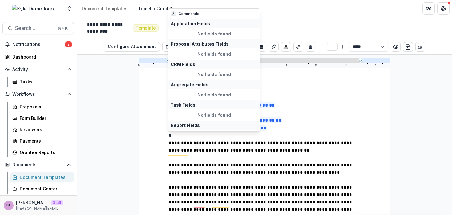
click at [209, 139] on p "*" at bounding box center [264, 135] width 191 height 7
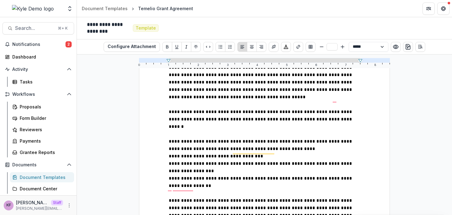
click at [36, 175] on div "Document Templates" at bounding box center [44, 177] width 49 height 6
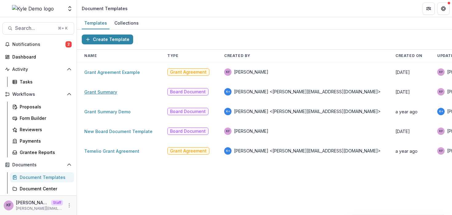
click at [109, 94] on link "Grant Summary" at bounding box center [100, 91] width 33 height 5
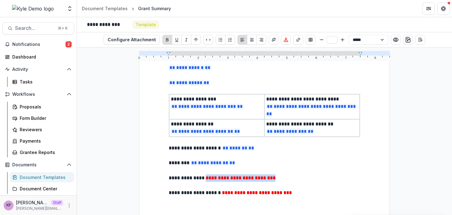
drag, startPoint x: 208, startPoint y: 177, endPoint x: 297, endPoint y: 181, distance: 88.9
click at [297, 181] on p "**********" at bounding box center [264, 177] width 191 height 7
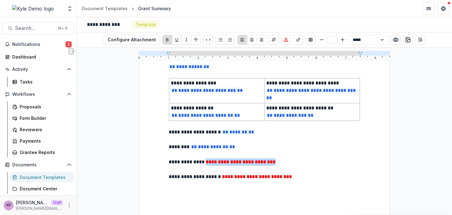
click at [303, 163] on p "**********" at bounding box center [264, 161] width 191 height 7
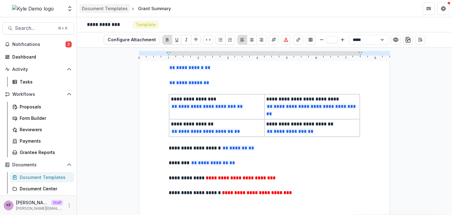
click at [108, 10] on div "Document Templates" at bounding box center [105, 8] width 46 height 6
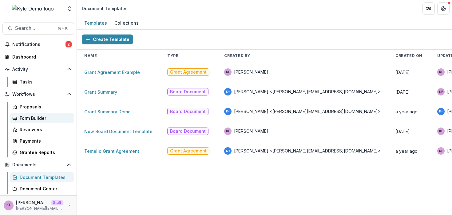
click at [39, 115] on div "Form Builder" at bounding box center [44, 118] width 49 height 6
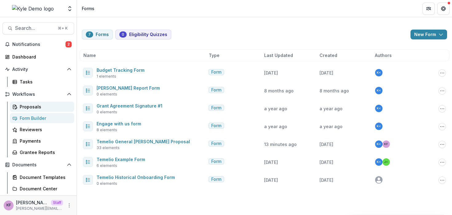
click at [39, 109] on div "Proposals" at bounding box center [44, 106] width 49 height 6
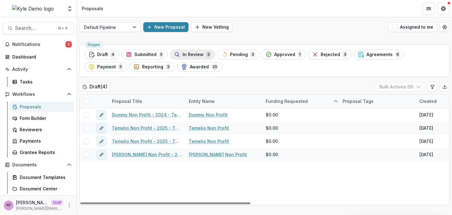
click at [191, 57] on div "In Review 3" at bounding box center [192, 54] width 37 height 7
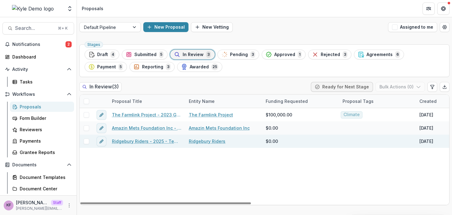
click at [148, 143] on link "Ridgebury Riders - 2025 - Temelio General [PERSON_NAME]" at bounding box center [146, 141] width 69 height 6
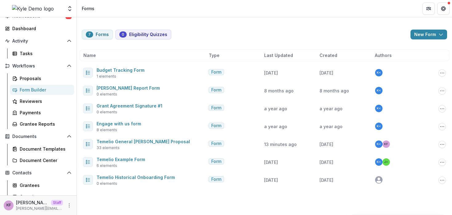
scroll to position [29, 0]
click at [37, 144] on link "Document Templates" at bounding box center [42, 148] width 64 height 10
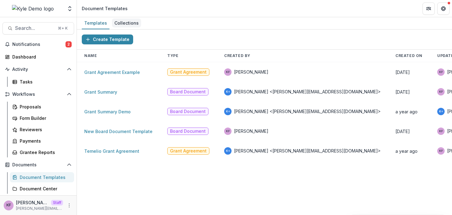
click at [130, 23] on div "Collections" at bounding box center [126, 22] width 29 height 9
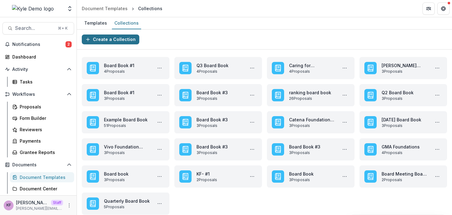
click at [116, 41] on button "Create a Collection" at bounding box center [110, 39] width 57 height 10
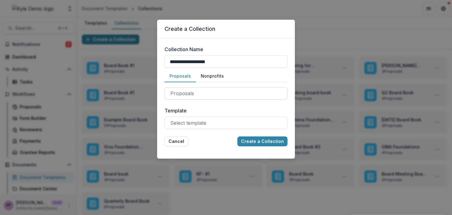
type input "**********"
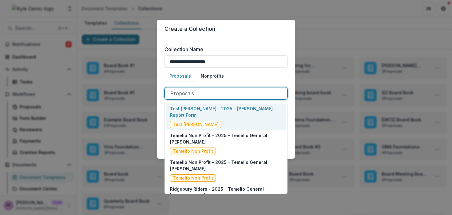
click at [186, 98] on div "Proposals" at bounding box center [225, 93] width 123 height 12
click at [218, 115] on div "Test Ruthwick - 2025 - Temelio Grant Report Form Test Ruthwick" at bounding box center [226, 116] width 112 height 23
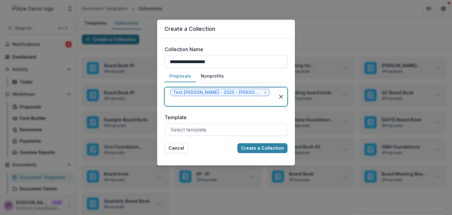
click at [218, 105] on div at bounding box center [219, 101] width 99 height 9
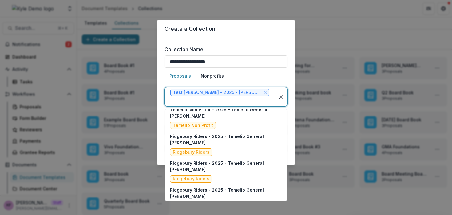
scroll to position [35, 0]
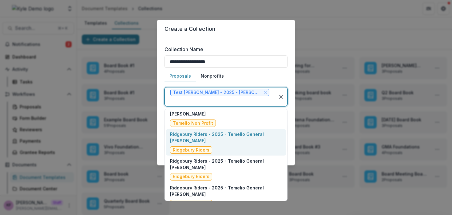
click at [225, 136] on p "Ridgebury Riders - 2025 - Temelio General [PERSON_NAME]" at bounding box center [226, 137] width 112 height 13
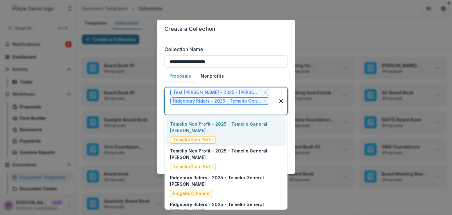
click at [211, 109] on div at bounding box center [219, 109] width 99 height 9
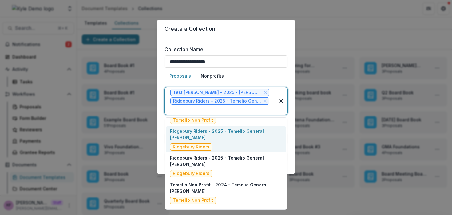
scroll to position [69, 0]
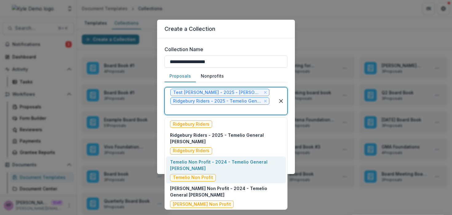
click at [230, 168] on p "Temelio Non Profit - 2024 - Temelio General [PERSON_NAME]" at bounding box center [226, 164] width 112 height 13
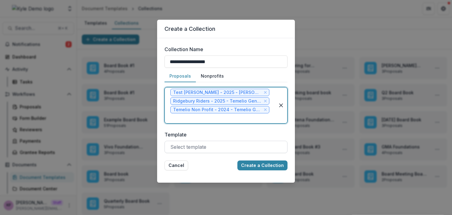
click at [219, 146] on div at bounding box center [225, 146] width 111 height 9
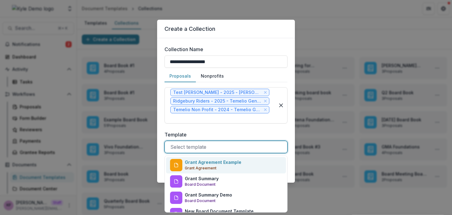
scroll to position [27, 0]
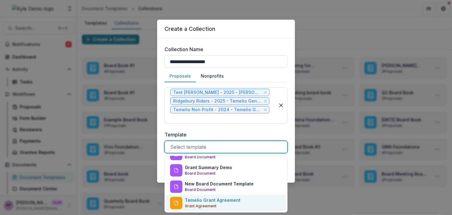
click at [211, 200] on p "Temelio Grant Agreement" at bounding box center [213, 199] width 56 height 6
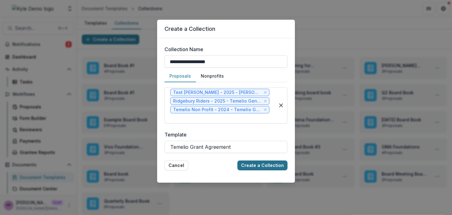
click at [246, 165] on button "Create a Collection" at bounding box center [262, 165] width 50 height 10
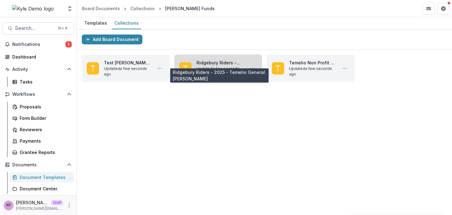
click at [201, 65] on link "Ridgebury Riders - 2025 - Temelio General [PERSON_NAME]" at bounding box center [219, 62] width 46 height 6
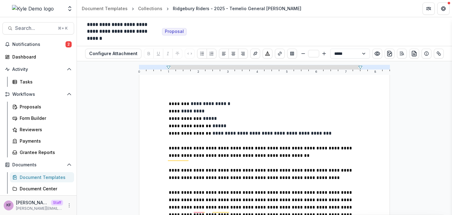
scroll to position [54, 0]
type input "**"
drag, startPoint x: 203, startPoint y: 135, endPoint x: 303, endPoint y: 134, distance: 99.6
click at [303, 134] on p "**********" at bounding box center [264, 132] width 191 height 7
click at [301, 122] on p "**********" at bounding box center [264, 118] width 191 height 7
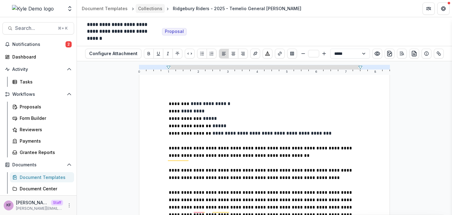
click at [154, 9] on div "Collections" at bounding box center [150, 8] width 24 height 6
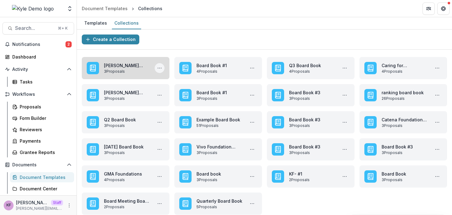
click at [161, 67] on icon "More Hollingsworth Funds Actions" at bounding box center [159, 67] width 5 height 5
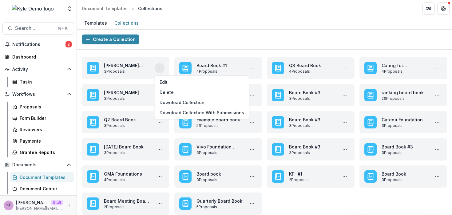
click at [178, 38] on div "Create a Collection" at bounding box center [264, 40] width 375 height 20
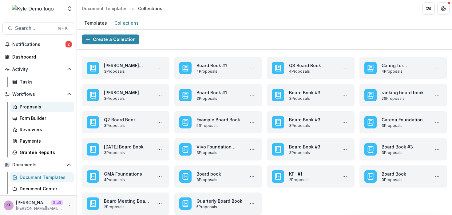
click at [42, 103] on div "Proposals" at bounding box center [44, 106] width 49 height 6
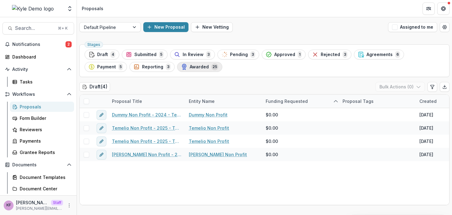
click at [211, 69] on span "25" at bounding box center [214, 66] width 7 height 7
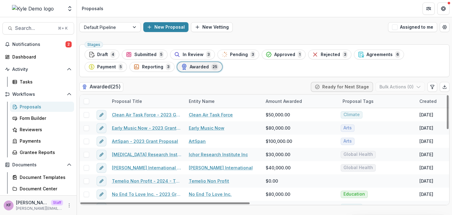
click at [87, 101] on span at bounding box center [87, 101] width 6 height 6
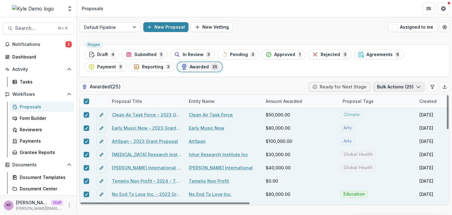
click at [384, 86] on button "Bulk Actions ( 25 )" at bounding box center [399, 87] width 52 height 10
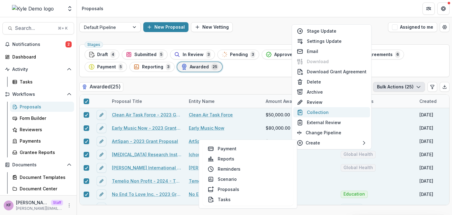
click at [321, 114] on button "Collection" at bounding box center [331, 112] width 77 height 10
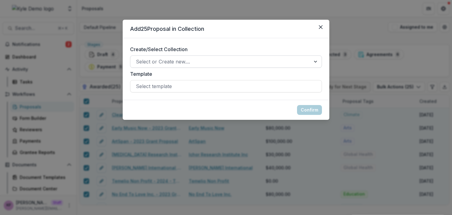
click at [268, 63] on div at bounding box center [220, 61] width 169 height 9
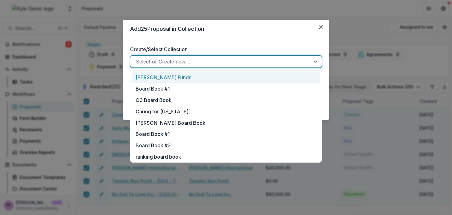
click at [248, 78] on div "Hollingsworth Funds" at bounding box center [226, 77] width 189 height 11
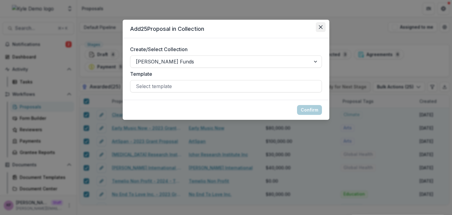
click at [321, 26] on icon "Close" at bounding box center [321, 27] width 4 height 4
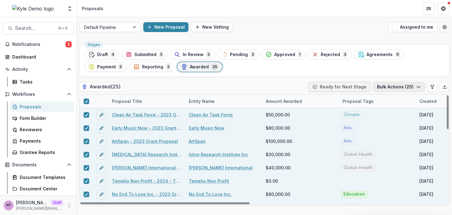
click at [395, 86] on button "Bulk Actions ( 25 )" at bounding box center [399, 87] width 52 height 10
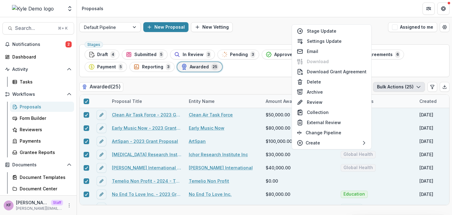
click at [213, 81] on div "Stages Draft 4 Submitted 5 In Review 3 Pending 3 Approved 1 Rejected 3 Agreemen…" at bounding box center [264, 128] width 375 height 173
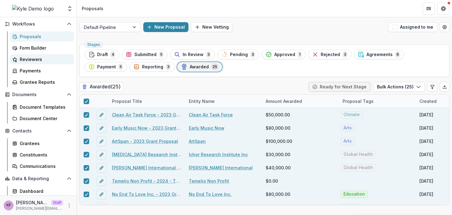
scroll to position [76, 0]
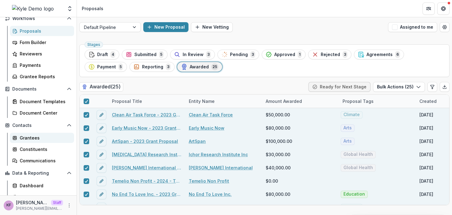
click at [43, 135] on div "Grantees" at bounding box center [44, 137] width 49 height 6
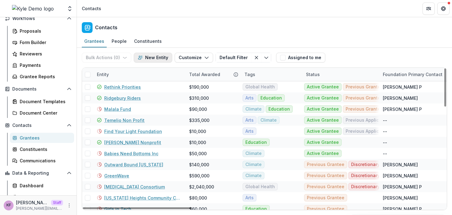
click at [160, 61] on button "New Entity" at bounding box center [153, 58] width 38 height 10
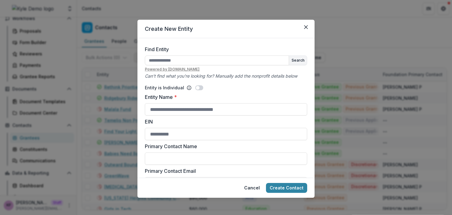
click at [160, 61] on input "Find Entity" at bounding box center [217, 60] width 144 height 10
type input "**********"
click at [247, 75] on icon "Can't find what you're looking for? Manually add the nonprofit details below" at bounding box center [221, 75] width 152 height 5
click at [291, 60] on button "Search" at bounding box center [298, 60] width 18 height 9
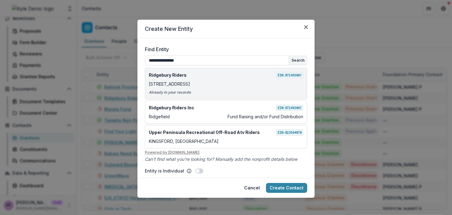
click at [241, 85] on div "484 Ridgebury Rd Ridgefield CT USA 06877" at bounding box center [226, 84] width 154 height 6
type input "**********"
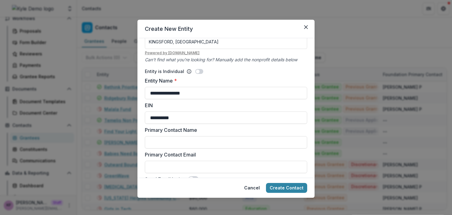
scroll to position [106, 0]
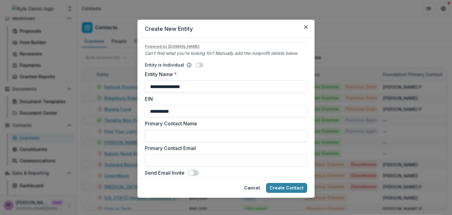
click at [190, 132] on input "Primary Contact Name" at bounding box center [226, 135] width 162 height 12
click at [258, 187] on button "Cancel" at bounding box center [251, 188] width 23 height 10
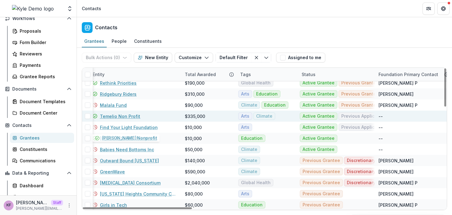
scroll to position [0, 4]
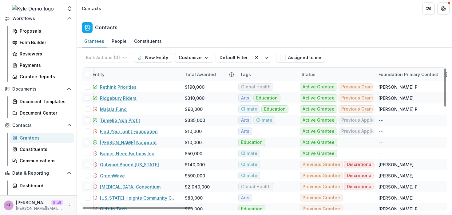
click at [261, 74] on div "Tags" at bounding box center [266, 74] width 61 height 13
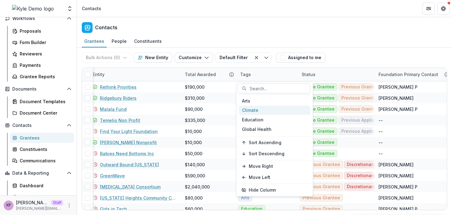
click at [264, 107] on div "Climate" at bounding box center [274, 110] width 71 height 10
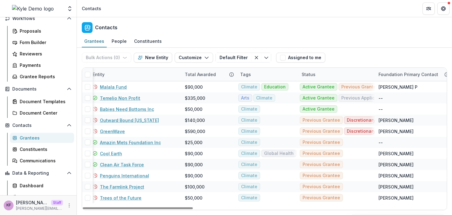
click at [269, 66] on div "Bulk Actions ( 0 ) Send Email Create Proposals Create Tasks New Entity Customiz…" at bounding box center [178, 58] width 192 height 20
click at [320, 72] on div "Status" at bounding box center [336, 74] width 77 height 13
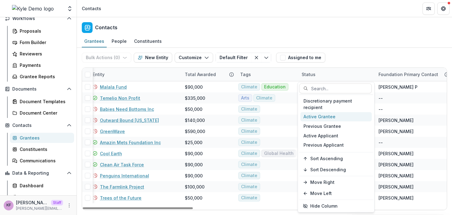
click at [318, 118] on div "Active Grantee" at bounding box center [335, 117] width 71 height 10
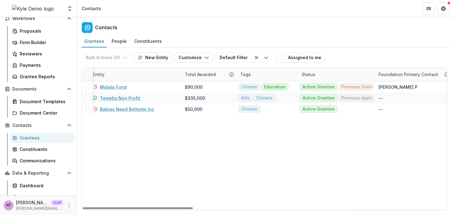
click at [344, 49] on div "Bulk Actions ( 0 ) Send Email Create Proposals Create Tasks New Entity Customiz…" at bounding box center [264, 58] width 365 height 20
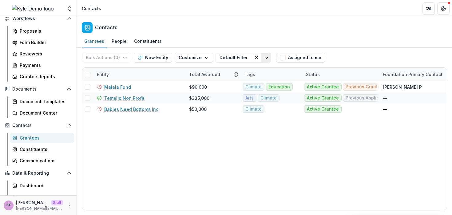
click at [263, 61] on button "Toggle menu" at bounding box center [266, 58] width 10 height 10
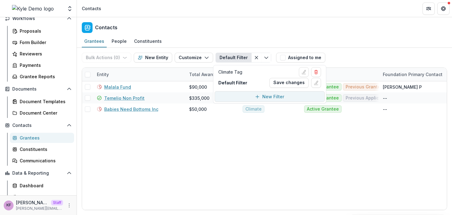
click at [256, 94] on icon "button" at bounding box center [257, 96] width 5 height 5
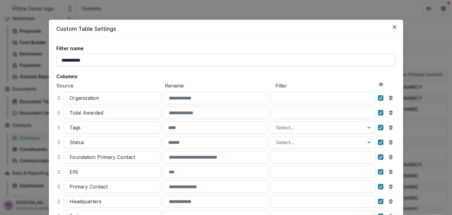
click at [228, 63] on input "**********" at bounding box center [225, 60] width 339 height 12
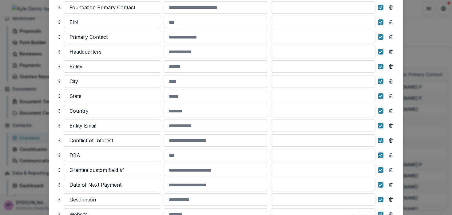
scroll to position [134, 0]
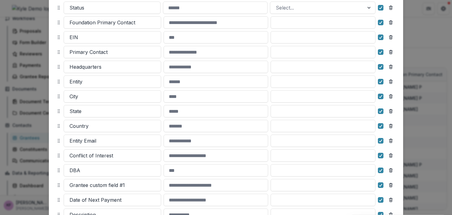
type input "**********"
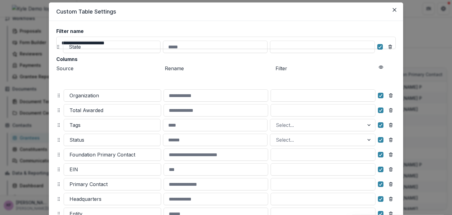
scroll to position [0, 0]
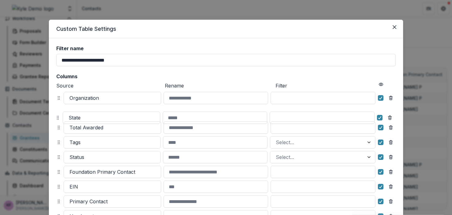
drag, startPoint x: 57, startPoint y: 109, endPoint x: 56, endPoint y: 116, distance: 6.8
click at [57, 116] on circle at bounding box center [57, 116] width 0 height 0
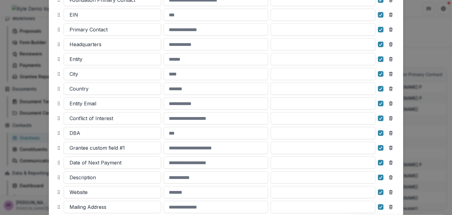
scroll to position [208, 0]
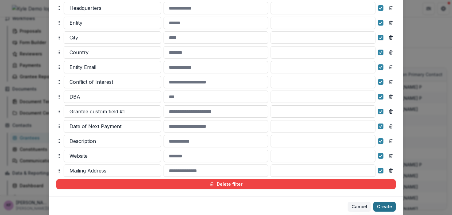
click at [387, 203] on button "Create" at bounding box center [384, 206] width 22 height 10
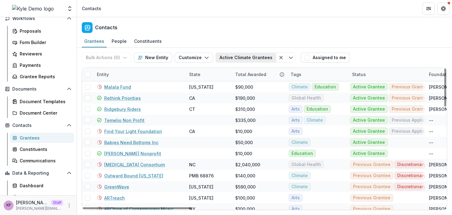
click at [252, 58] on button "Active Climate Grantees" at bounding box center [245, 58] width 61 height 10
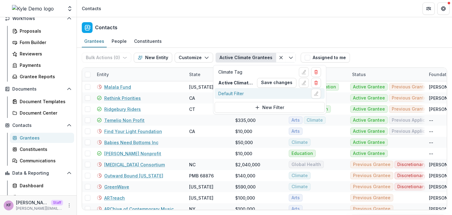
click at [237, 92] on div "Default Filter" at bounding box center [231, 93] width 26 height 6
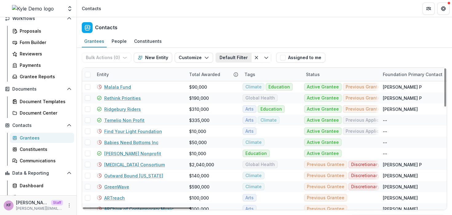
click at [235, 60] on button "Default Filter" at bounding box center [233, 58] width 36 height 10
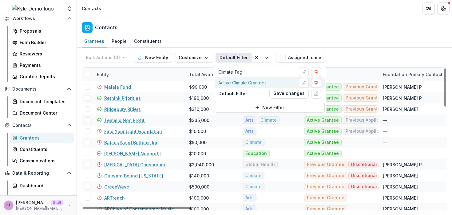
click at [234, 84] on div "Active Climate Grantees" at bounding box center [242, 82] width 48 height 6
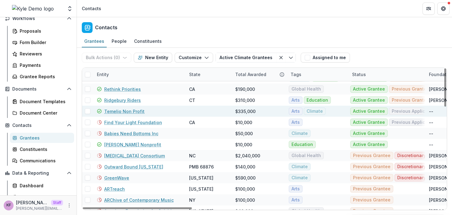
scroll to position [0, 0]
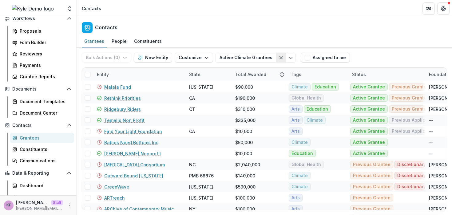
click at [278, 59] on icon "Clear filter" at bounding box center [280, 57] width 5 height 5
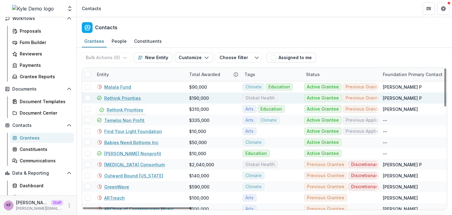
click at [135, 99] on link "Rethink Priorities" at bounding box center [122, 98] width 37 height 6
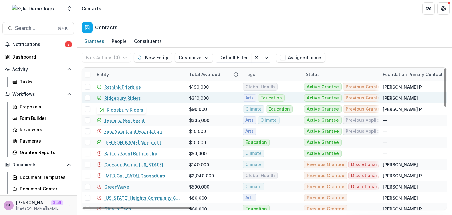
click at [137, 99] on link "Ridgebury Riders" at bounding box center [122, 98] width 37 height 6
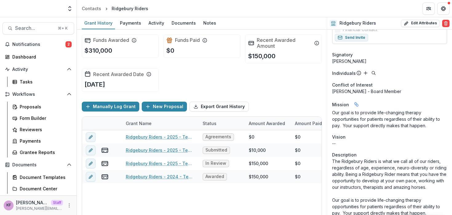
scroll to position [373, 0]
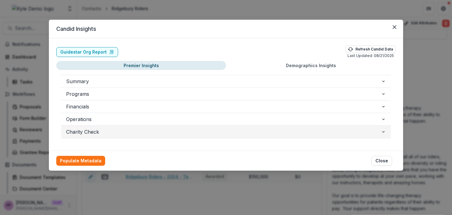
click at [377, 132] on span "Charity Check" at bounding box center [223, 131] width 315 height 7
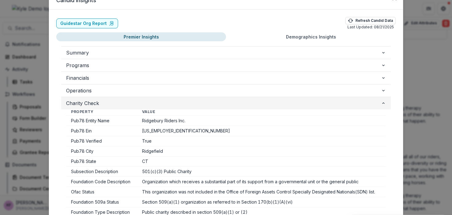
scroll to position [32, 0]
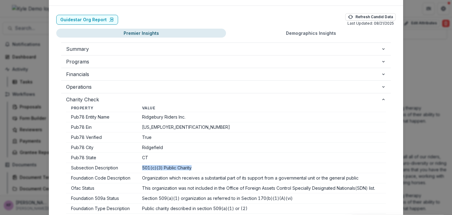
drag, startPoint x: 140, startPoint y: 167, endPoint x: 199, endPoint y: 168, distance: 58.4
click at [199, 168] on td "501(c)(3) Public Charity" at bounding box center [261, 168] width 249 height 10
click at [199, 166] on td "501(c)(3) Public Charity" at bounding box center [261, 168] width 249 height 10
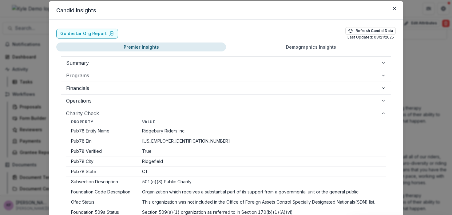
scroll to position [18, 0]
click at [393, 10] on icon "Close" at bounding box center [395, 9] width 4 height 4
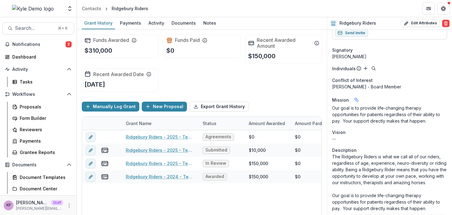
click at [182, 51] on div "Funds Paid $0" at bounding box center [202, 45] width 77 height 23
drag, startPoint x: 171, startPoint y: 51, endPoint x: 174, endPoint y: 51, distance: 3.4
click at [173, 51] on p "$0" at bounding box center [170, 50] width 8 height 9
click at [177, 72] on div "Funds Awarded $310,000 Funds Paid $0 Recent Awarded Amount $150,000 Recent Awar…" at bounding box center [202, 63] width 240 height 67
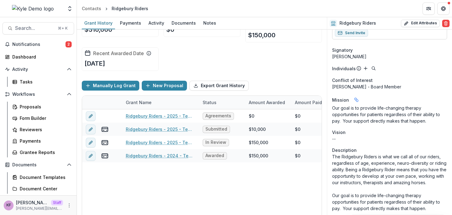
scroll to position [30, 0]
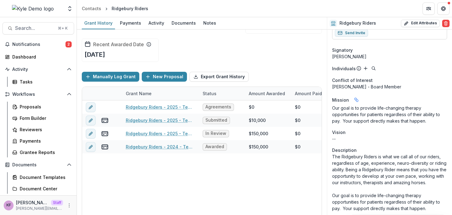
click at [102, 63] on div "Funds Awarded $310,000 Funds Paid $0 Recent Awarded Amount $150,000 Recent Awar…" at bounding box center [202, 33] width 240 height 67
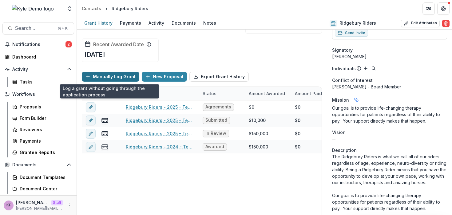
click at [94, 75] on button "Manually Log Grant" at bounding box center [110, 77] width 57 height 10
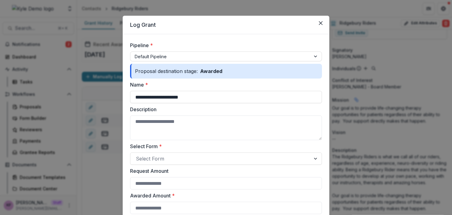
scroll to position [3, 0]
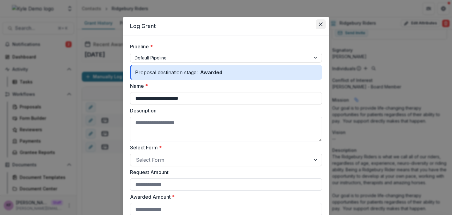
click at [322, 24] on button "Close" at bounding box center [321, 24] width 10 height 10
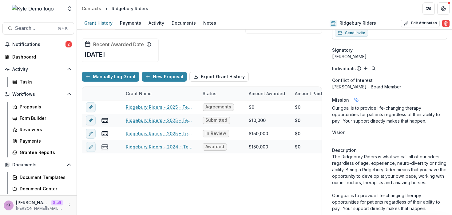
click at [209, 185] on div "Ridgebury Riders - 2025 - Temelio General Grant Proposal Agreements $0 $0 $0 --…" at bounding box center [332, 160] width 501 height 120
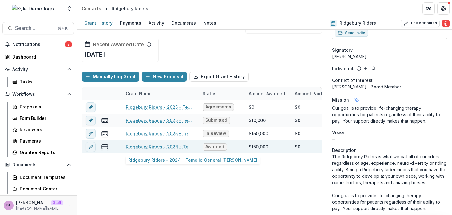
click at [156, 145] on link "Ridgebury Riders - 2024 - Temelio General [PERSON_NAME]" at bounding box center [160, 146] width 69 height 6
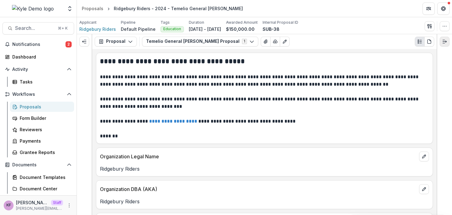
click at [440, 41] on button "Expand right" at bounding box center [445, 42] width 10 height 10
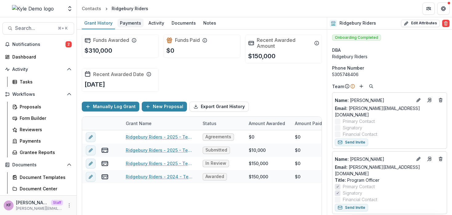
click at [133, 28] on link "Payments" at bounding box center [130, 23] width 26 height 12
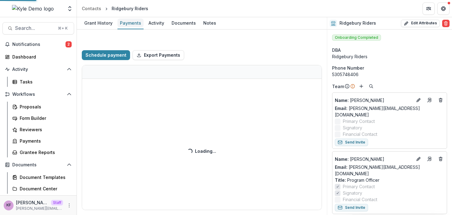
select select "******"
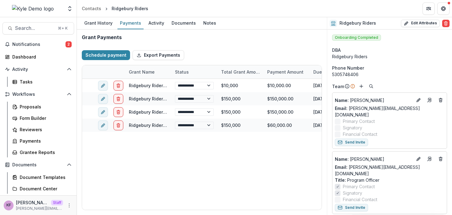
select select "******"
click at [159, 26] on div "Activity" at bounding box center [156, 22] width 21 height 9
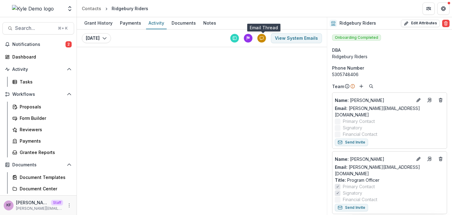
click at [265, 40] on div at bounding box center [261, 38] width 9 height 9
click at [264, 40] on div at bounding box center [261, 38] width 9 height 9
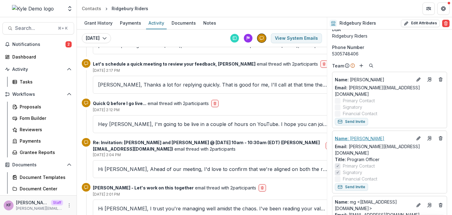
scroll to position [25, 0]
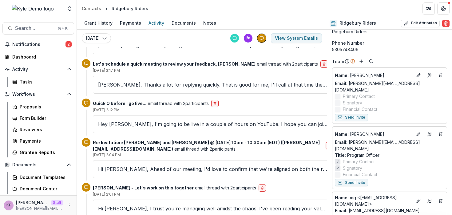
click at [241, 88] on div "[PERSON_NAME], Thanks a lot for replying quickly. That is good for me, I'll cal…" at bounding box center [213, 85] width 240 height 18
click at [241, 85] on p "[PERSON_NAME], Thanks a lot for replying quickly. That is good for me, I'll cal…" at bounding box center [213, 84] width 230 height 7
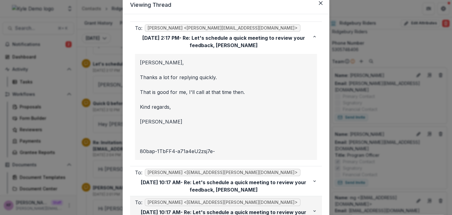
scroll to position [0, 0]
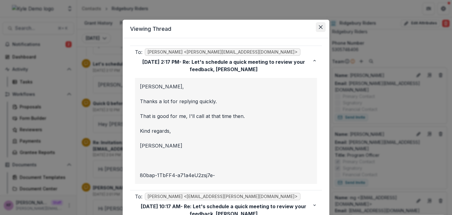
click at [317, 27] on button "Close" at bounding box center [321, 27] width 10 height 10
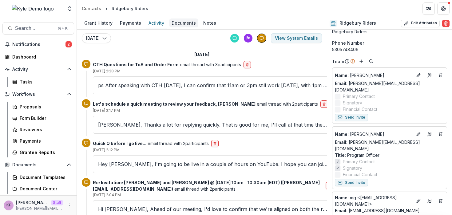
click at [183, 26] on div "Documents" at bounding box center [183, 22] width 29 height 9
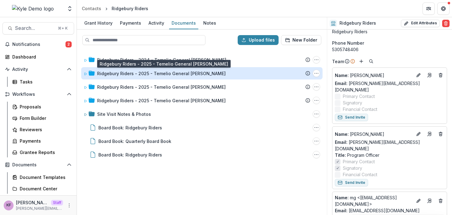
click at [117, 76] on div "Ridgebury Riders - 2025 - Temelio General [PERSON_NAME]" at bounding box center [161, 73] width 128 height 6
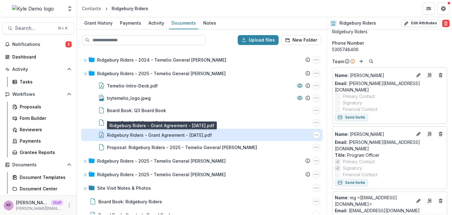
click at [151, 136] on div "Ridgebury Riders - Grant Agreement - [DATE].pdf" at bounding box center [159, 135] width 105 height 6
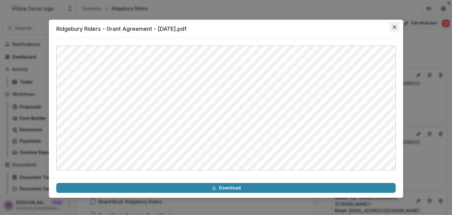
click at [396, 28] on icon "Close" at bounding box center [395, 27] width 4 height 4
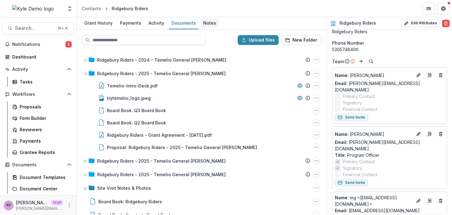
click at [204, 23] on div "Notes" at bounding box center [210, 22] width 18 height 9
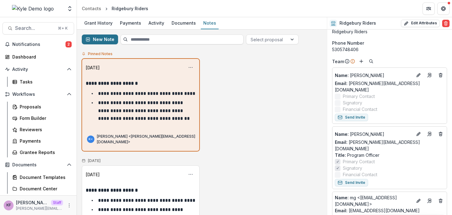
click at [108, 40] on button "New Note" at bounding box center [100, 39] width 36 height 10
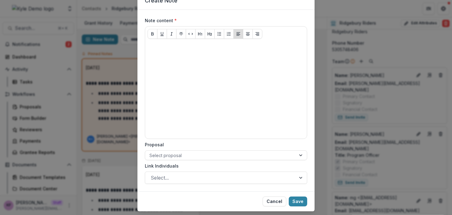
scroll to position [29, 0]
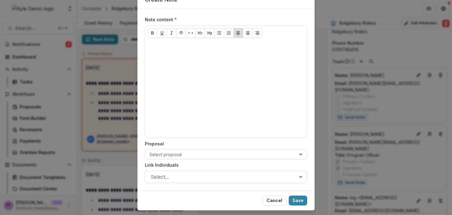
click at [176, 147] on div "Proposal Select proposal" at bounding box center [226, 149] width 162 height 19
click at [173, 155] on div at bounding box center [220, 154] width 142 height 8
click at [184, 142] on label "Proposal" at bounding box center [224, 143] width 159 height 6
click at [151, 151] on input "Proposal" at bounding box center [149, 154] width 1 height 6
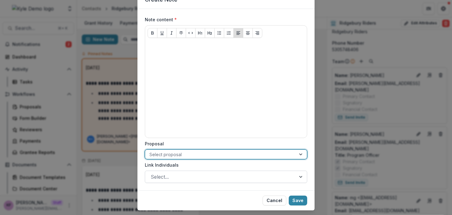
click at [178, 177] on div at bounding box center [221, 176] width 140 height 9
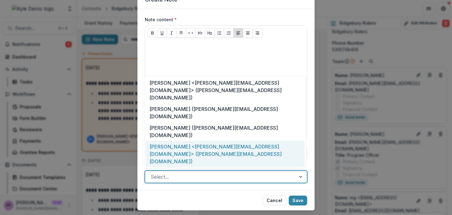
click at [171, 201] on footer "Cancel Save" at bounding box center [225, 200] width 177 height 20
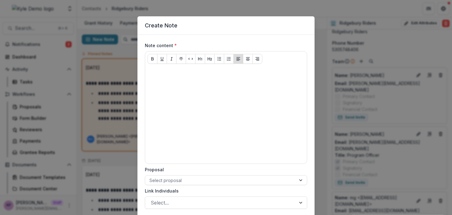
scroll to position [0, 0]
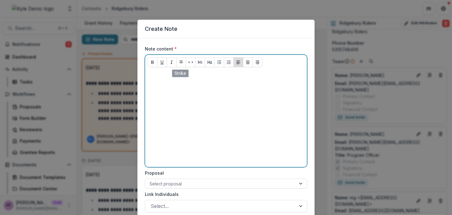
click at [180, 82] on div at bounding box center [226, 118] width 157 height 92
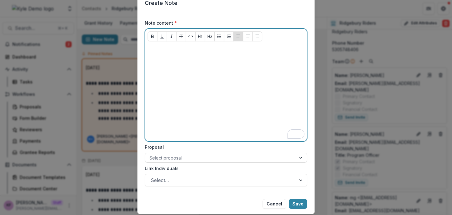
scroll to position [26, 0]
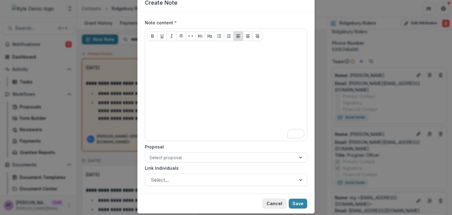
click at [268, 203] on button "Cancel" at bounding box center [274, 203] width 24 height 10
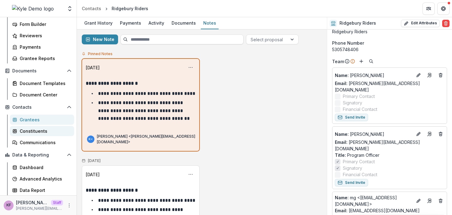
scroll to position [105, 0]
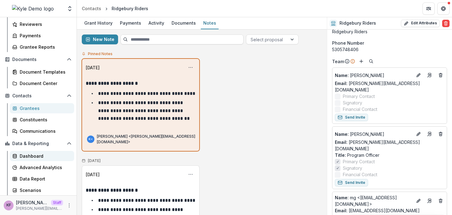
click at [41, 157] on div "Dashboard" at bounding box center [44, 155] width 49 height 6
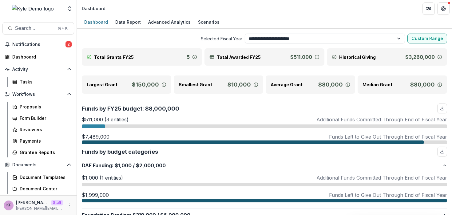
scroll to position [1, 0]
click at [292, 40] on select "**********" at bounding box center [325, 39] width 160 height 10
click at [285, 41] on select "**********" at bounding box center [325, 39] width 160 height 10
click at [245, 34] on select "**********" at bounding box center [325, 39] width 160 height 10
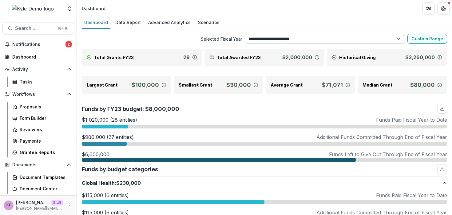
click at [280, 39] on select "**********" at bounding box center [325, 39] width 160 height 10
click at [245, 34] on select "**********" at bounding box center [325, 39] width 160 height 10
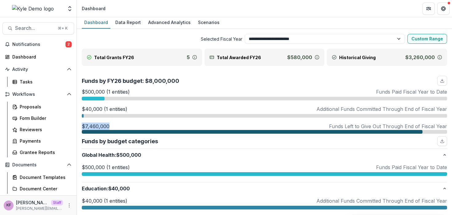
drag, startPoint x: 81, startPoint y: 123, endPoint x: 123, endPoint y: 123, distance: 42.7
click at [275, 42] on select "**********" at bounding box center [325, 39] width 160 height 10
select select "**********"
click at [245, 34] on select "**********" at bounding box center [325, 39] width 160 height 10
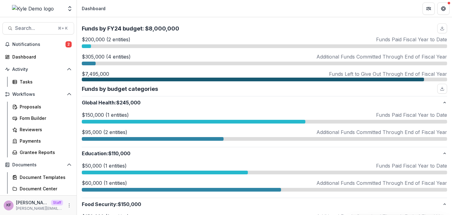
scroll to position [78, 0]
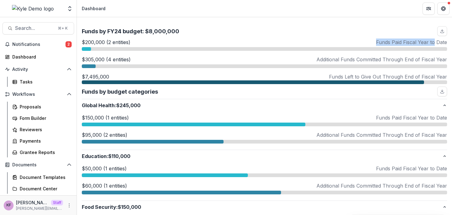
drag, startPoint x: 375, startPoint y: 44, endPoint x: 433, endPoint y: 45, distance: 58.1
click at [433, 45] on p "Funds Paid Fiscal Year to Date" at bounding box center [411, 41] width 71 height 7
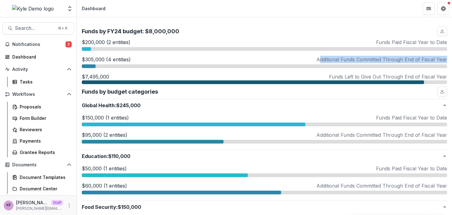
drag, startPoint x: 320, startPoint y: 61, endPoint x: 396, endPoint y: 63, distance: 76.3
click at [396, 63] on div "$305,000 (4 entities) Additional Funds Committed Through End of Fiscal Year" at bounding box center [264, 62] width 365 height 12
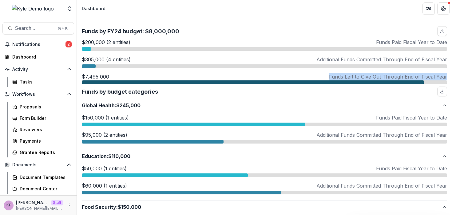
drag, startPoint x: 330, startPoint y: 77, endPoint x: 377, endPoint y: 81, distance: 46.6
click at [377, 81] on div "$7,495,000 Funds Left to Give Out Through End of Fiscal Year" at bounding box center [264, 78] width 365 height 11
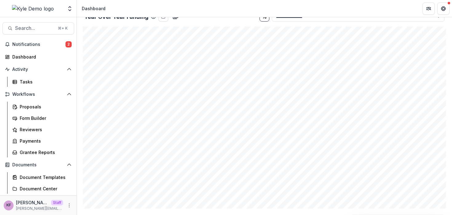
scroll to position [516, 0]
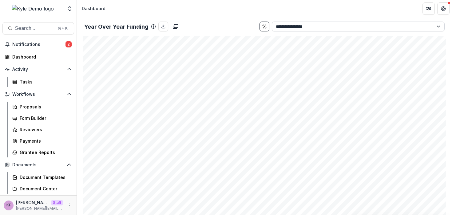
click at [336, 27] on select "**********" at bounding box center [358, 27] width 173 height 10
select select "**********"
click at [272, 22] on select "**********" at bounding box center [358, 27] width 173 height 10
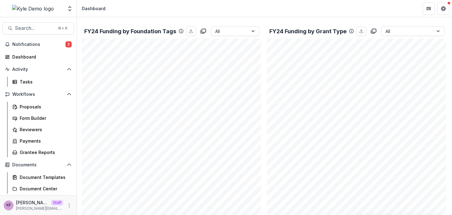
scroll to position [298, 0]
click at [37, 58] on div "Dashboard" at bounding box center [40, 56] width 57 height 6
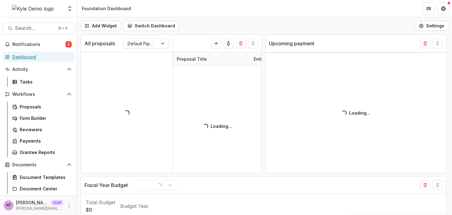
select select "******"
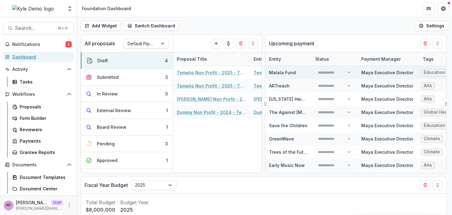
select select "******"
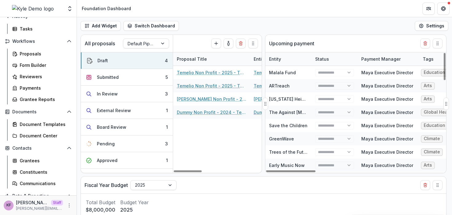
select select "******"
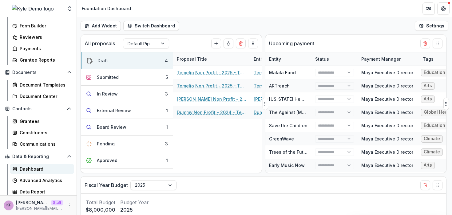
click at [29, 173] on link "Dashboard" at bounding box center [42, 169] width 64 height 10
select select "**********"
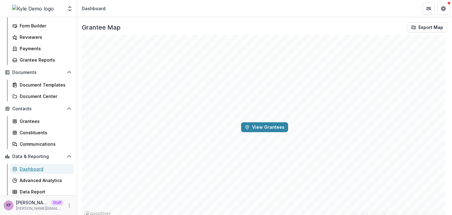
scroll to position [761, 0]
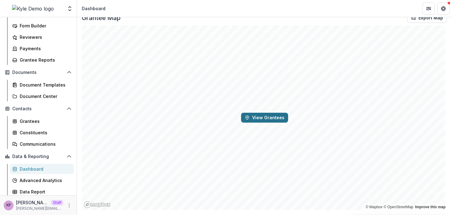
click at [250, 118] on button "View Grantees" at bounding box center [264, 117] width 47 height 10
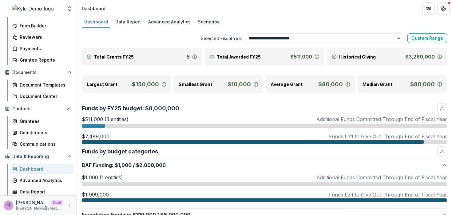
scroll to position [0, 0]
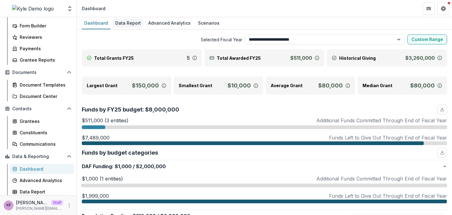
click at [128, 23] on div "Data Report" at bounding box center [128, 22] width 30 height 9
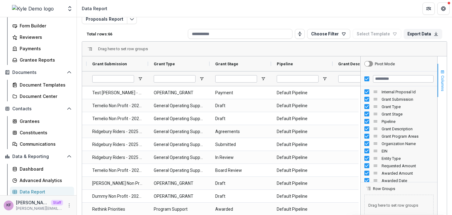
click at [442, 77] on span "Columns" at bounding box center [442, 83] width 5 height 16
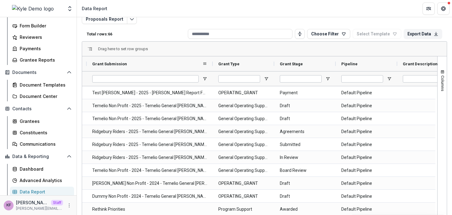
drag, startPoint x: 148, startPoint y: 63, endPoint x: 214, endPoint y: 57, distance: 66.3
click at [214, 57] on div at bounding box center [212, 63] width 2 height 15
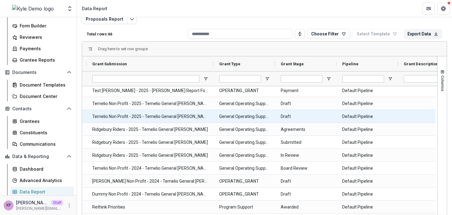
scroll to position [3, 0]
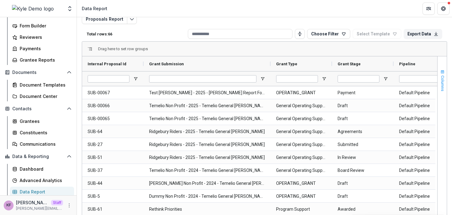
click at [440, 73] on span "button" at bounding box center [442, 71] width 5 height 5
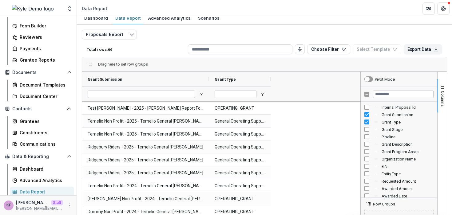
click at [385, 103] on div "Grant Type Grant Stage Pipeline Grant Description Grant Program Areas Requested…" at bounding box center [399, 149] width 77 height 96
click at [385, 95] on input "Filter Columns Input" at bounding box center [403, 93] width 61 height 7
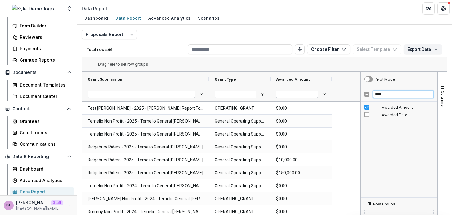
click at [381, 95] on input "****" at bounding box center [403, 93] width 61 height 7
click at [381, 96] on input "*******" at bounding box center [403, 93] width 61 height 7
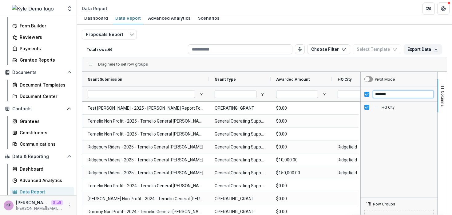
click at [381, 96] on input "*******" at bounding box center [403, 93] width 61 height 7
type input "****"
click at [440, 96] on span "Columns" at bounding box center [442, 99] width 5 height 16
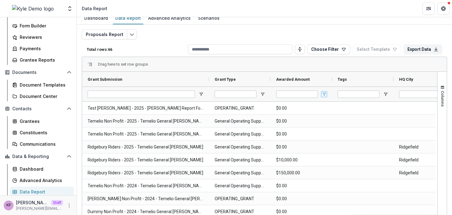
click at [322, 93] on span "Open Filter Menu" at bounding box center [324, 94] width 5 height 5
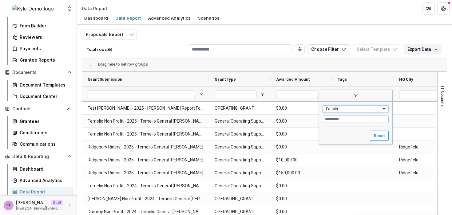
click at [333, 111] on div "Equals" at bounding box center [356, 108] width 66 height 7
click at [337, 121] on input "Filter Value" at bounding box center [356, 118] width 66 height 7
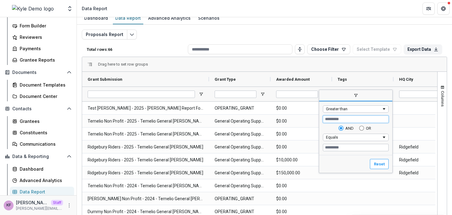
type input "*****"
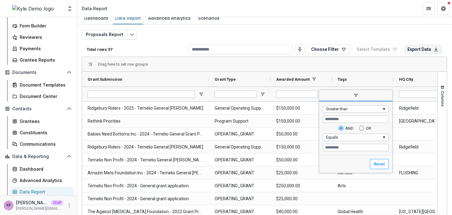
click at [310, 67] on div "Drag here to set row groups" at bounding box center [264, 64] width 365 height 15
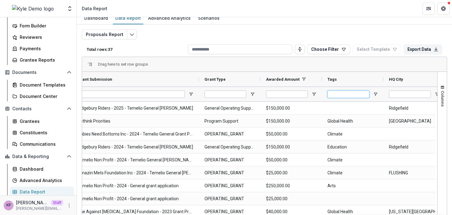
click at [333, 92] on input "Tags Filter Input" at bounding box center [348, 93] width 42 height 7
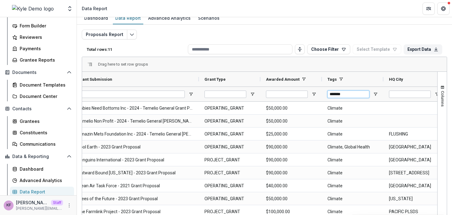
type input "*******"
click at [319, 60] on div "Drag here to set row groups" at bounding box center [264, 64] width 365 height 15
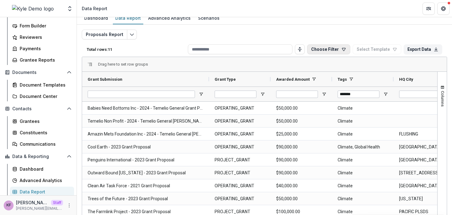
click at [326, 53] on button "Choose Filter" at bounding box center [328, 49] width 43 height 10
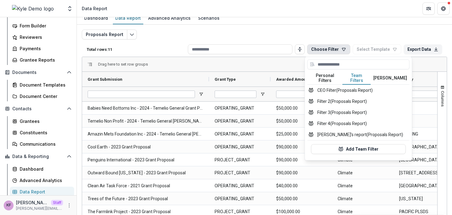
click at [356, 76] on button "Team Filters" at bounding box center [356, 78] width 28 height 13
click at [346, 86] on button "CEO Filter (Proposals Report)" at bounding box center [358, 90] width 102 height 11
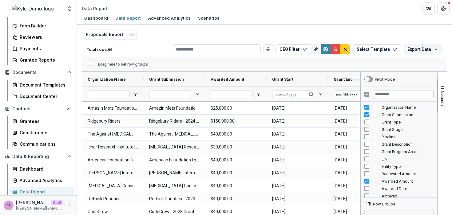
click at [323, 65] on div "Drag here to set row groups" at bounding box center [264, 64] width 365 height 15
click at [444, 88] on button "Columns" at bounding box center [441, 95] width 9 height 33
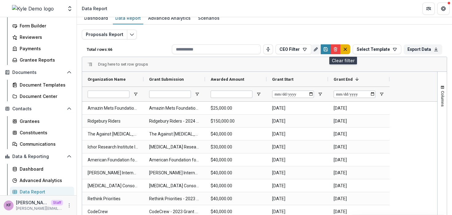
click at [345, 47] on icon "default" at bounding box center [345, 49] width 5 height 5
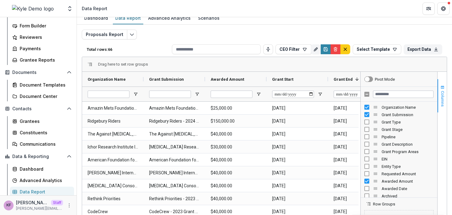
click at [438, 93] on button "Columns" at bounding box center [441, 95] width 9 height 33
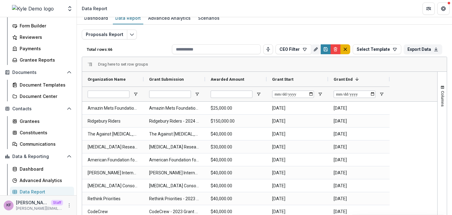
click at [345, 49] on button "default" at bounding box center [345, 49] width 10 height 10
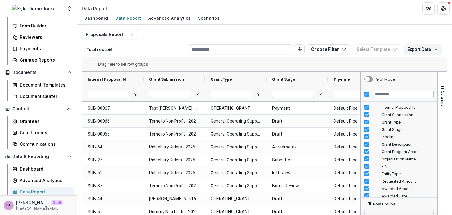
click at [305, 64] on div "Drag here to set row groups" at bounding box center [264, 64] width 365 height 15
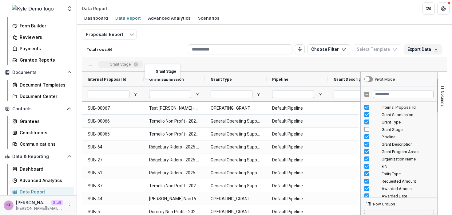
drag, startPoint x: 321, startPoint y: 78, endPoint x: 148, endPoint y: 66, distance: 173.5
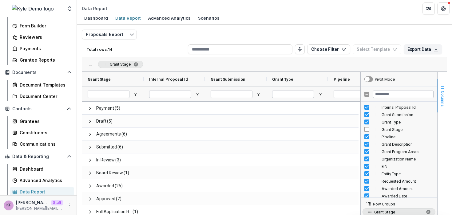
click at [442, 105] on span "Columns" at bounding box center [442, 99] width 5 height 16
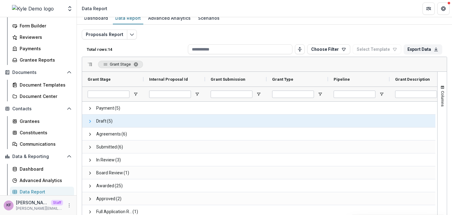
click at [90, 120] on span at bounding box center [90, 121] width 5 height 5
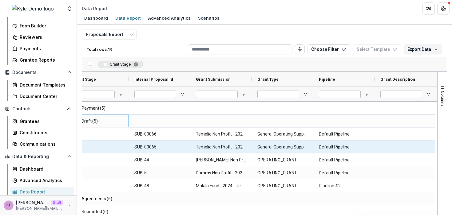
scroll to position [0, 15]
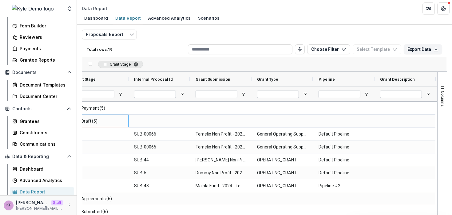
click at [137, 65] on span "Grant Stage. Press ENTER to sort. Press DELETE to remove" at bounding box center [135, 64] width 5 height 5
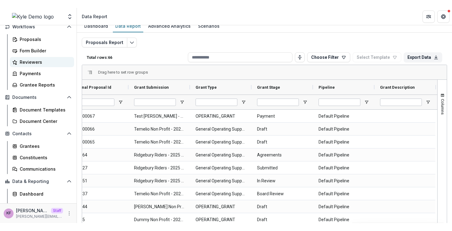
scroll to position [68, 0]
